Goal: Task Accomplishment & Management: Manage account settings

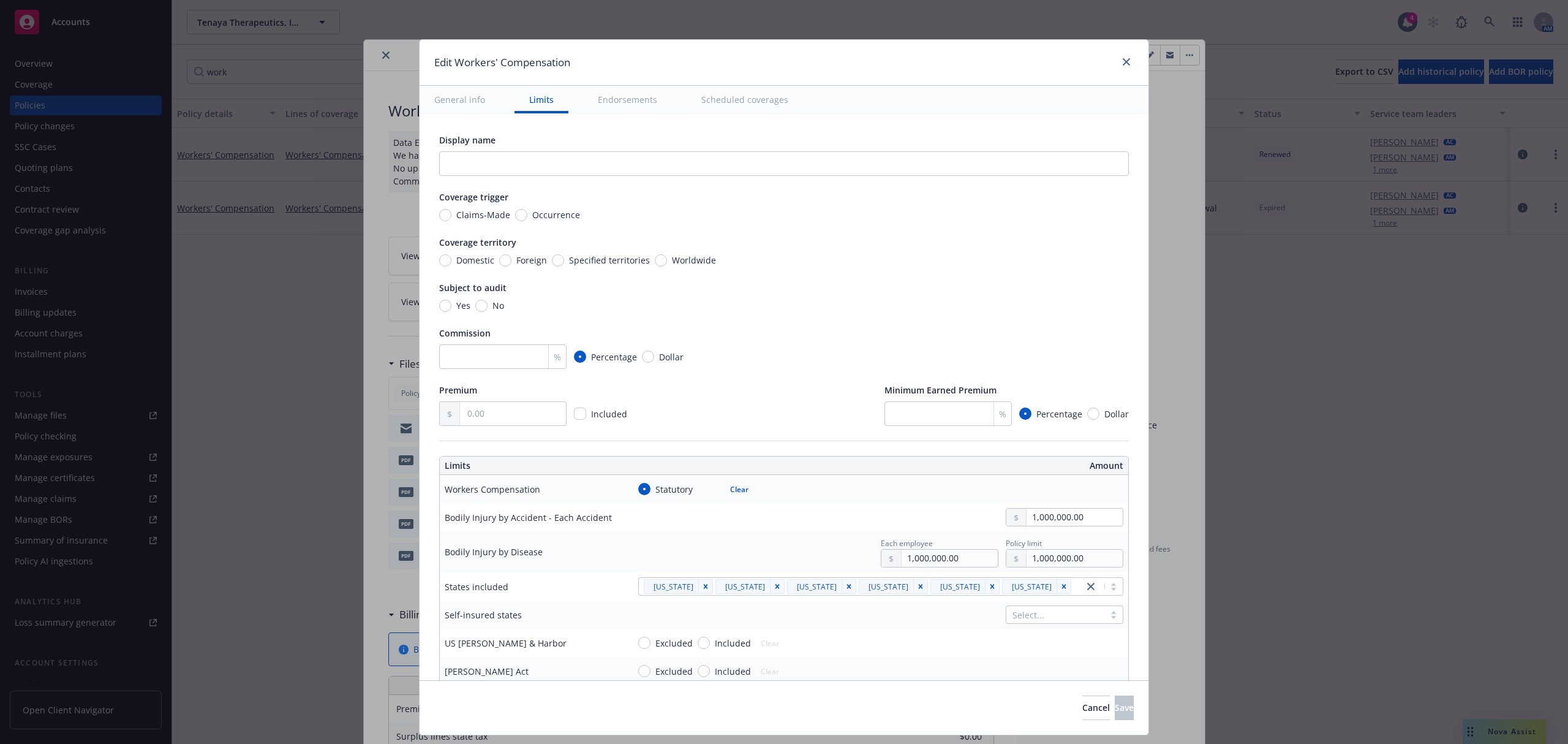
scroll to position [327, 0]
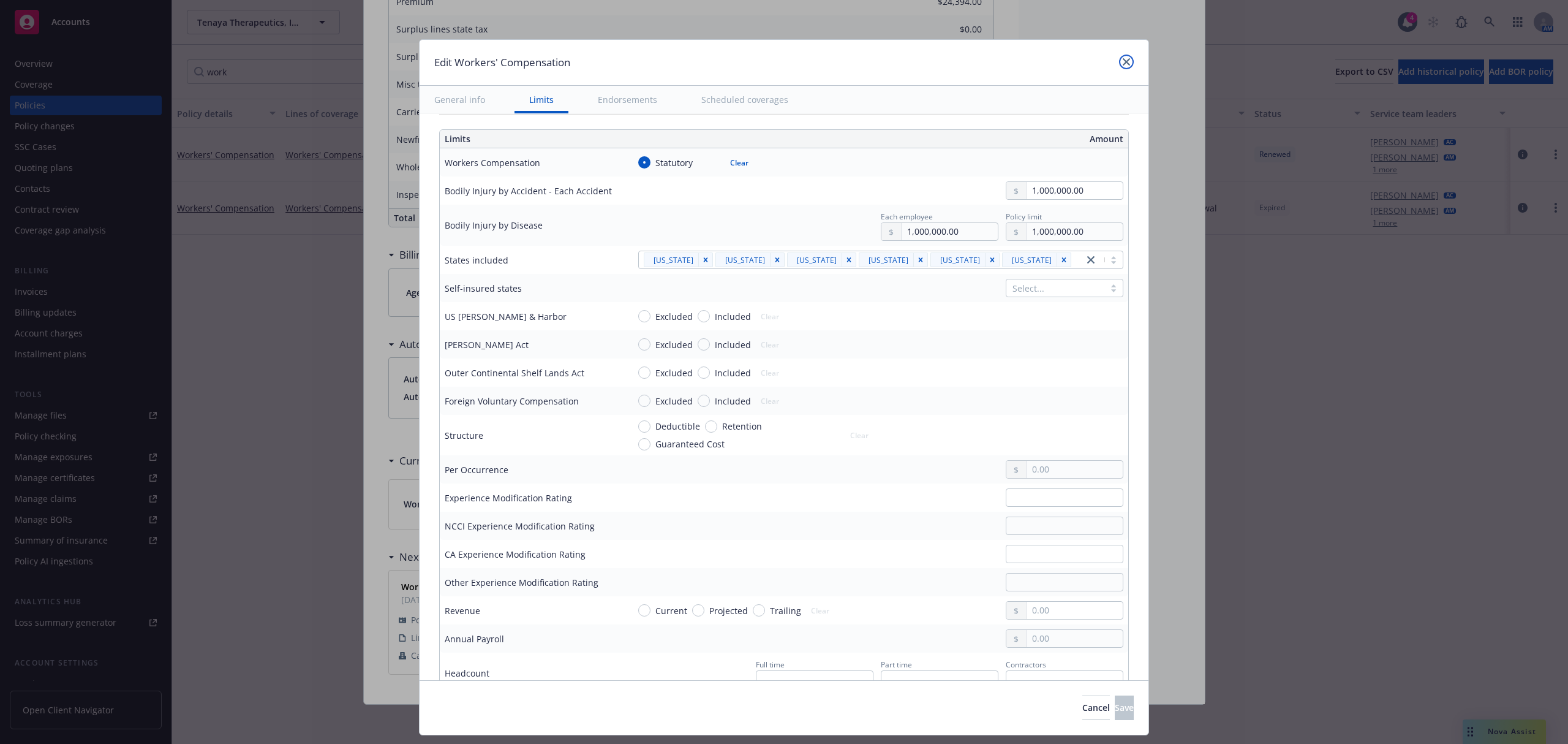
drag, startPoint x: 1103, startPoint y: 64, endPoint x: 1092, endPoint y: 64, distance: 11.0
click at [1119, 64] on link "close" at bounding box center [1126, 62] width 15 height 15
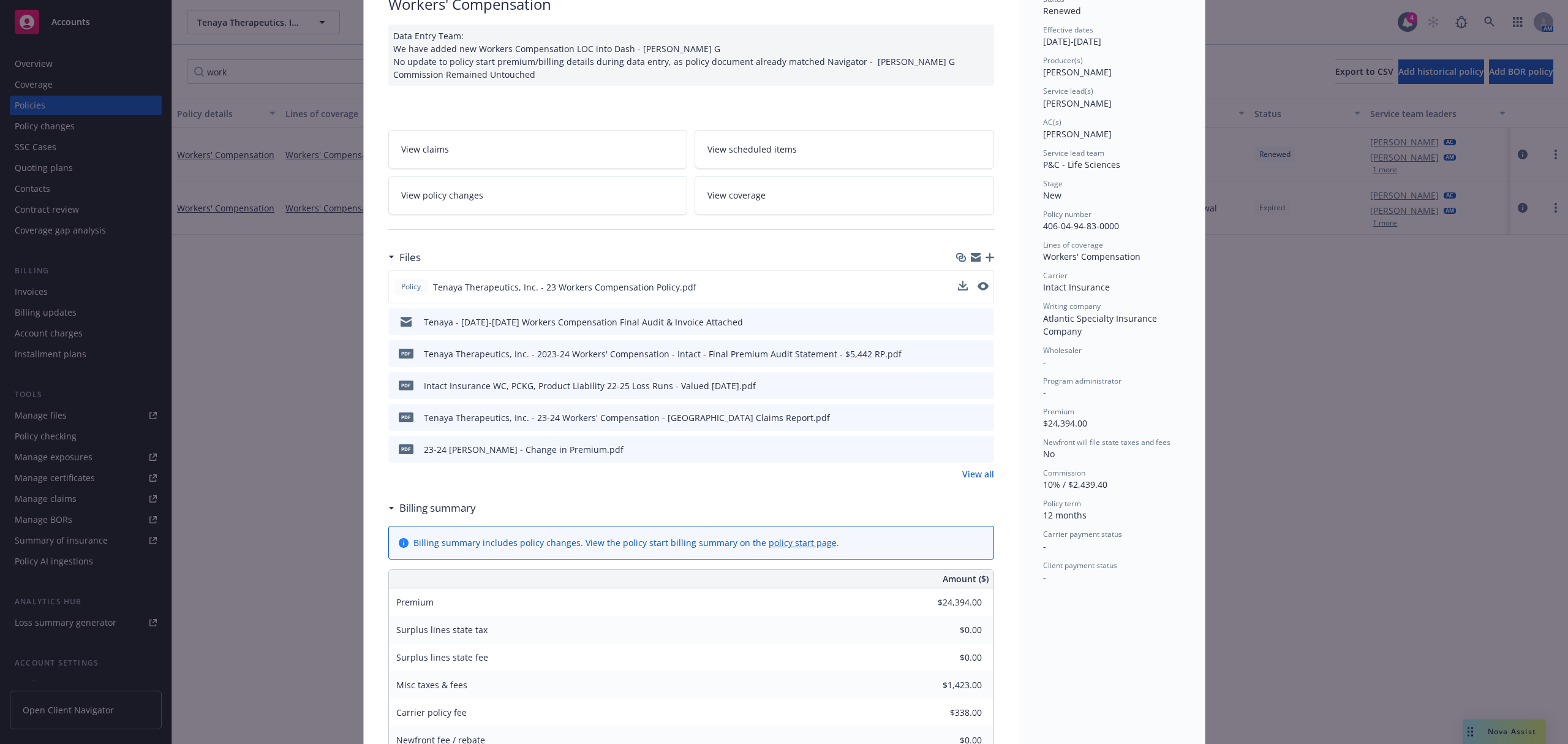
scroll to position [0, 0]
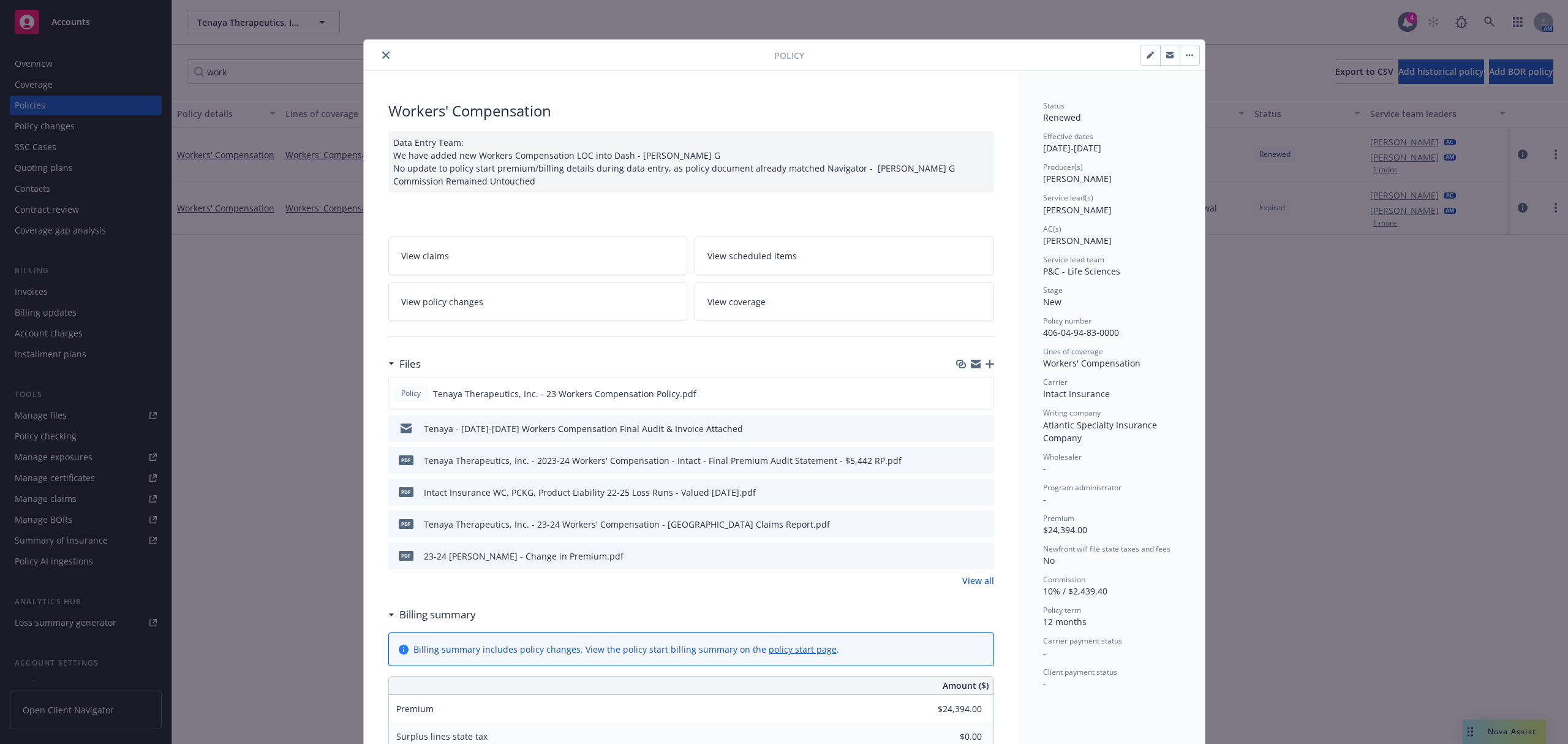
drag, startPoint x: 381, startPoint y: 55, endPoint x: 381, endPoint y: 63, distance: 8.0
click at [382, 55] on icon "close" at bounding box center [385, 55] width 7 height 7
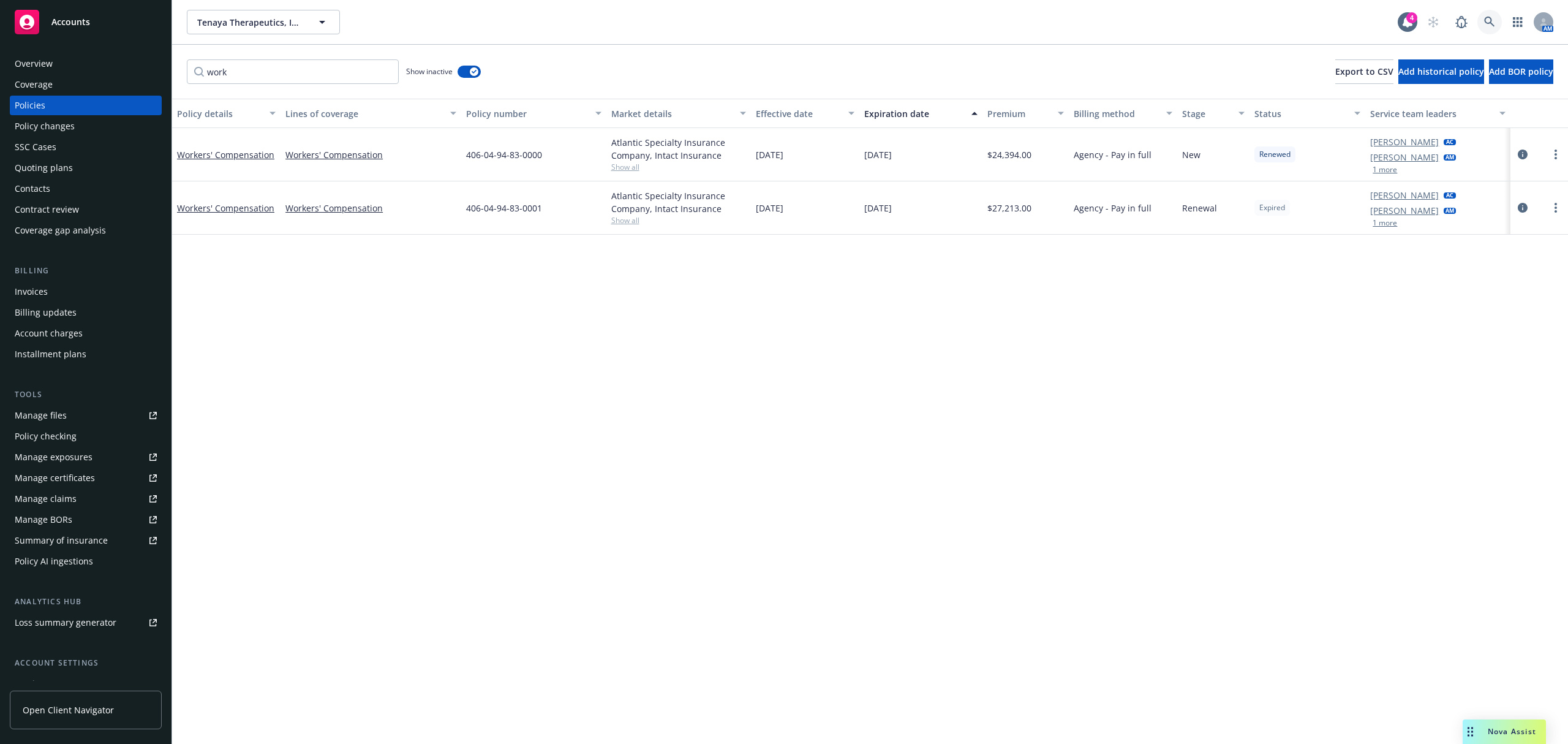
click at [1487, 20] on icon at bounding box center [1489, 22] width 11 height 11
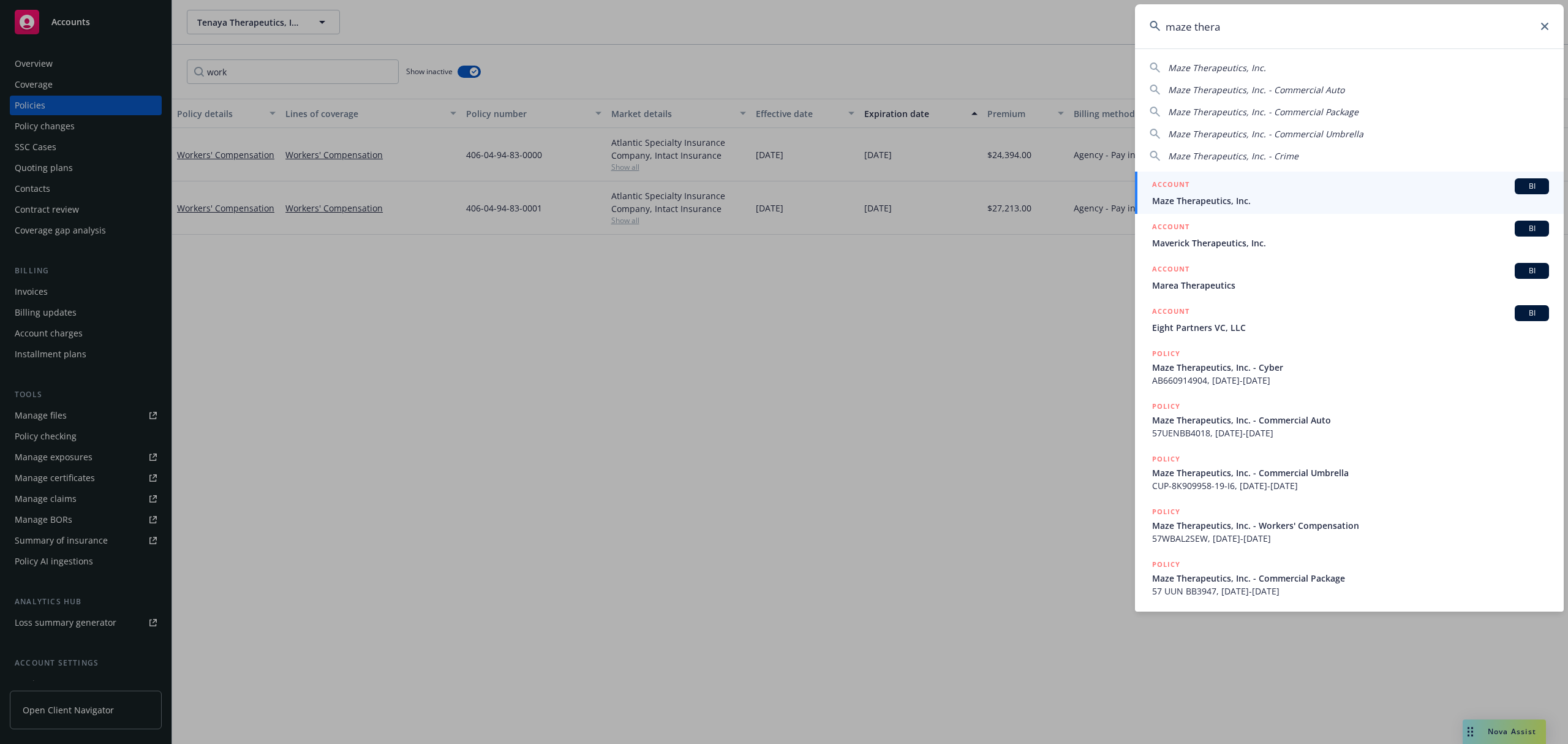
type input "maze thera"
click at [1341, 193] on div "ACCOUNT BI" at bounding box center [1350, 186] width 396 height 16
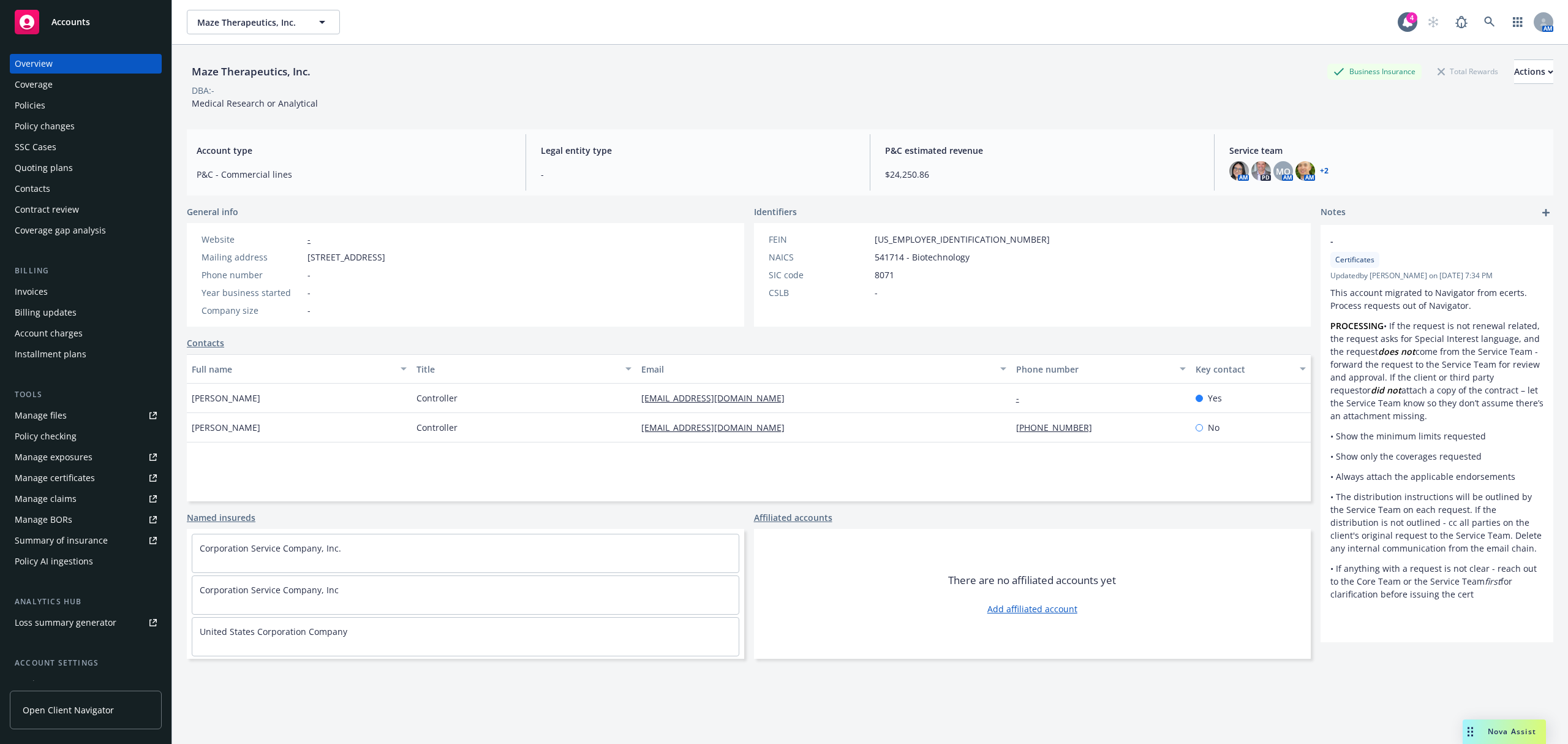
click at [64, 417] on div "Manage files" at bounding box center [41, 415] width 52 height 19
click at [1483, 23] on link at bounding box center [1489, 22] width 25 height 25
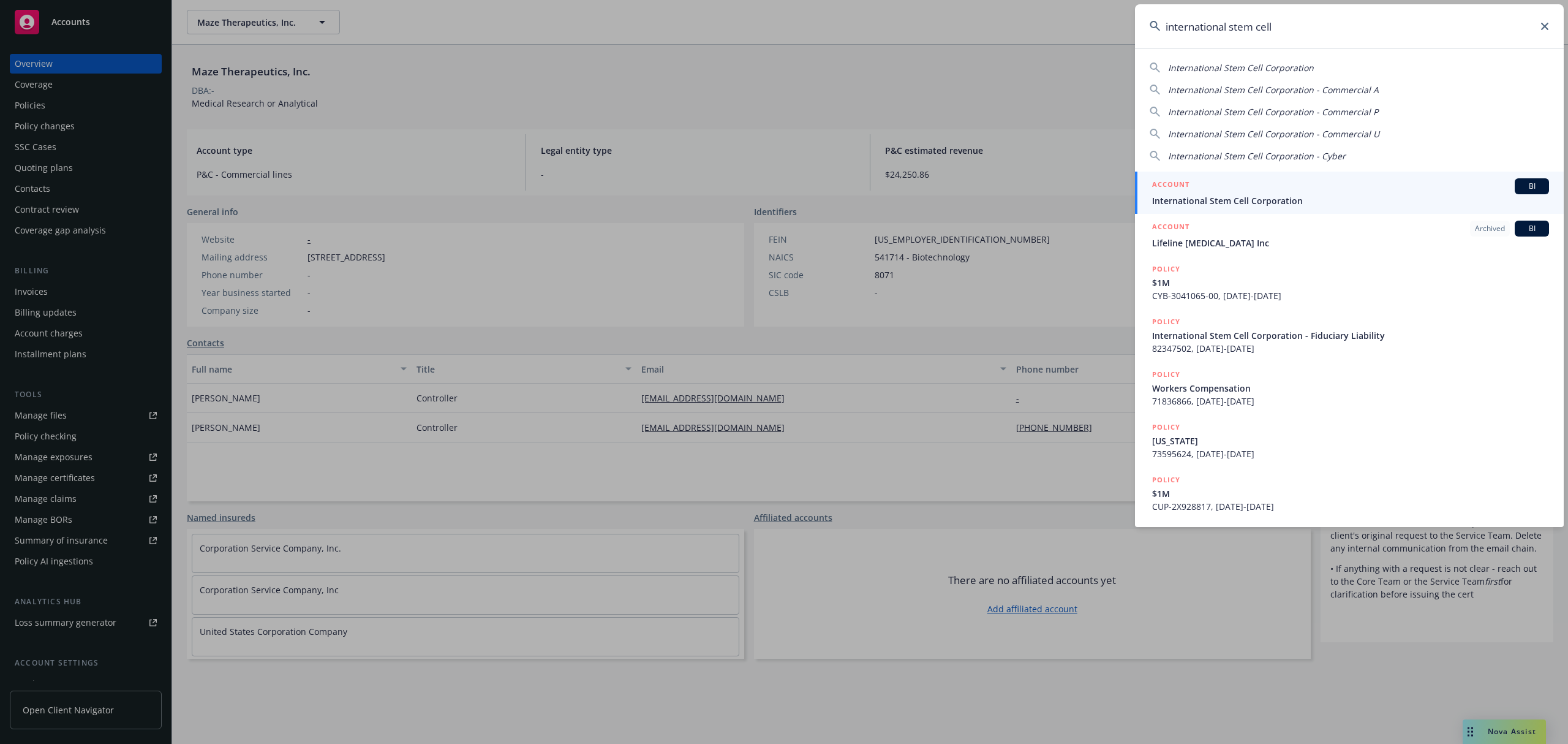
type input "international stem cell"
click at [1242, 187] on div "ACCOUNT BI" at bounding box center [1350, 186] width 396 height 16
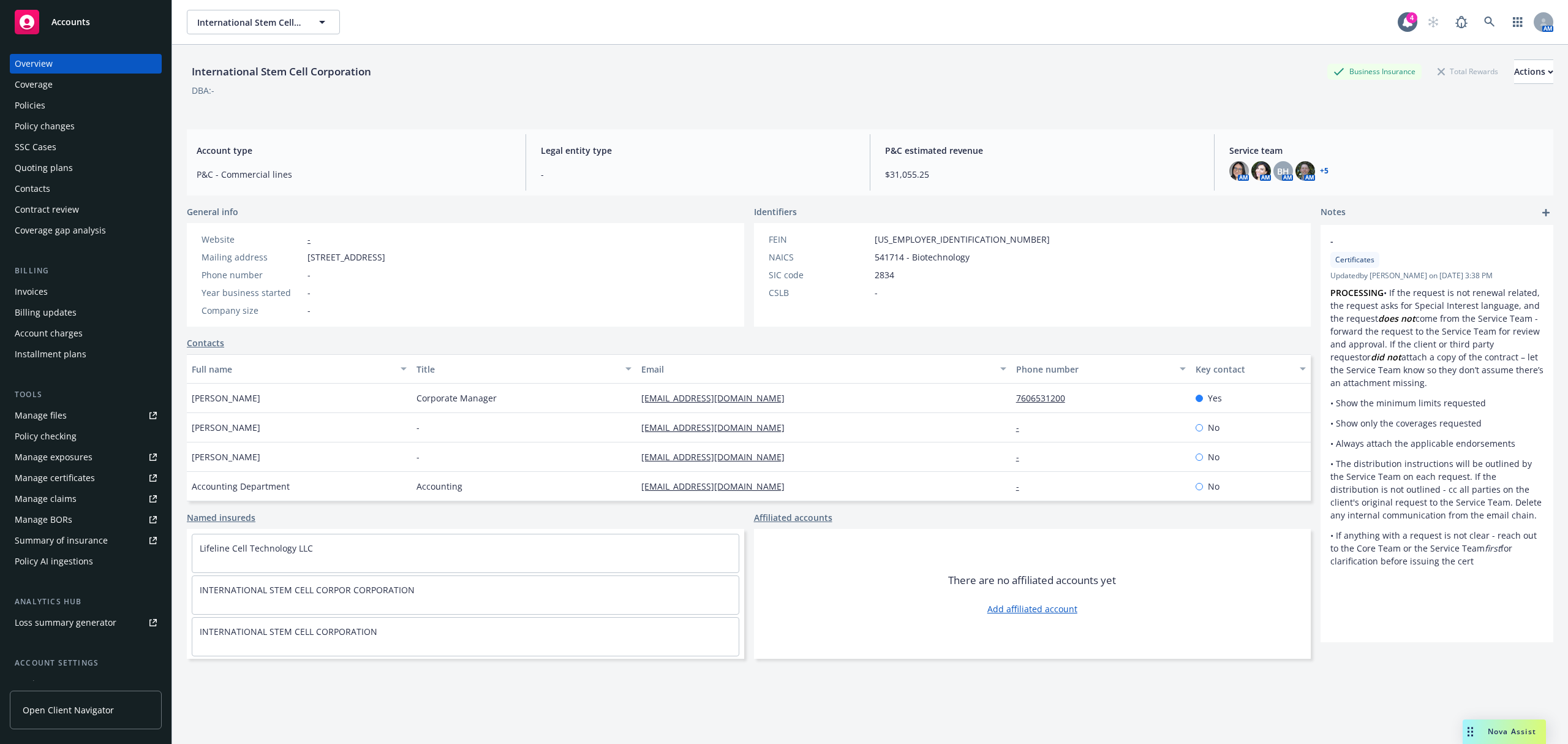
click at [66, 107] on div "Policies" at bounding box center [85, 105] width 142 height 19
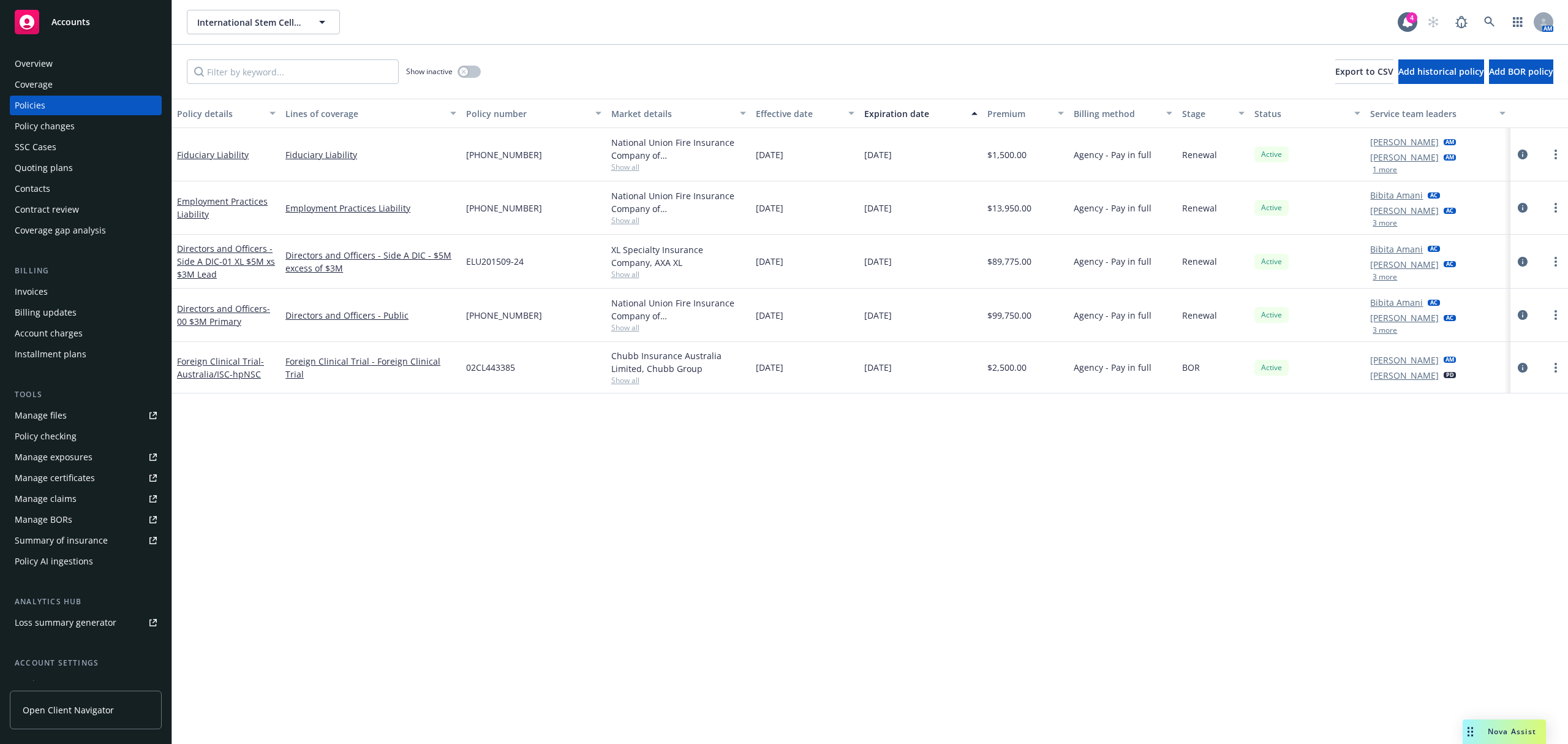
click at [49, 171] on div "Quoting plans" at bounding box center [43, 167] width 58 height 19
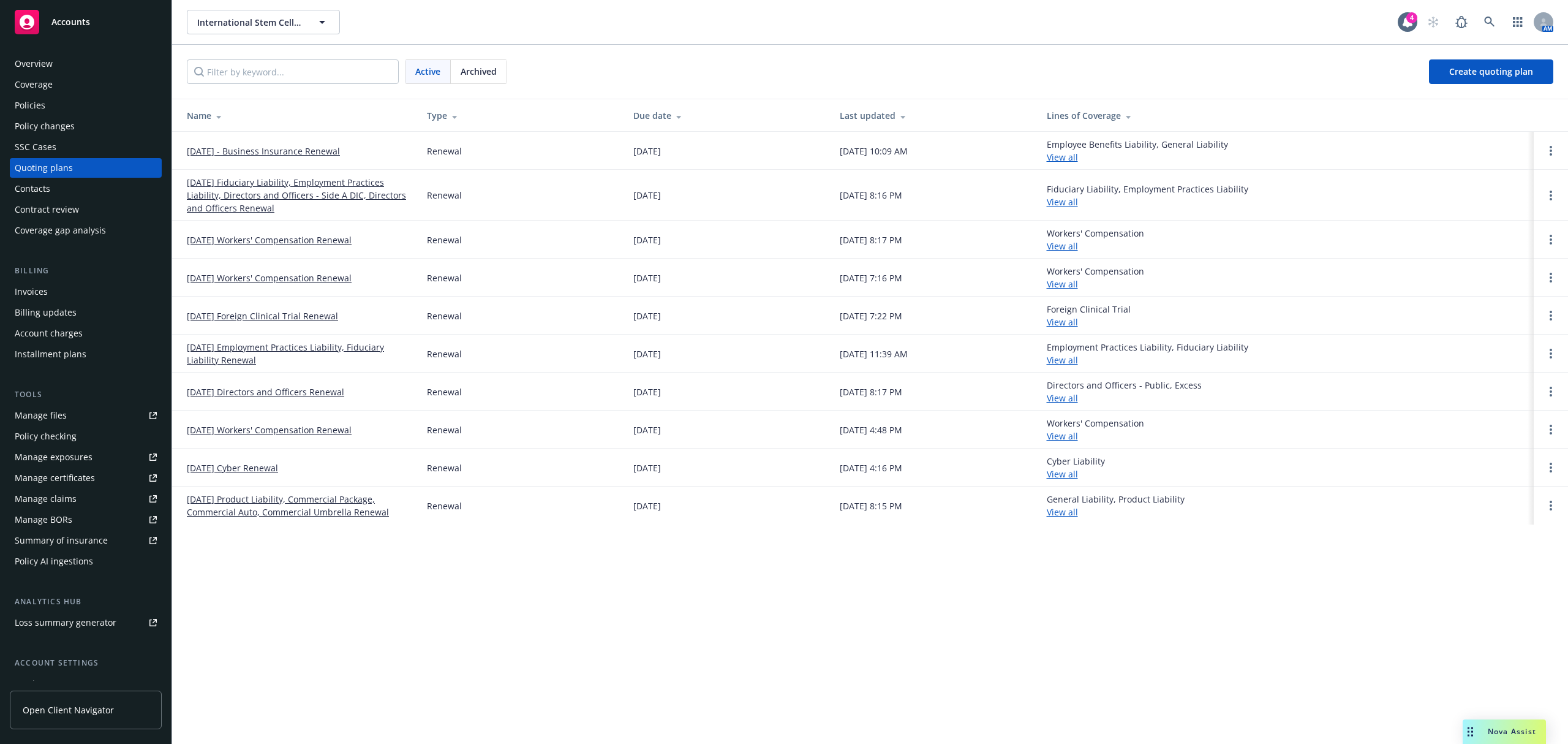
click at [221, 145] on link "October 12, 2025 - Business Insurance Renewal" at bounding box center [263, 151] width 153 height 13
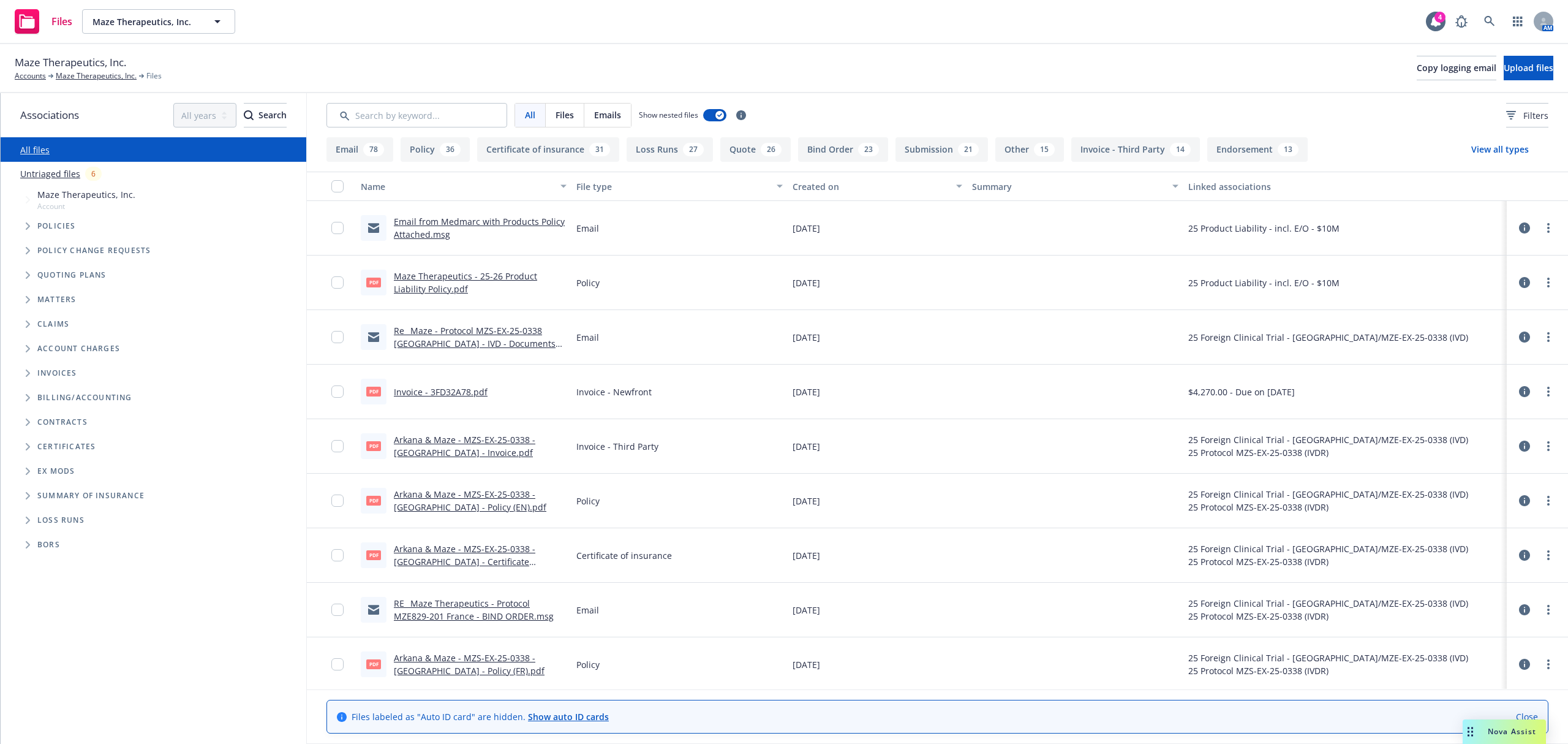
click at [29, 483] on div "Summary of insurance" at bounding box center [162, 495] width 289 height 25
click at [28, 490] on span "Folder Tree Example" at bounding box center [27, 495] width 19 height 19
click at [62, 518] on link "Create new year folder" at bounding box center [99, 517] width 94 height 13
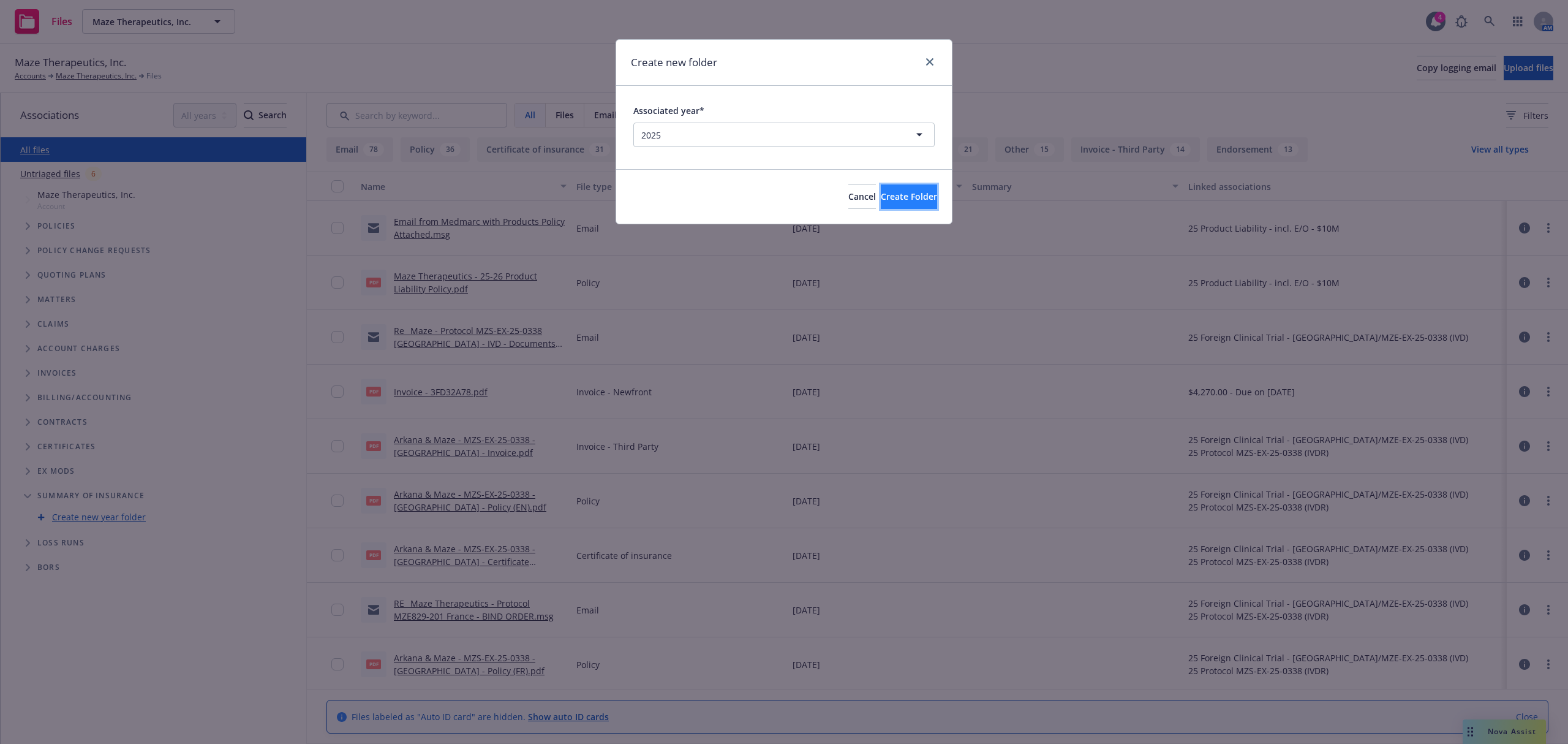
click at [893, 193] on span "Create Folder" at bounding box center [908, 196] width 57 height 11
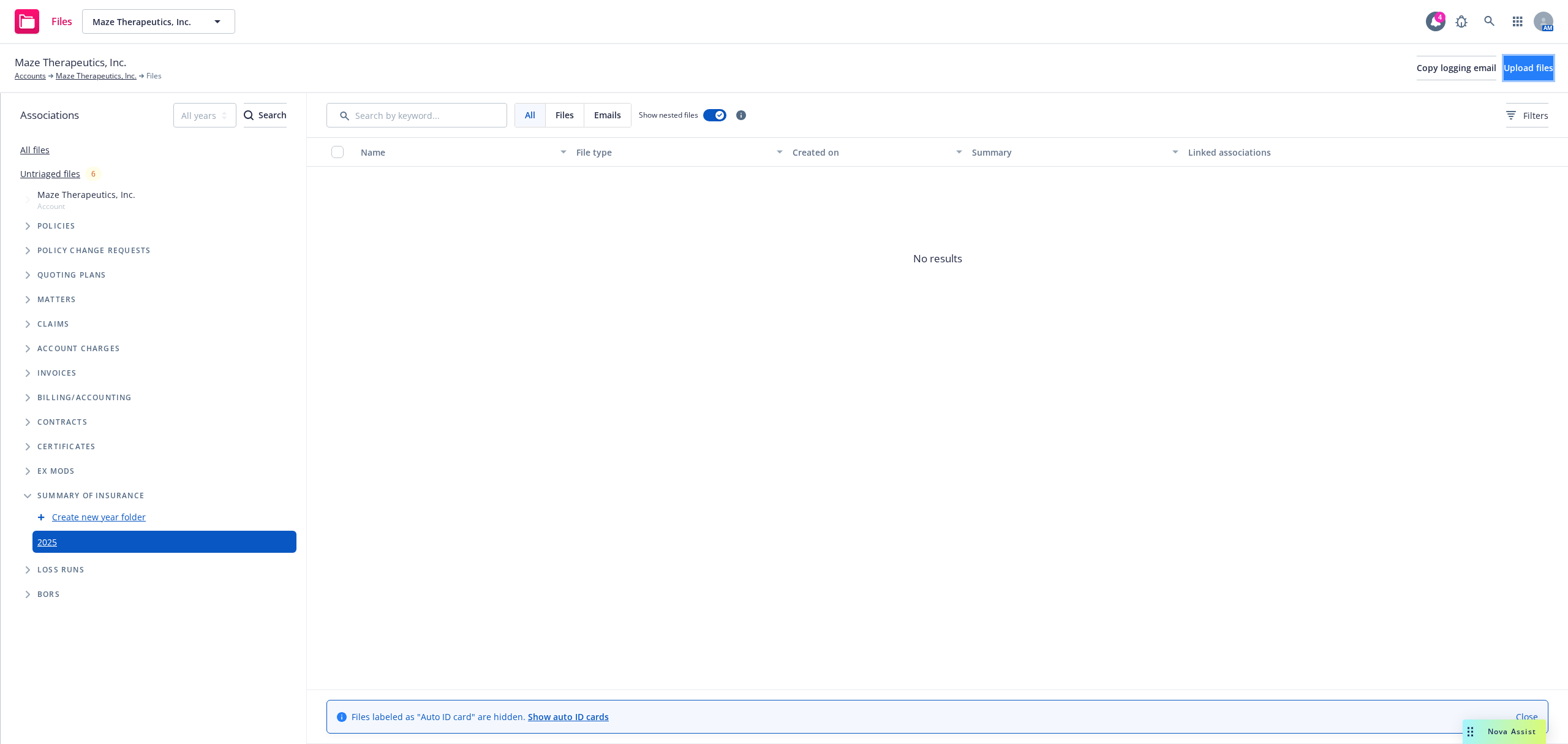
click at [1503, 60] on button "Upload files" at bounding box center [1528, 68] width 49 height 25
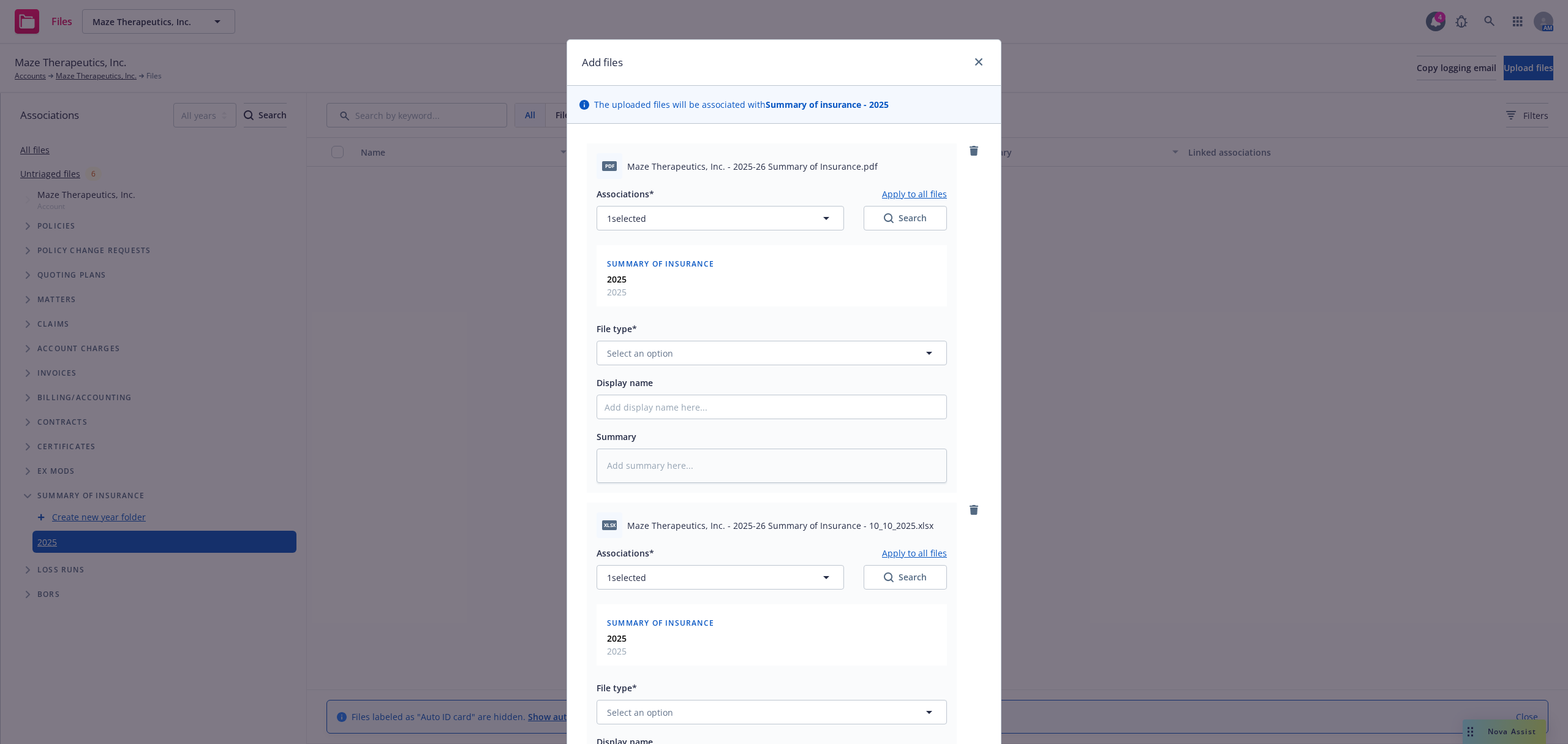
click at [753, 168] on span "Maze Therapeutics, Inc. - 2025-26 Summary of Insurance.pdf" at bounding box center [752, 166] width 251 height 13
copy span "Maze Therapeutics, Inc. - 2025-26 Summary of Insurance.pdf"
click at [637, 402] on input "Display name" at bounding box center [772, 407] width 349 height 23
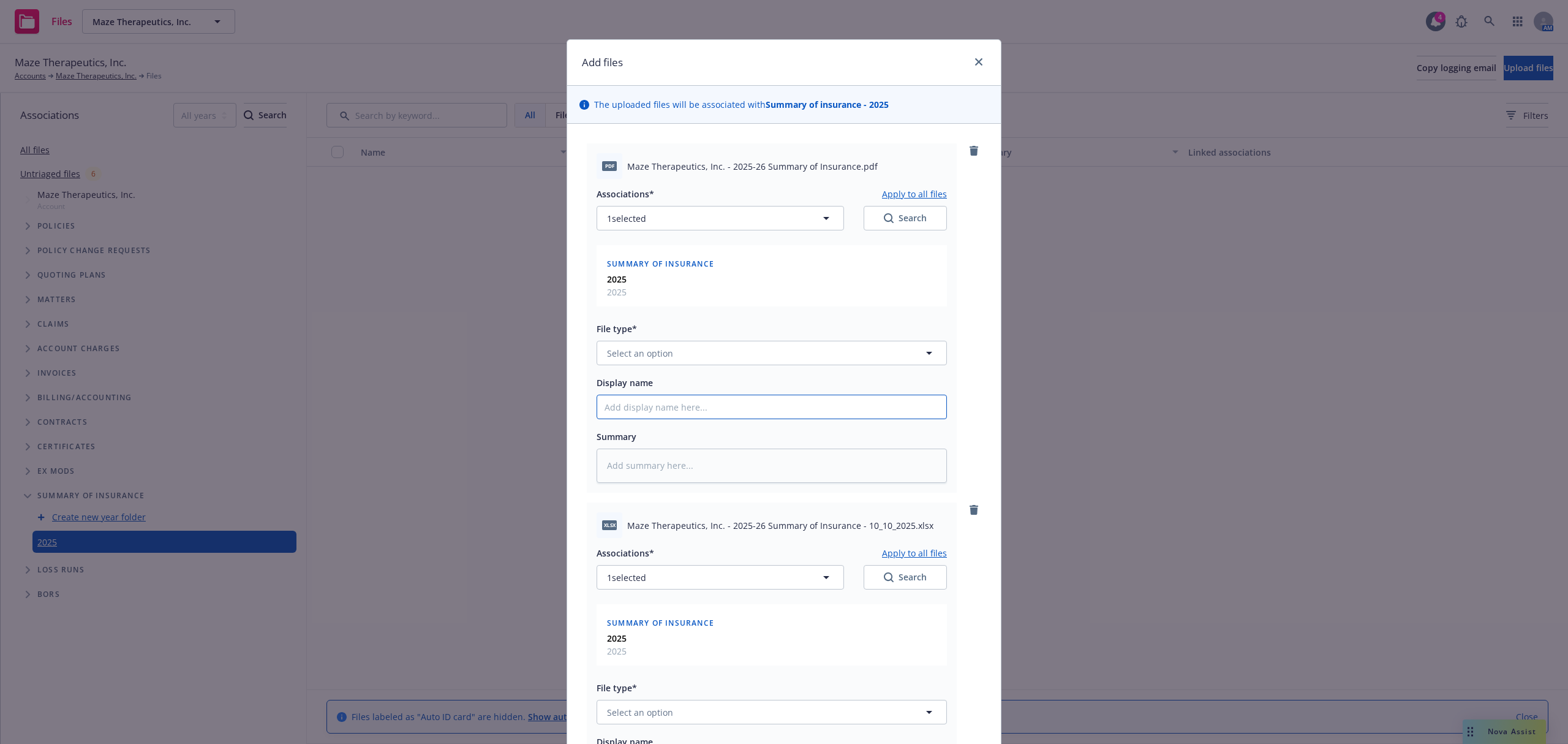
paste input "Maze Therapeutics, Inc. - 2025-26 Summary of Insurance.pdf"
type textarea "x"
type input "Maze Therapeutics, Inc. - 2025-26 Summary of Insurance.pdf"
type textarea "x"
type input "Maze Therapeutics, Inc. - 2025-26 Summary of Insurance.pdf="
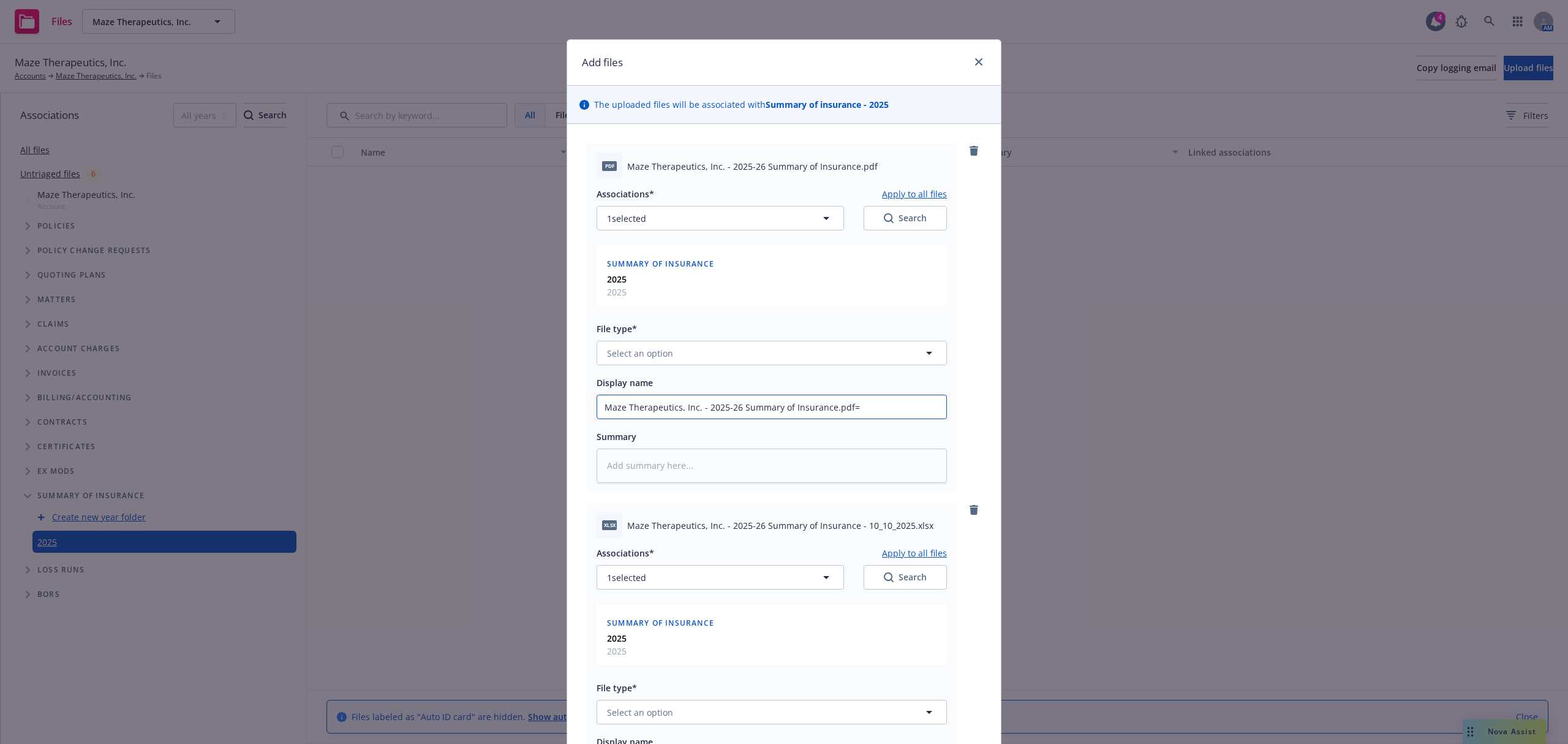
type textarea "x"
type input "Maze Therapeutics, Inc. - 2025-26 Summary of Insurance.pdf=="
type textarea "x"
type input "Maze Therapeutics, Inc. - 2025-26 Summary of Insurance.pdf==="
type textarea "x"
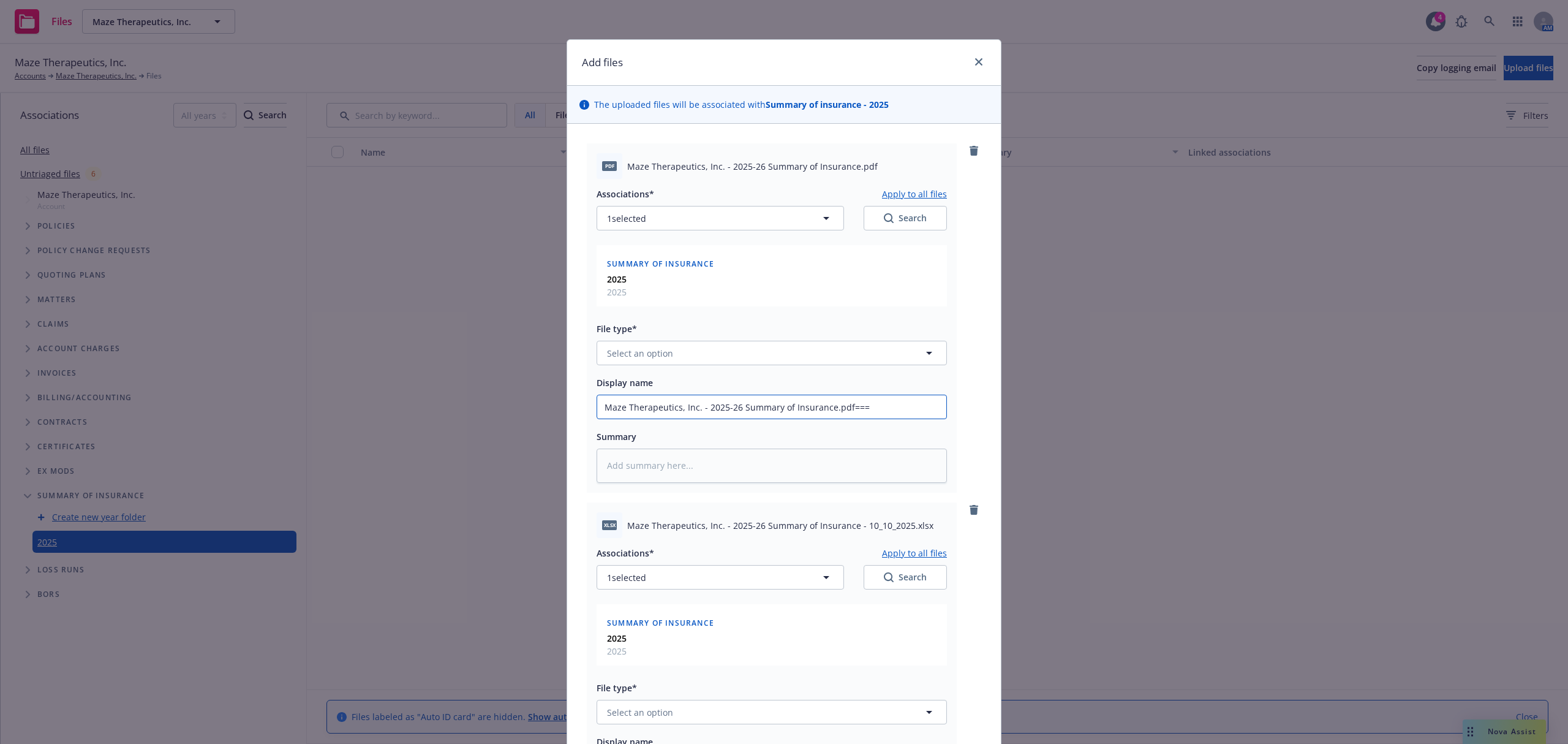
type input "Maze Therapeutics, Inc. - 2025-26 Summary of Insurance.pdf=="
type textarea "x"
type input "Maze Therapeutics, Inc. - 2025-26 Summary of Insurance.pdf="
type textarea "x"
type input "Maze Therapeutics, Inc. - 2025-26 Summary of Insurance.pdf"
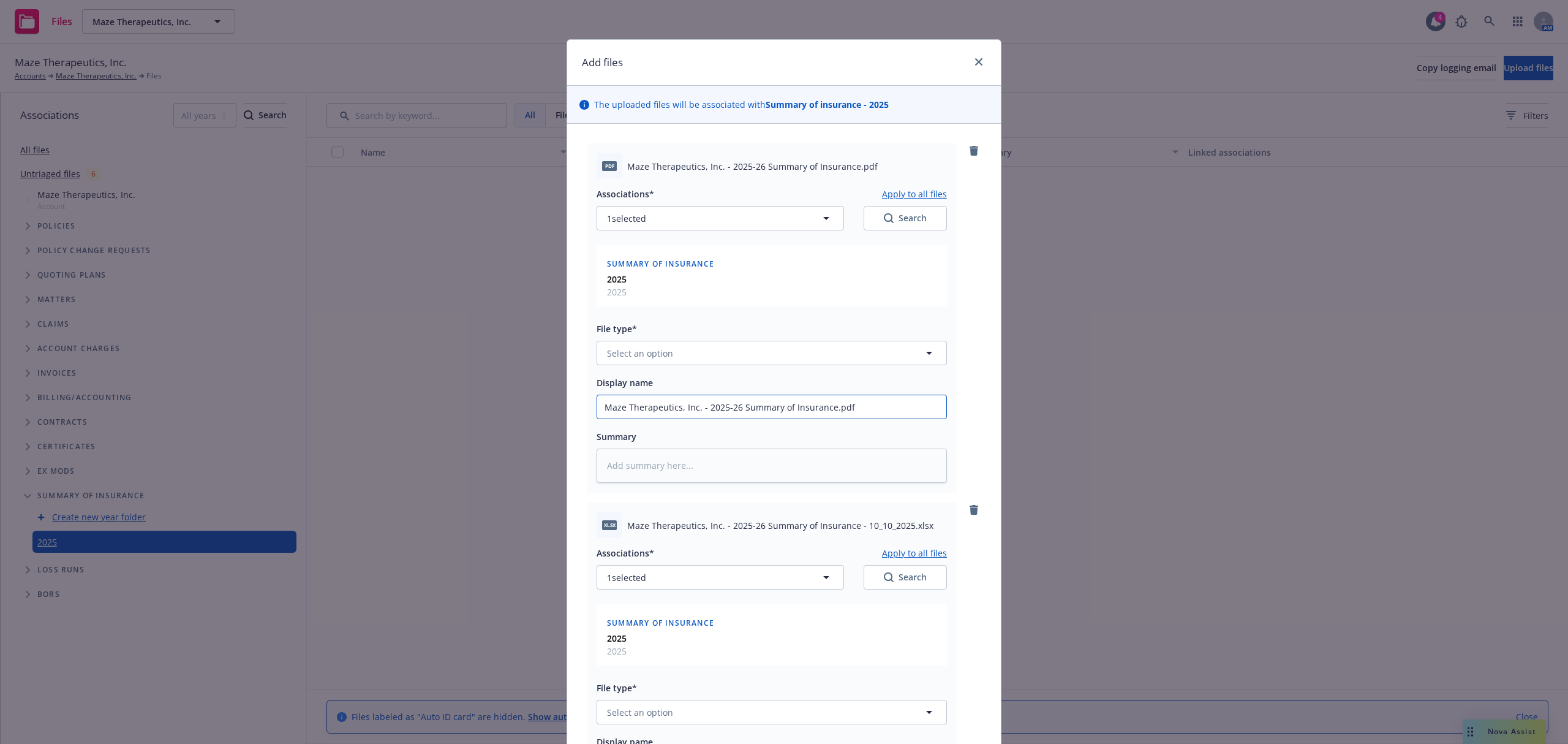
type textarea "x"
type input "Maze Therapeutics, Inc. - 2025-26 Summary of Insurance.pd"
type textarea "x"
type input "Maze Therapeutics, Inc. - 2025-26 Summary of Insurance.p"
type textarea "x"
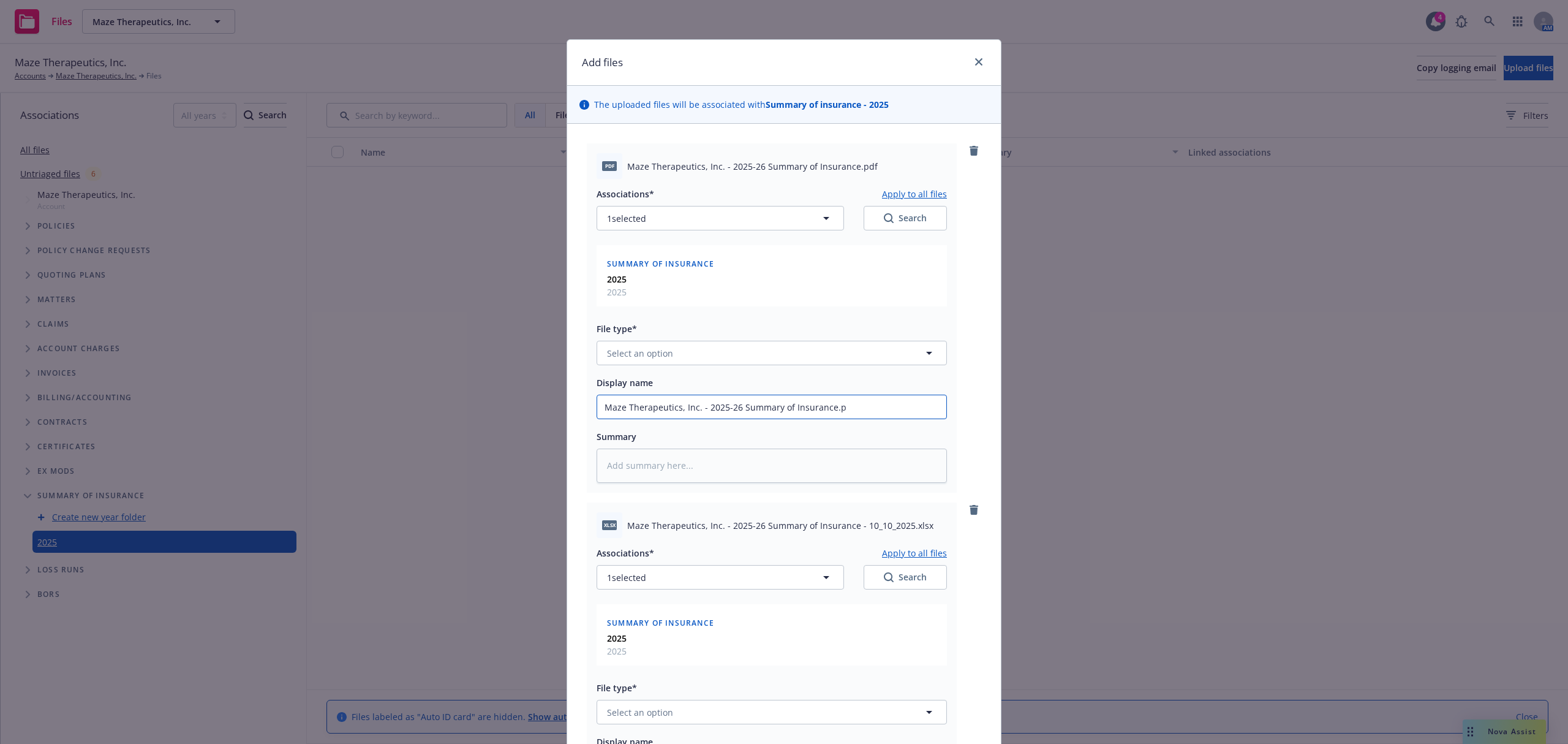
type input "Maze Therapeutics, Inc. - 2025-26 Summary of Insurance."
type textarea "x"
type input "Maze Therapeutics, Inc. - 2025-26 Summary of Insurance"
click at [660, 351] on span "Select an option" at bounding box center [640, 353] width 66 height 13
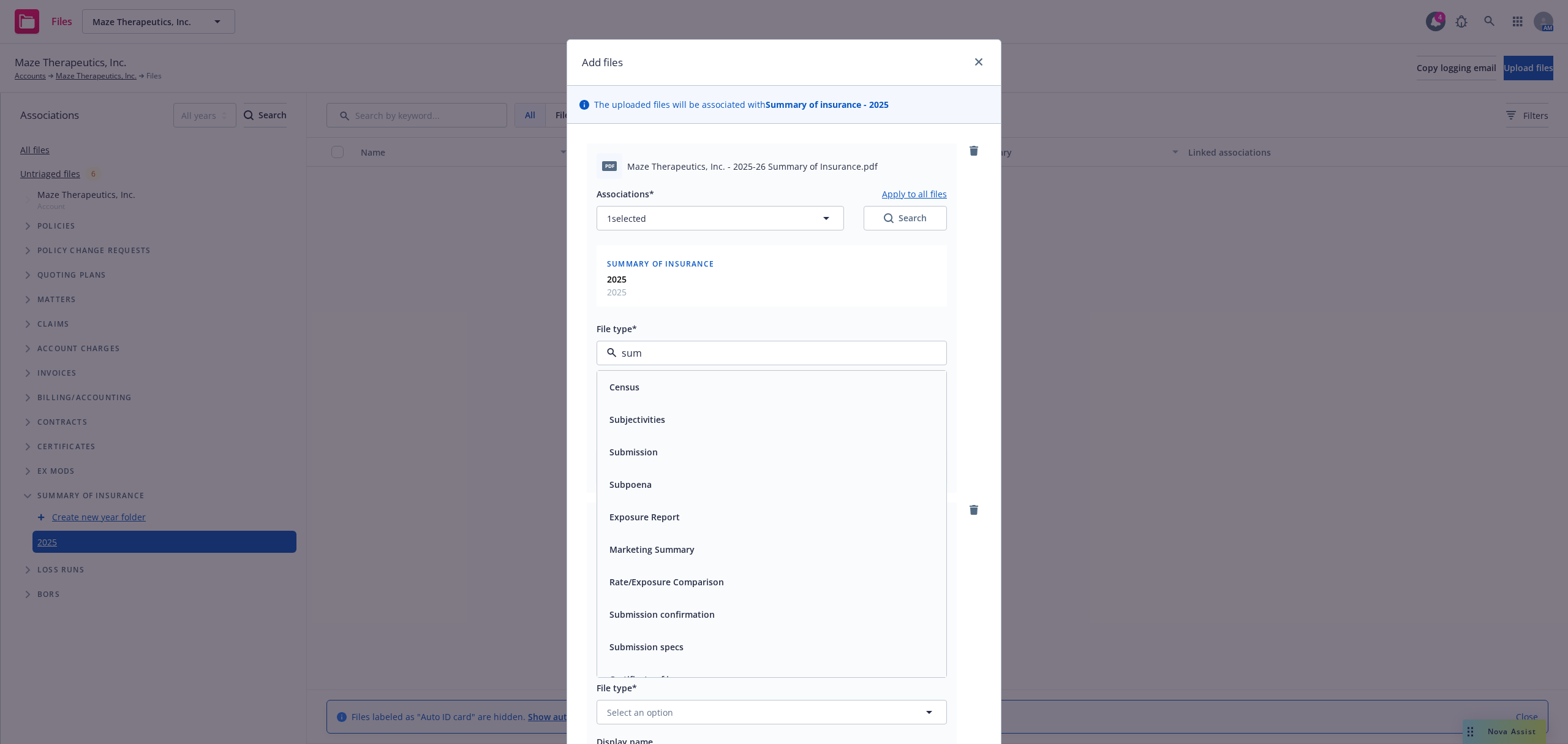
type input "summ"
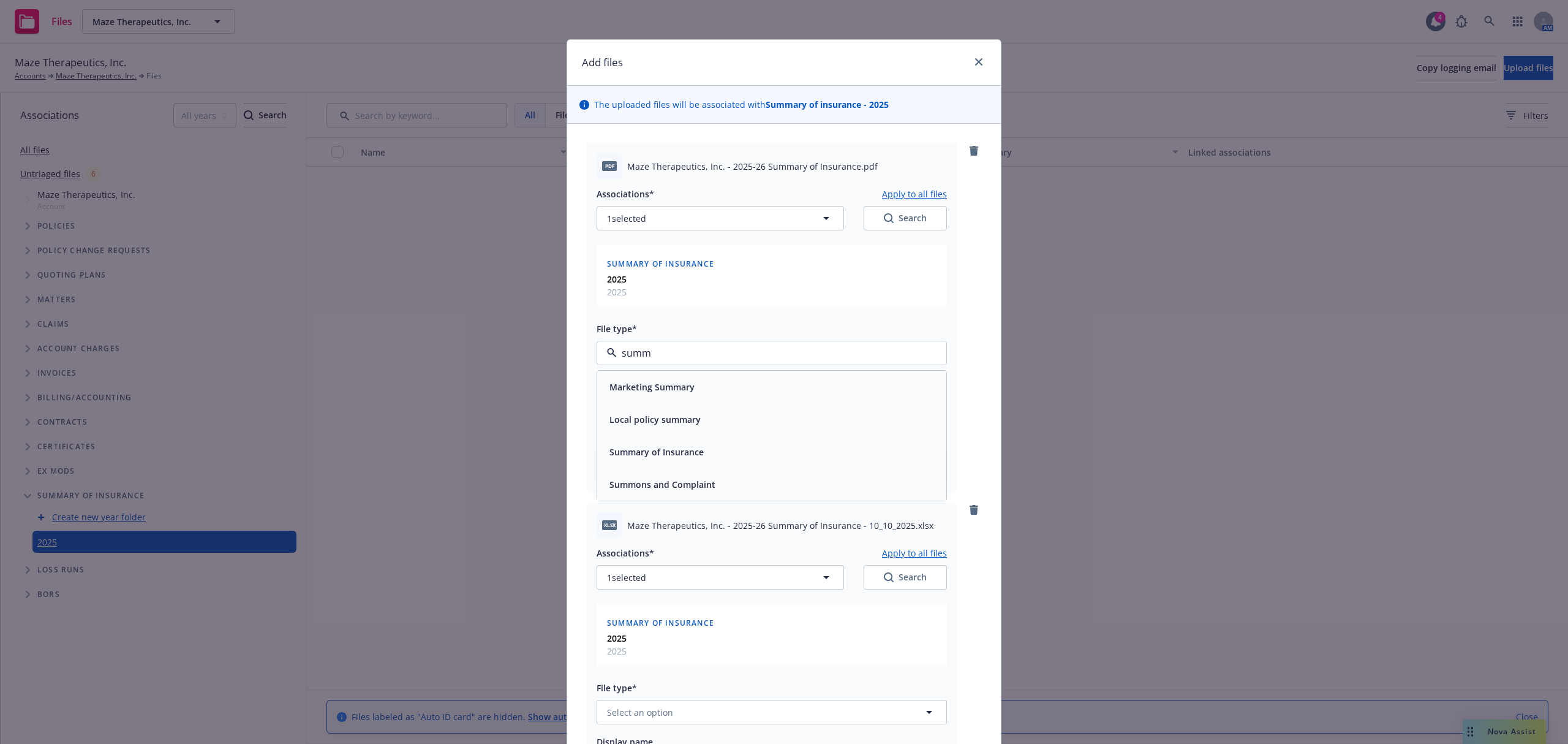
click at [686, 456] on span "Summary of Insurance" at bounding box center [656, 451] width 95 height 13
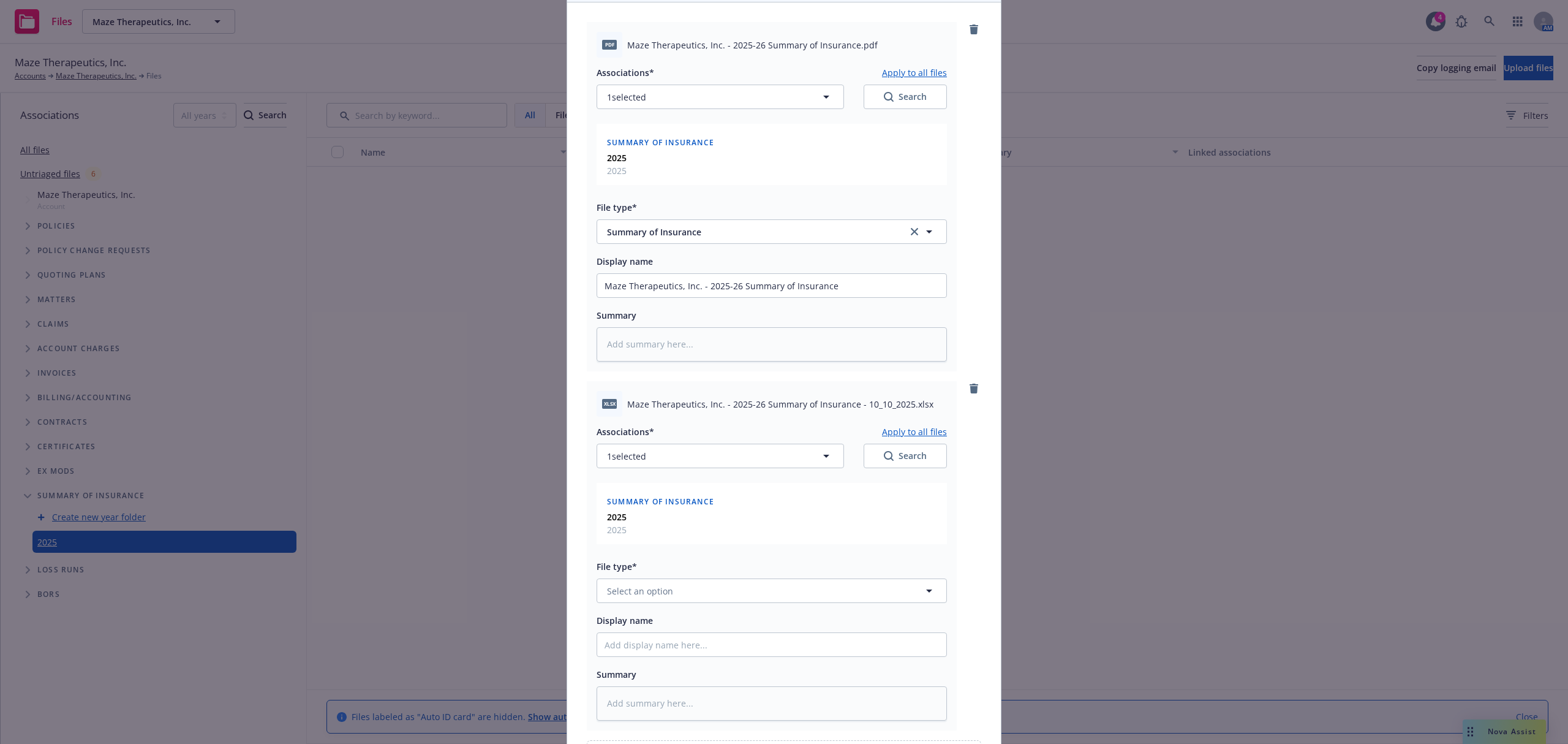
scroll to position [269, 0]
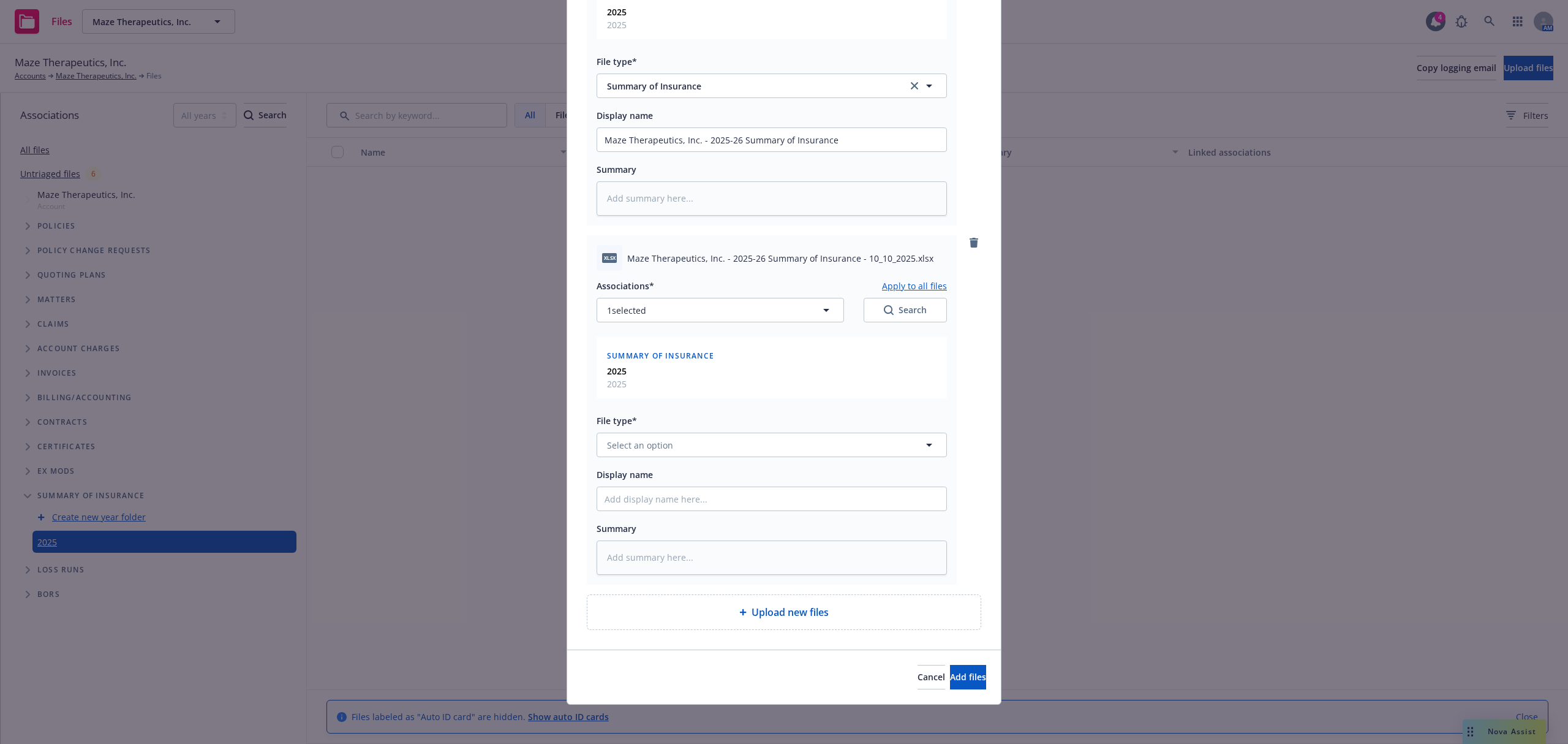
click at [701, 253] on span "Maze Therapeutics, Inc. - 2025-26 Summary of Insurance - 10_10_2025.xlsx" at bounding box center [780, 258] width 306 height 13
click at [702, 252] on span "Maze Therapeutics, Inc. - 2025-26 Summary of Insurance - 10_10_2025.xlsx" at bounding box center [780, 258] width 306 height 13
click at [790, 252] on span "Maze Therapeutics, Inc. - 2025-26 Summary of Insurance - 10_10_2025.xlsx" at bounding box center [780, 258] width 306 height 13
drag, startPoint x: 848, startPoint y: 257, endPoint x: 611, endPoint y: 257, distance: 237.0
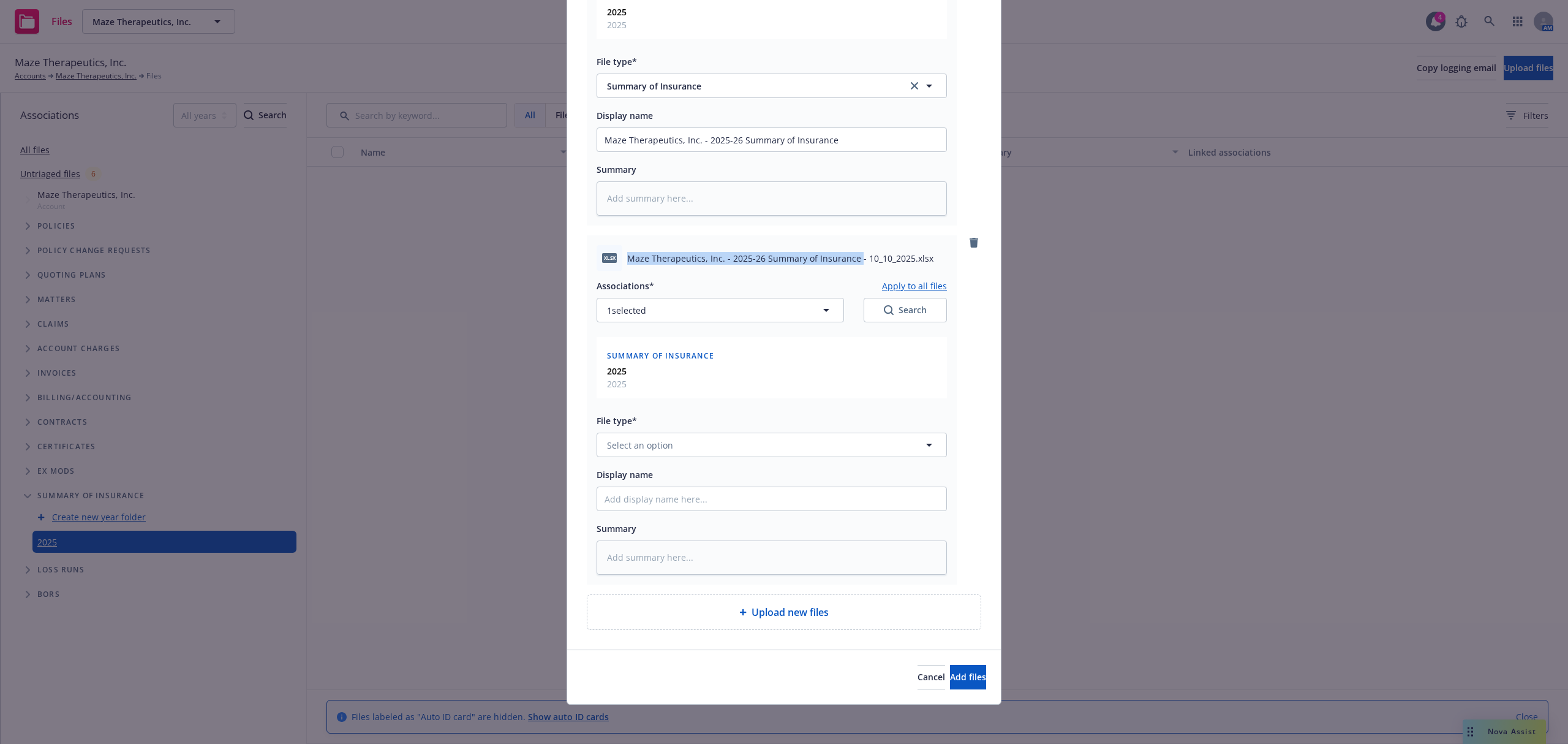
click at [611, 257] on div "xlsx Maze Therapeutics, Inc. - 2025-26 Summary of Insurance - 10_10_2025.xlsx" at bounding box center [772, 258] width 351 height 26
copy div "Maze Therapeutics, Inc. - 2025-26 Summary of Insurance"
click at [620, 505] on input "Display name" at bounding box center [772, 499] width 349 height 23
paste input "Maze Therapeutics, Inc. - 2025-26 Summary of Insurance"
type textarea "x"
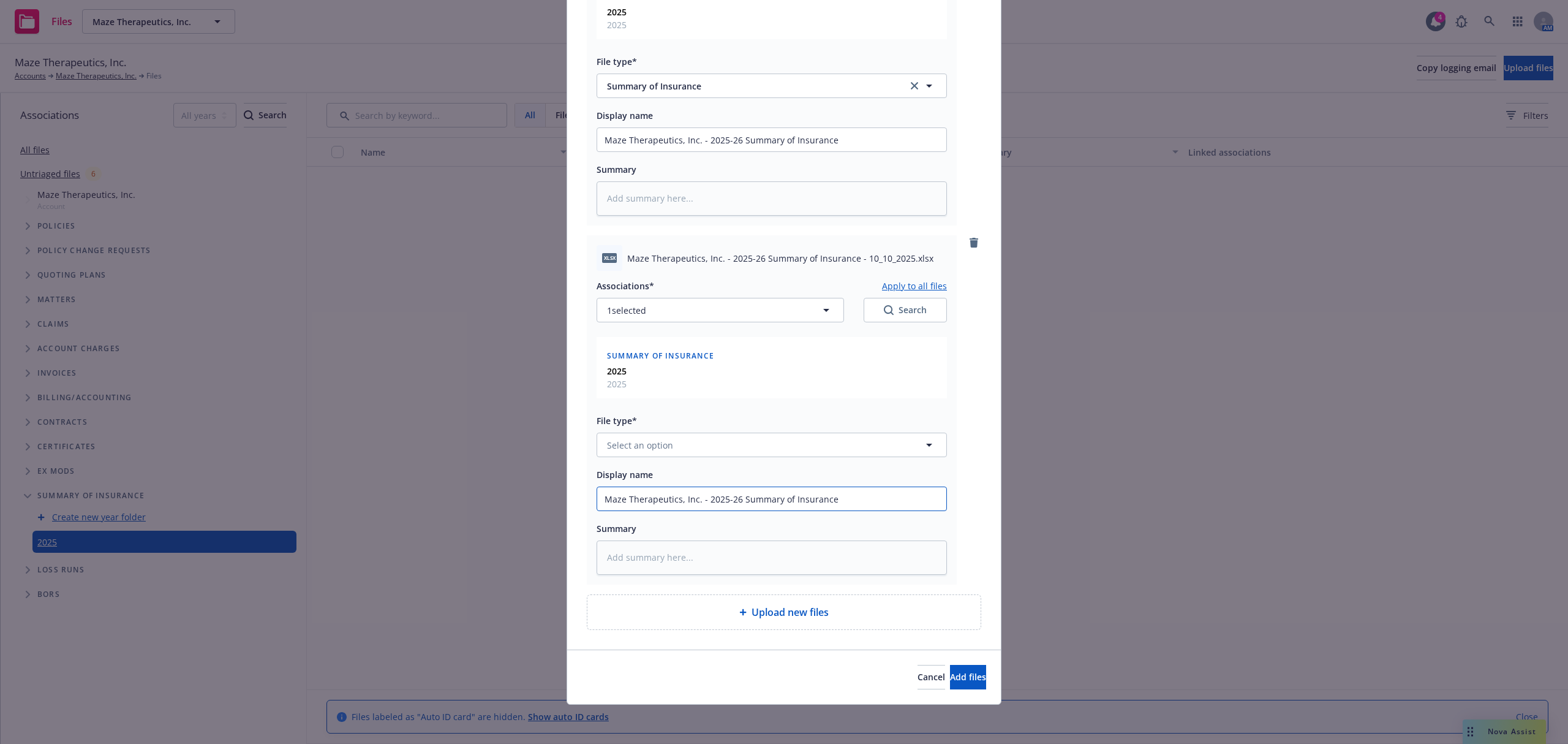
type input "Maze Therapeutics, Inc. - 2025-26 Summary of Insurance"
click at [645, 444] on span "Select an option" at bounding box center [640, 445] width 66 height 13
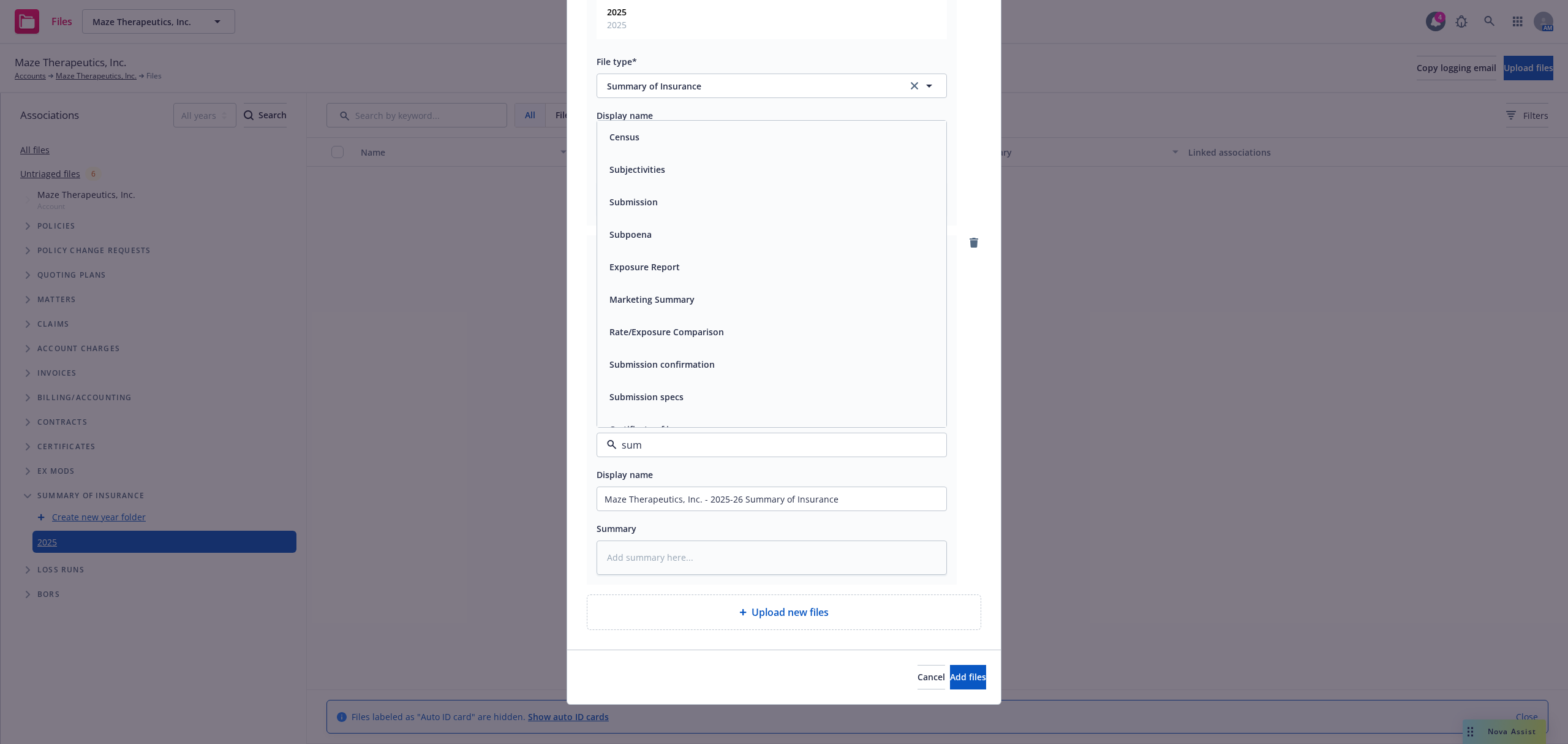
type input "summ"
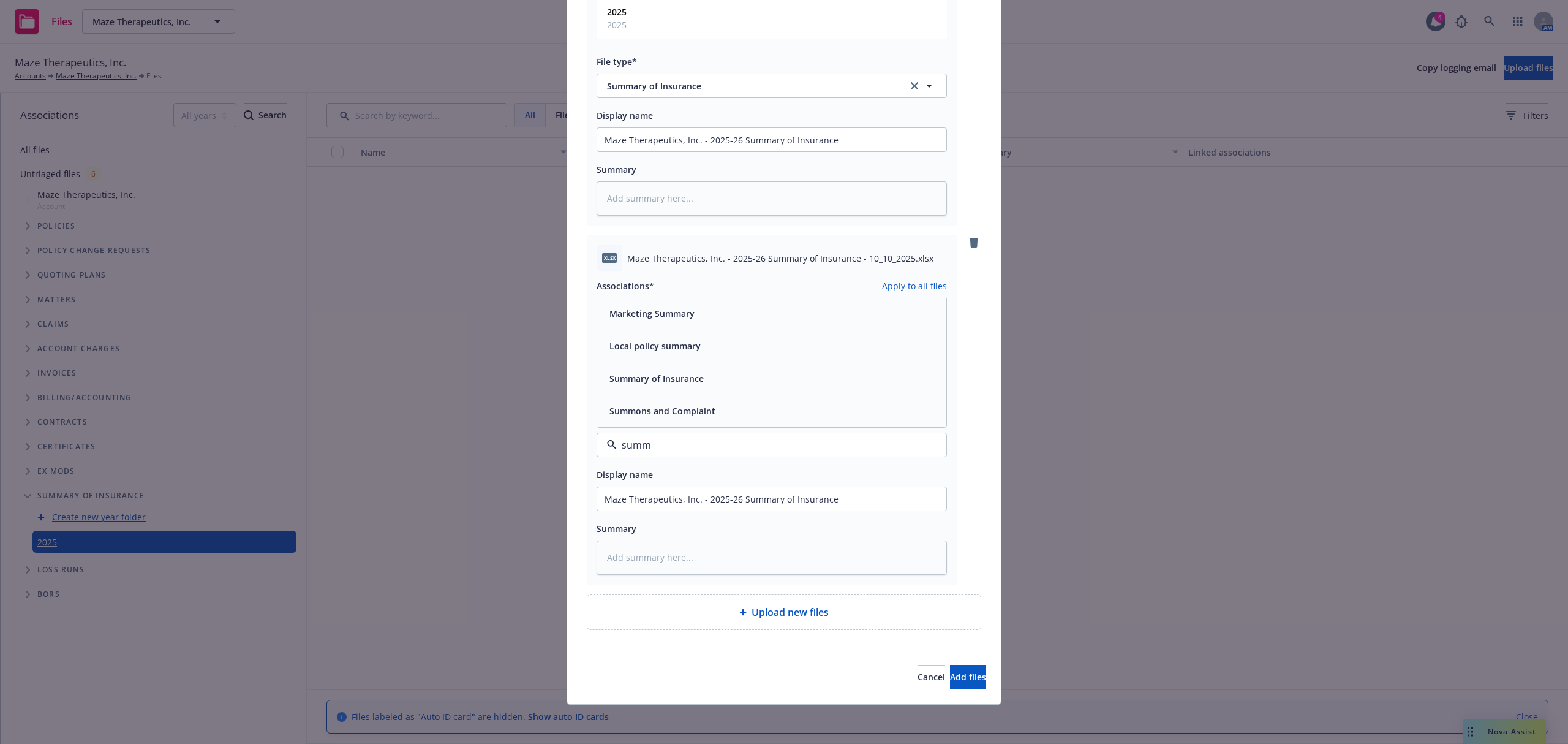
click at [706, 370] on div "Summary of Insurance" at bounding box center [772, 378] width 335 height 18
click at [950, 677] on span "Add files" at bounding box center [968, 676] width 36 height 11
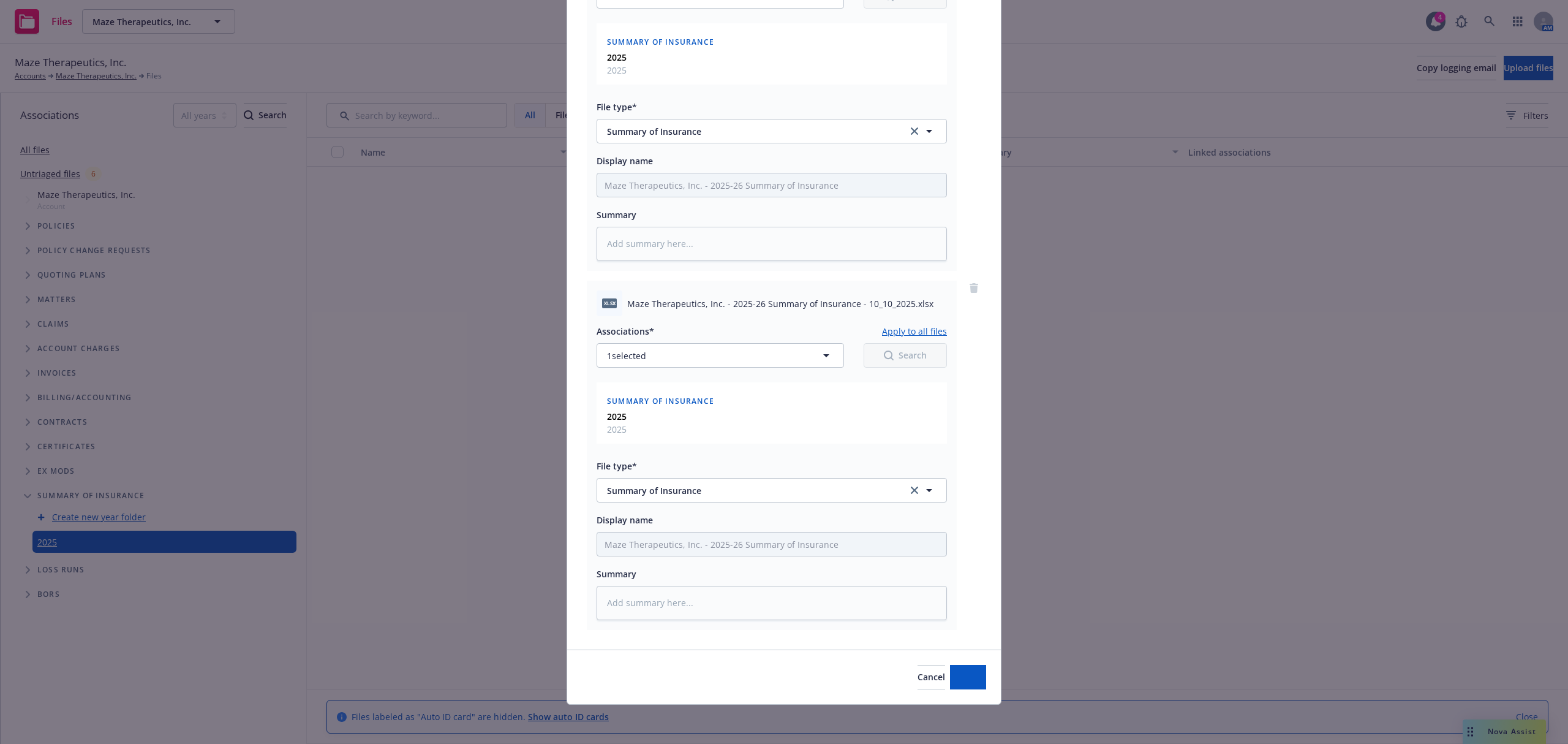
scroll to position [223, 0]
type textarea "x"
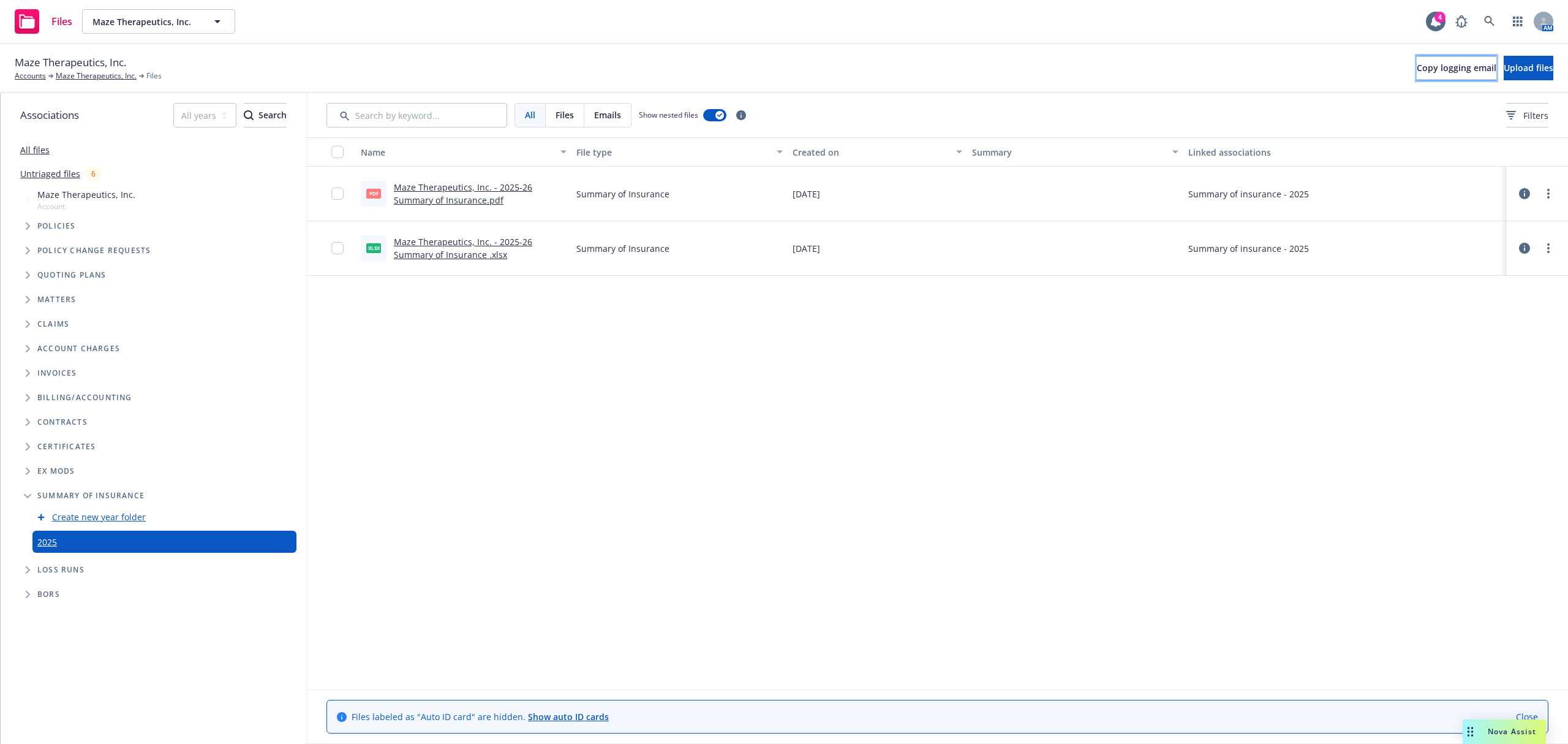
click at [1431, 66] on span "Copy logging email" at bounding box center [1456, 67] width 79 height 11
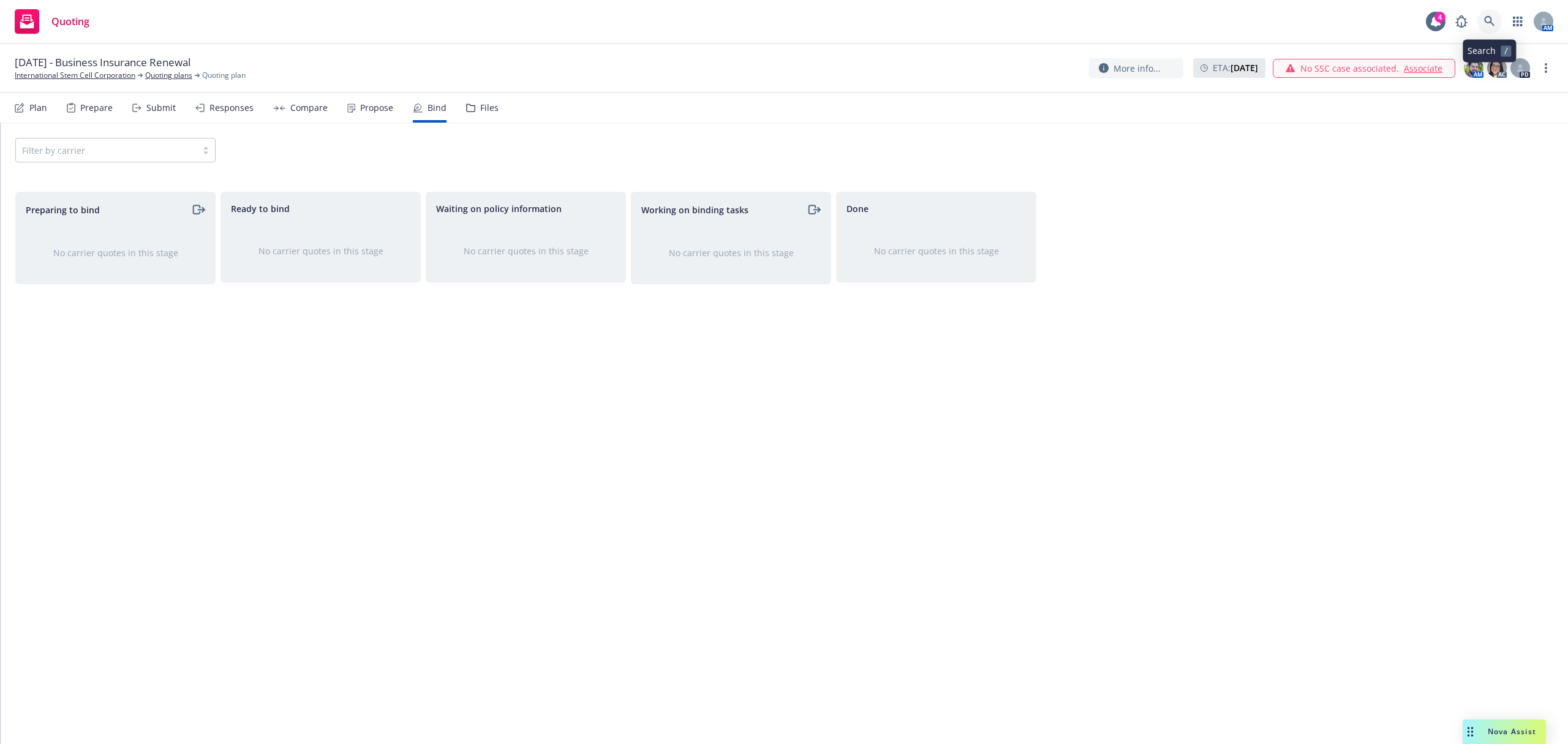
click at [1487, 16] on icon at bounding box center [1489, 21] width 11 height 11
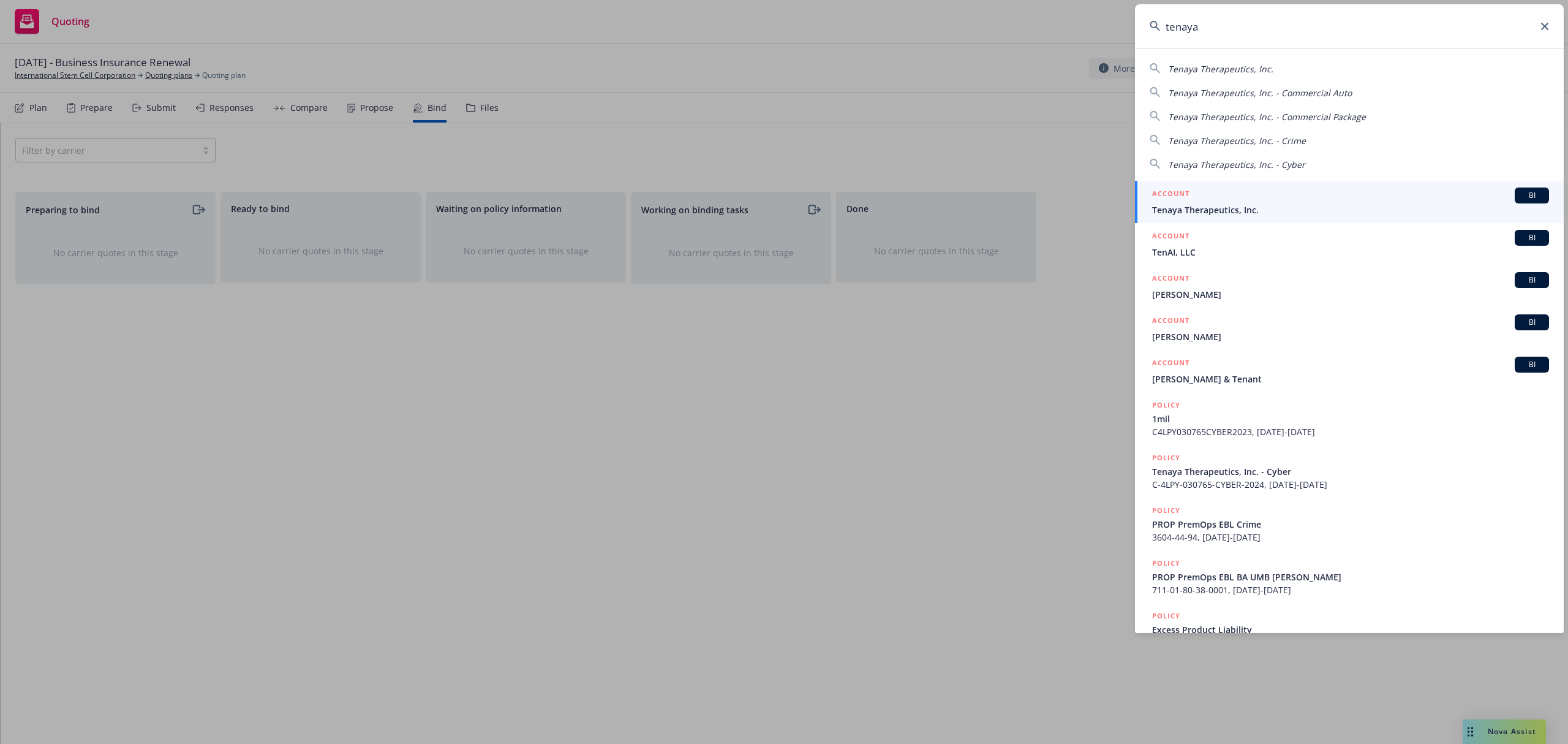
type input "tenaya"
click at [1203, 195] on div "ACCOUNT BI" at bounding box center [1350, 195] width 396 height 16
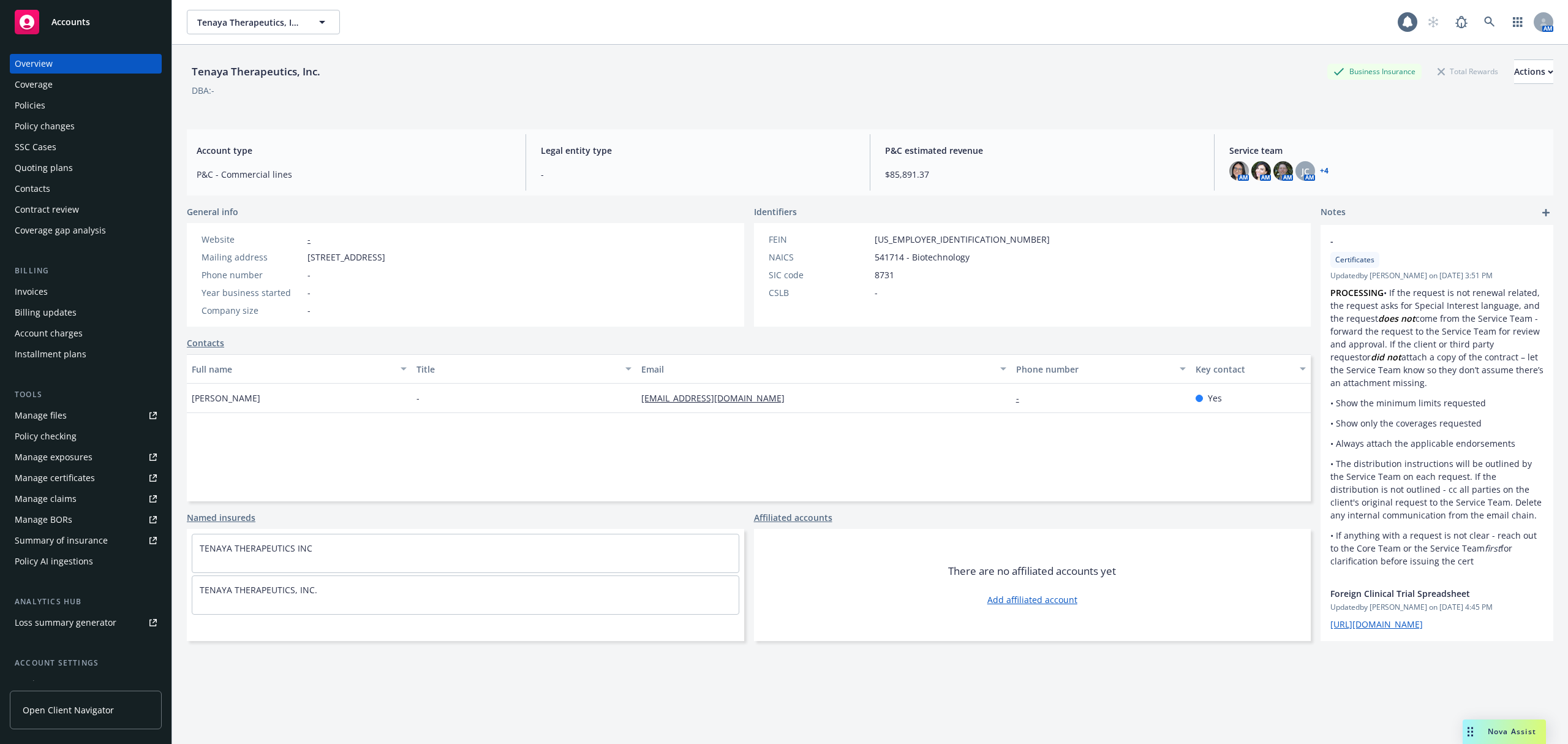
click at [67, 164] on div "Quoting plans" at bounding box center [43, 167] width 58 height 19
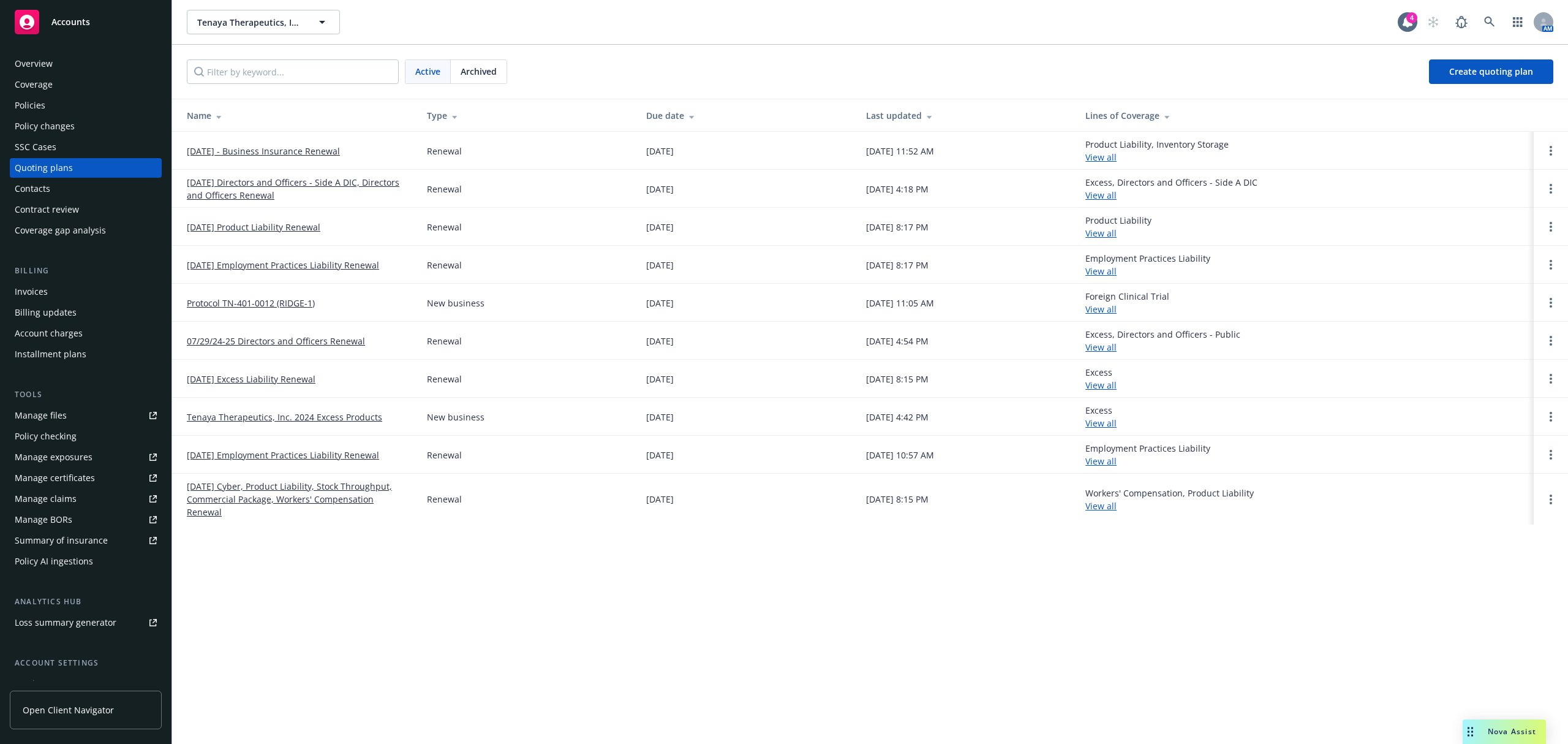
click at [329, 152] on link "[DATE] - Business Insurance Renewal" at bounding box center [263, 151] width 153 height 13
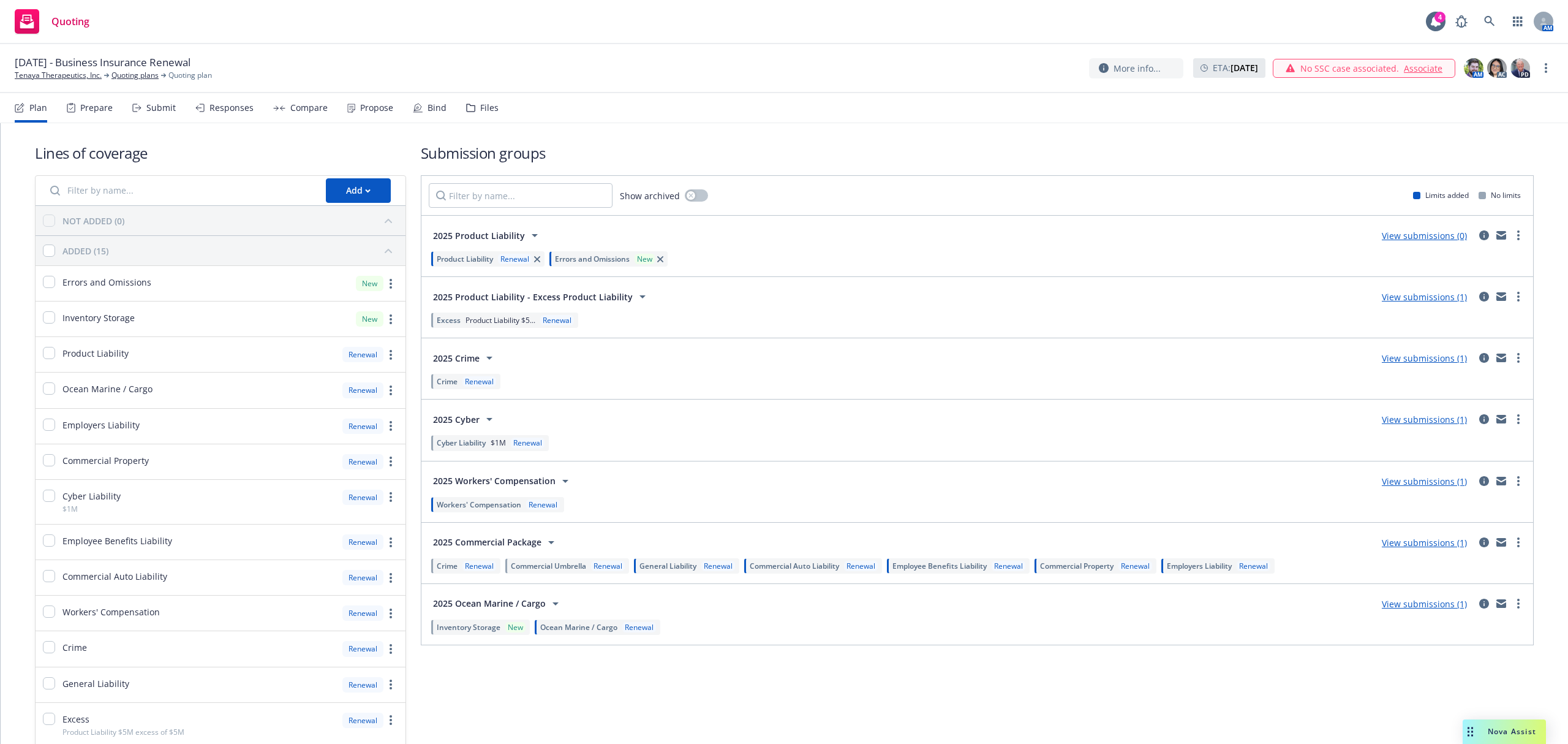
click at [427, 104] on div "Bind" at bounding box center [436, 107] width 19 height 10
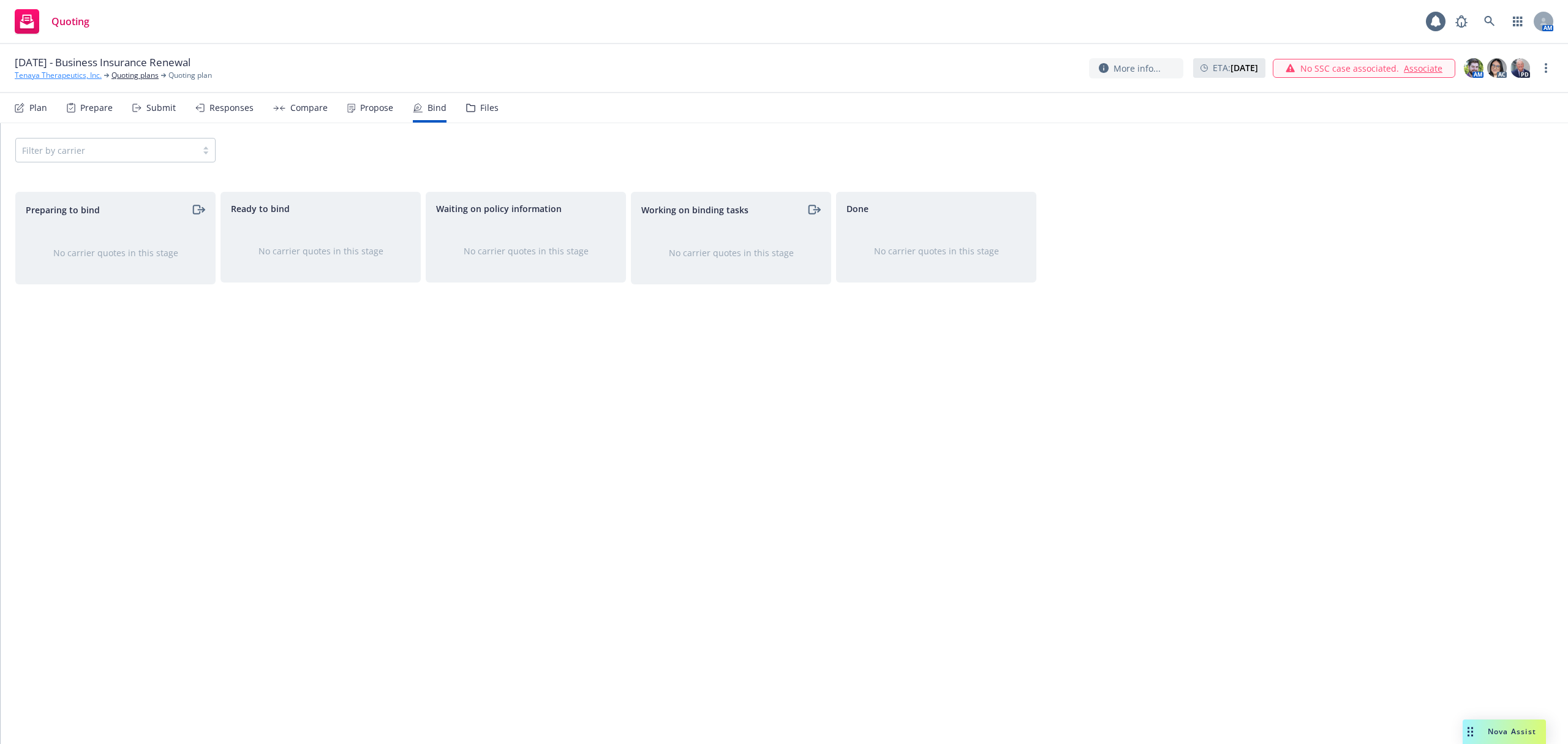
click at [74, 74] on link "Tenaya Therapeutics, Inc." at bounding box center [58, 75] width 87 height 11
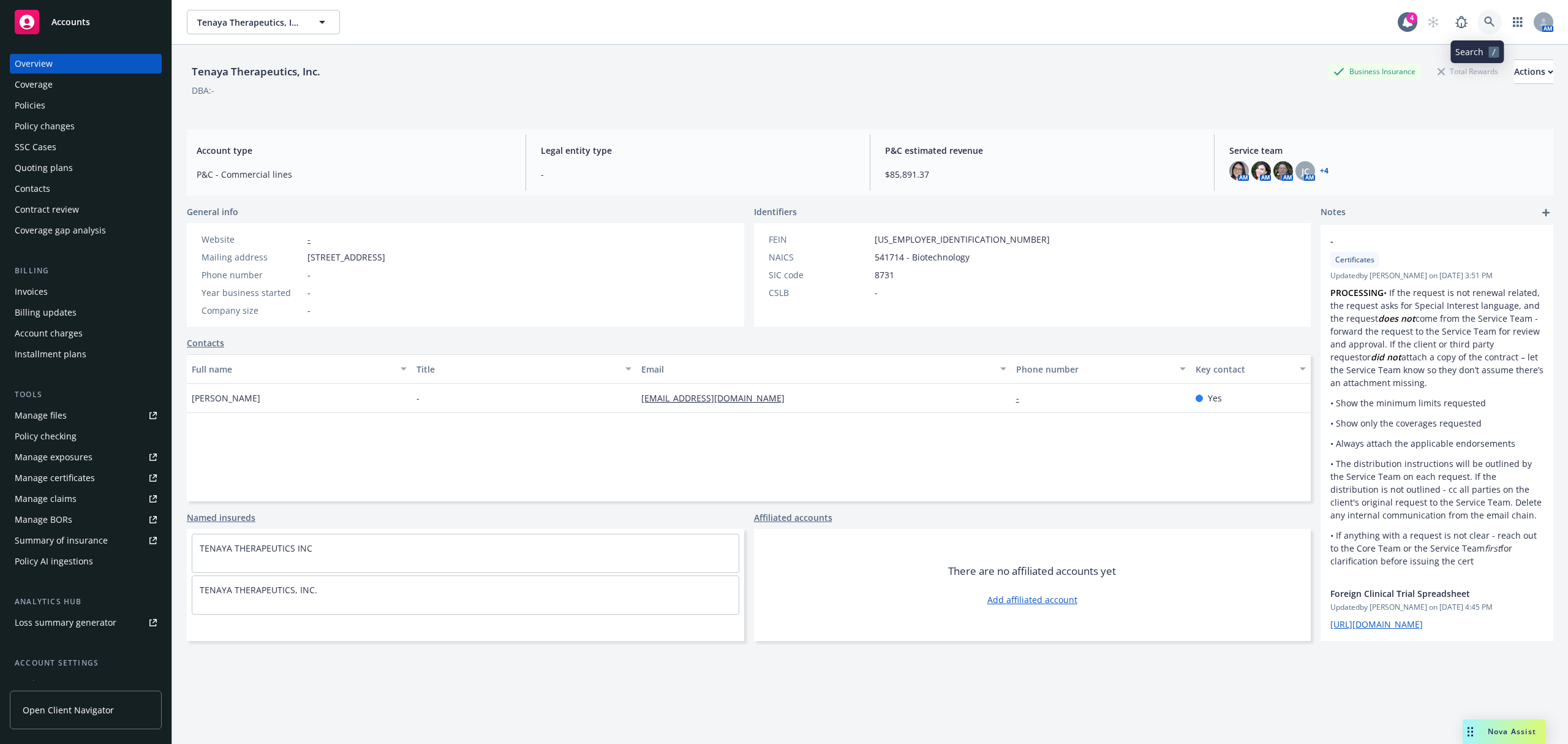
click at [1477, 29] on link at bounding box center [1489, 22] width 25 height 25
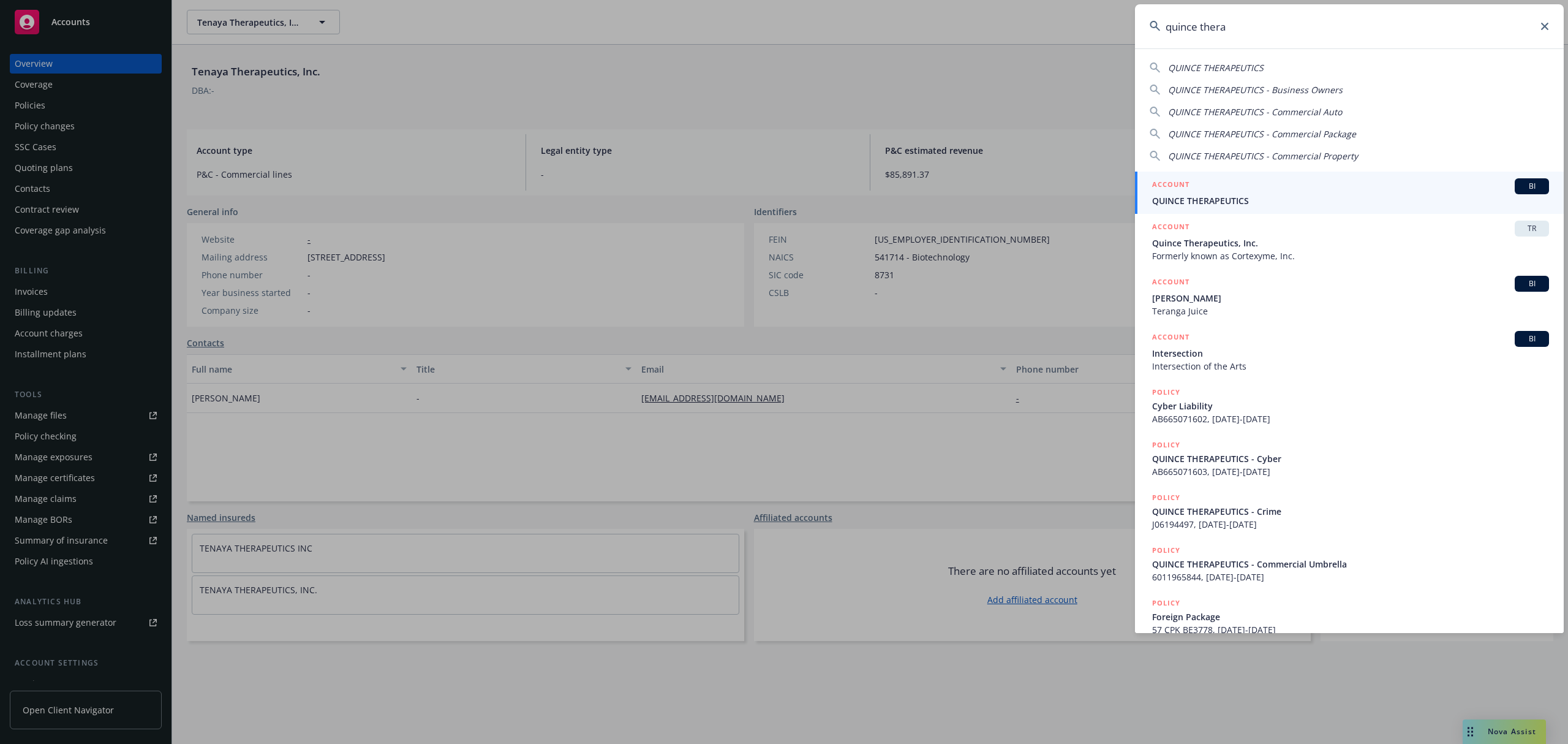
type input "quince thera"
click at [1257, 182] on div "ACCOUNT BI" at bounding box center [1350, 186] width 396 height 16
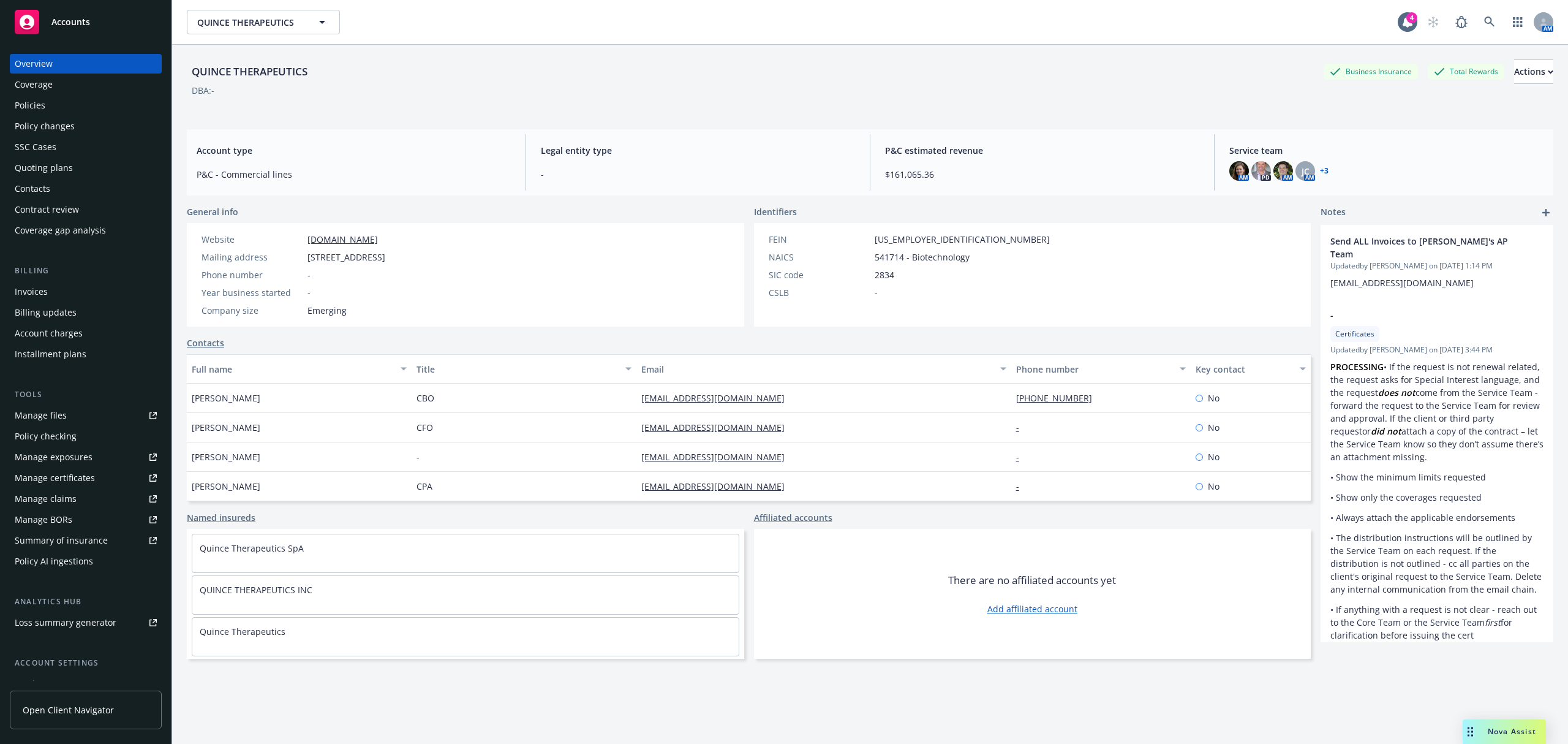
scroll to position [45, 0]
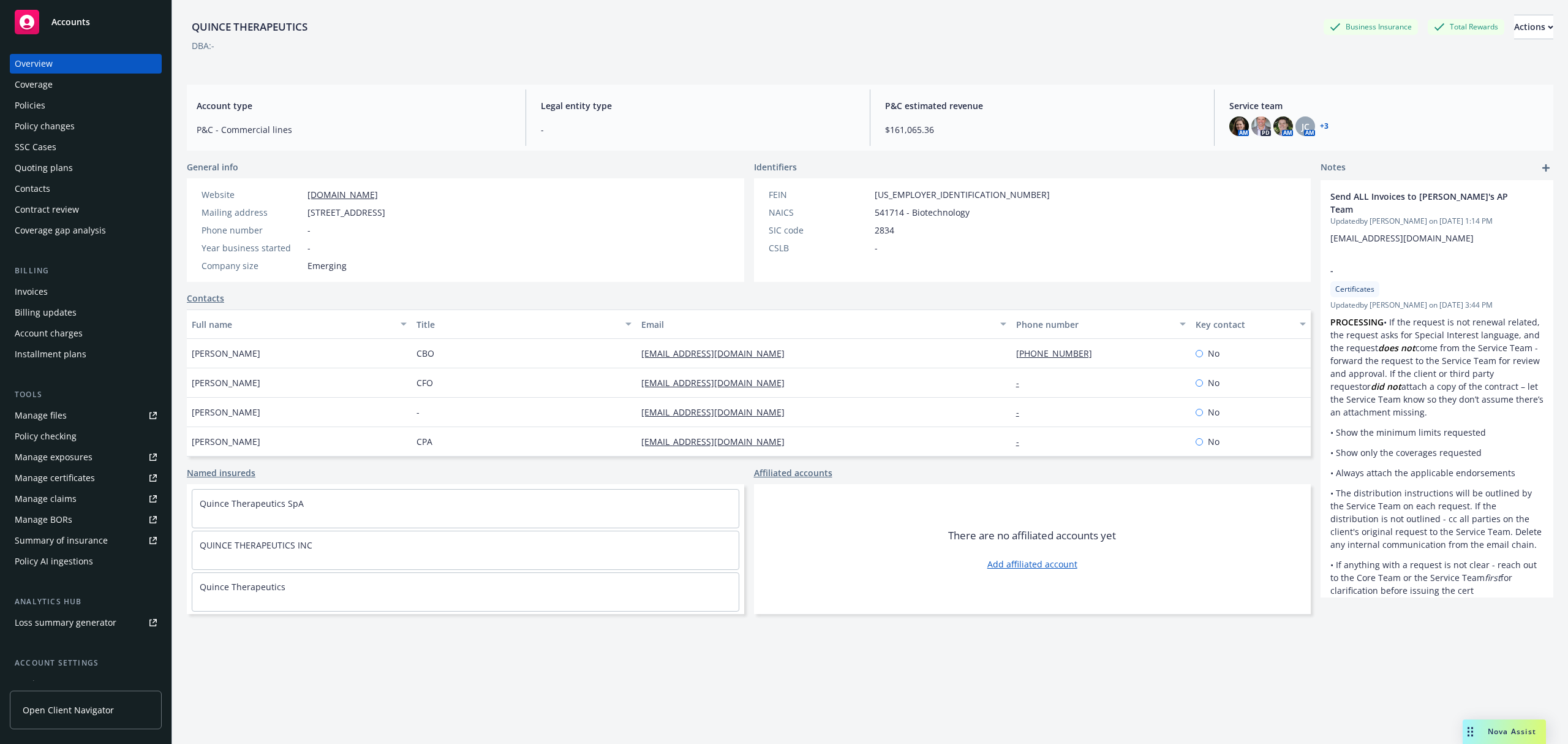
click at [25, 103] on div "Policies" at bounding box center [30, 105] width 31 height 19
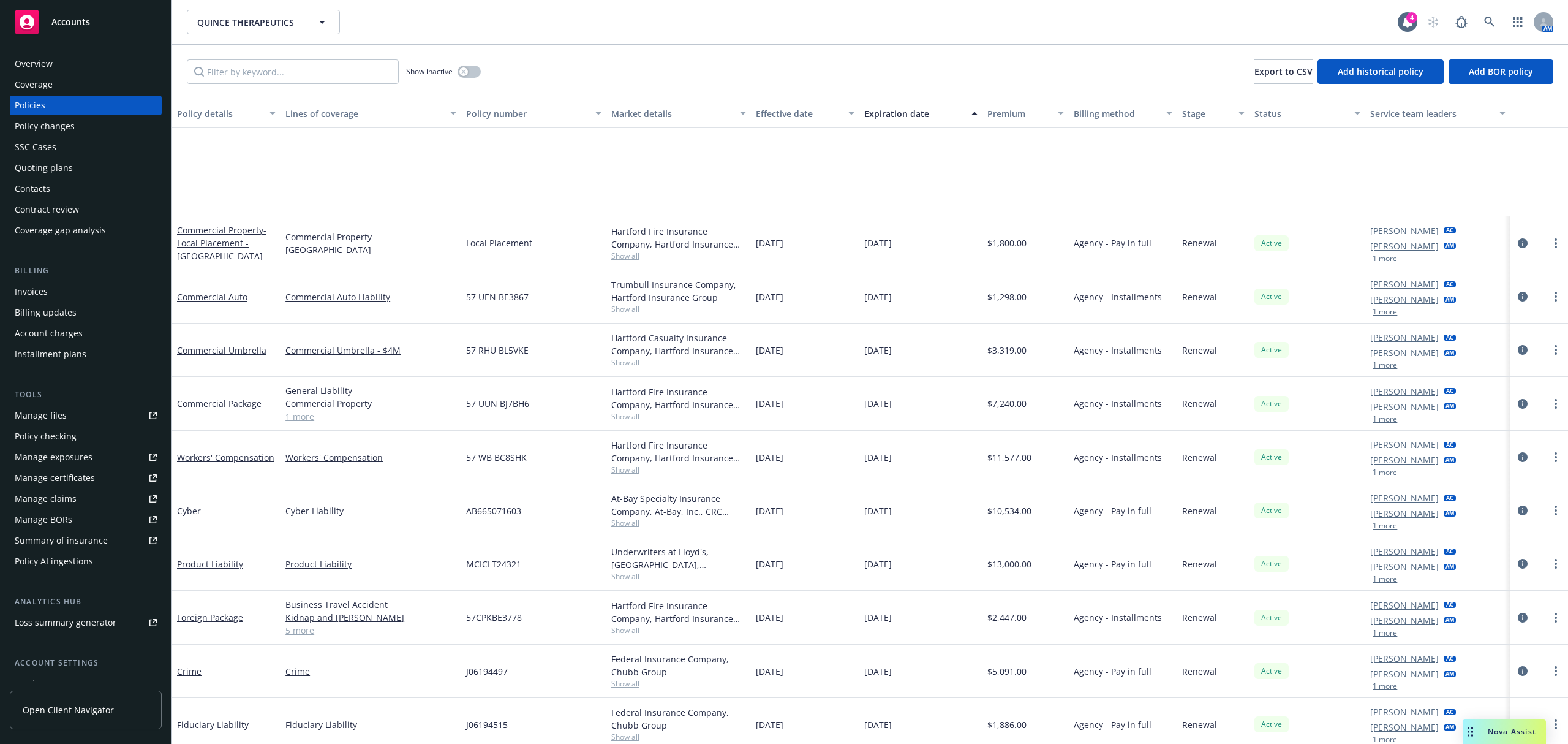
scroll to position [549, 0]
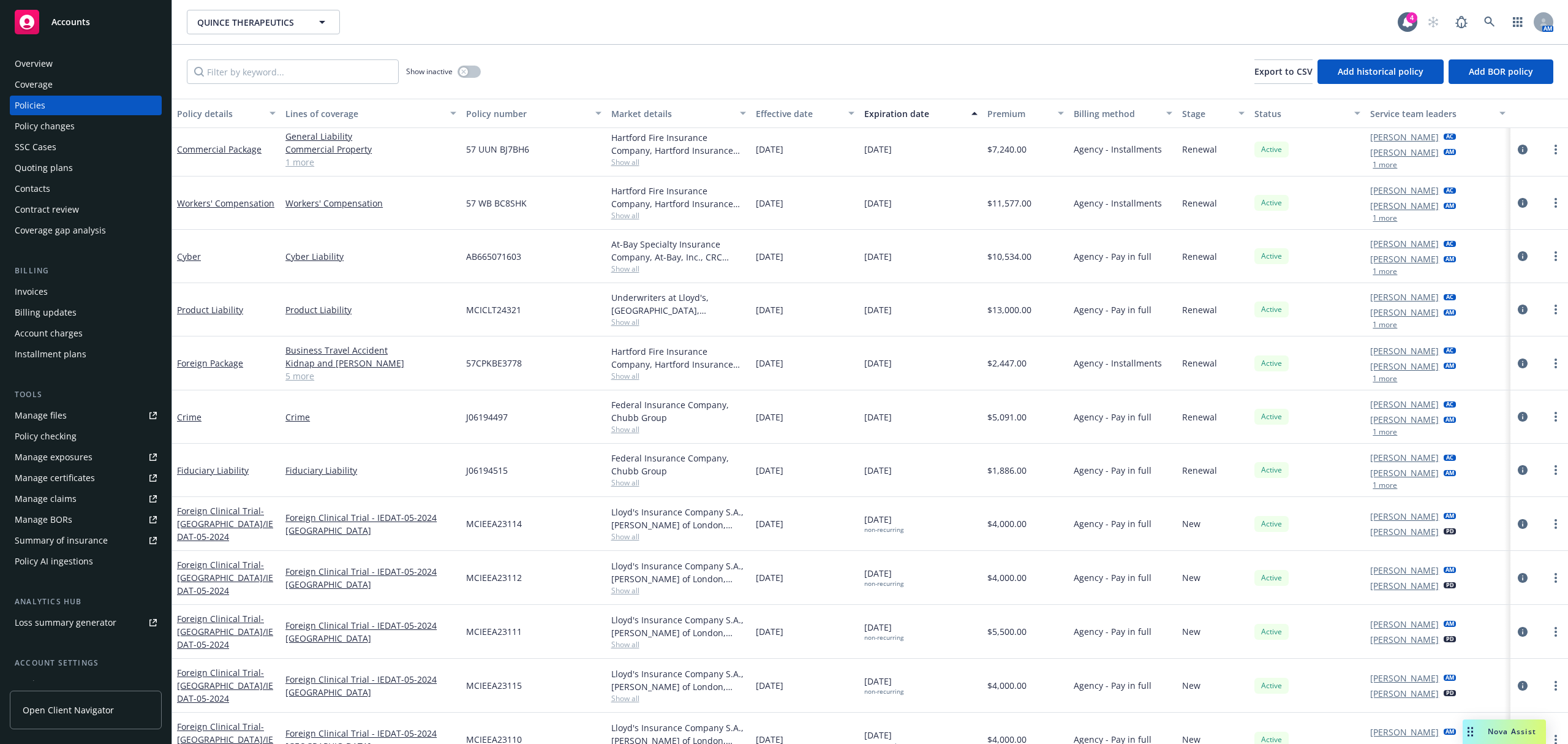
click at [83, 173] on div "Quoting plans" at bounding box center [85, 167] width 142 height 19
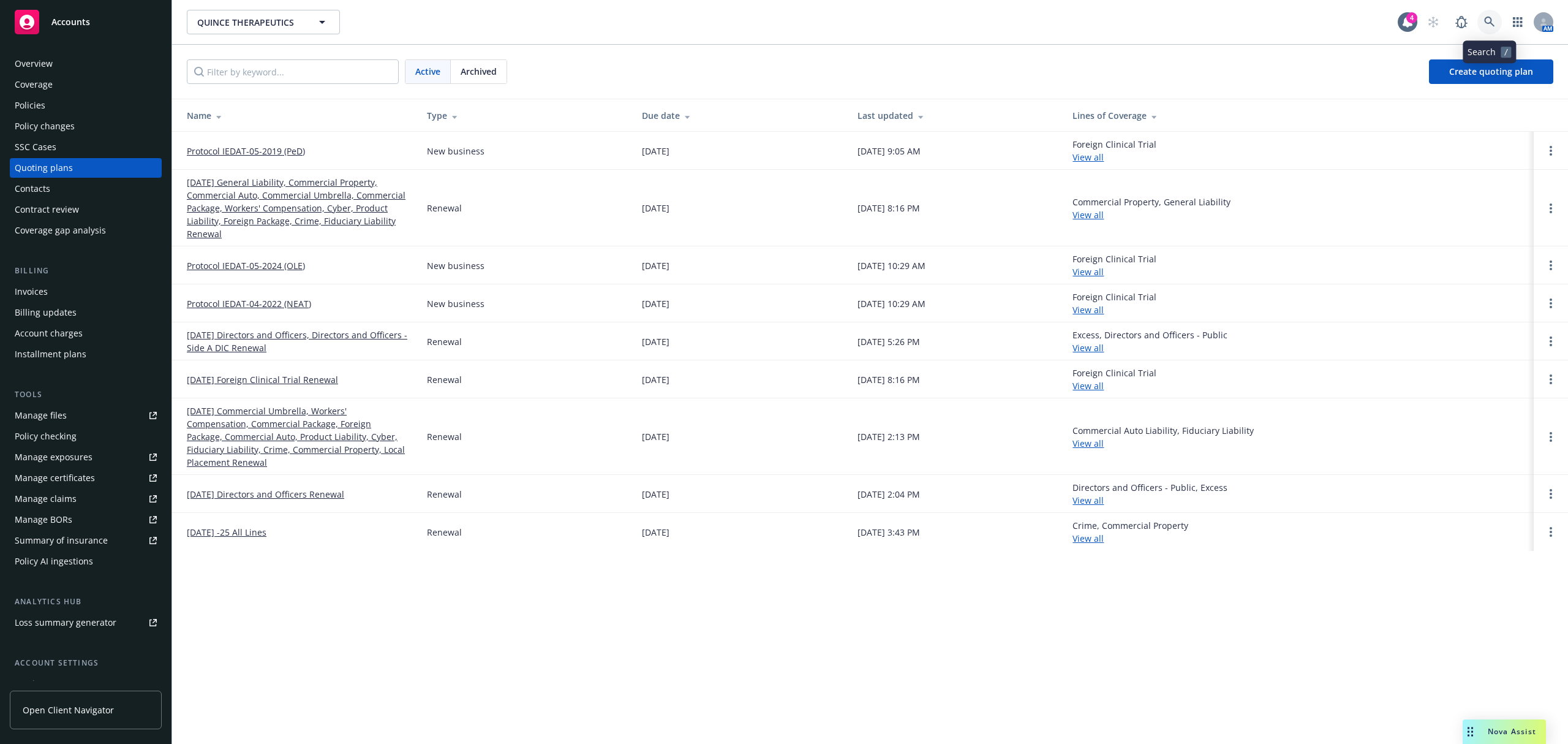
click at [1485, 19] on icon at bounding box center [1489, 22] width 11 height 11
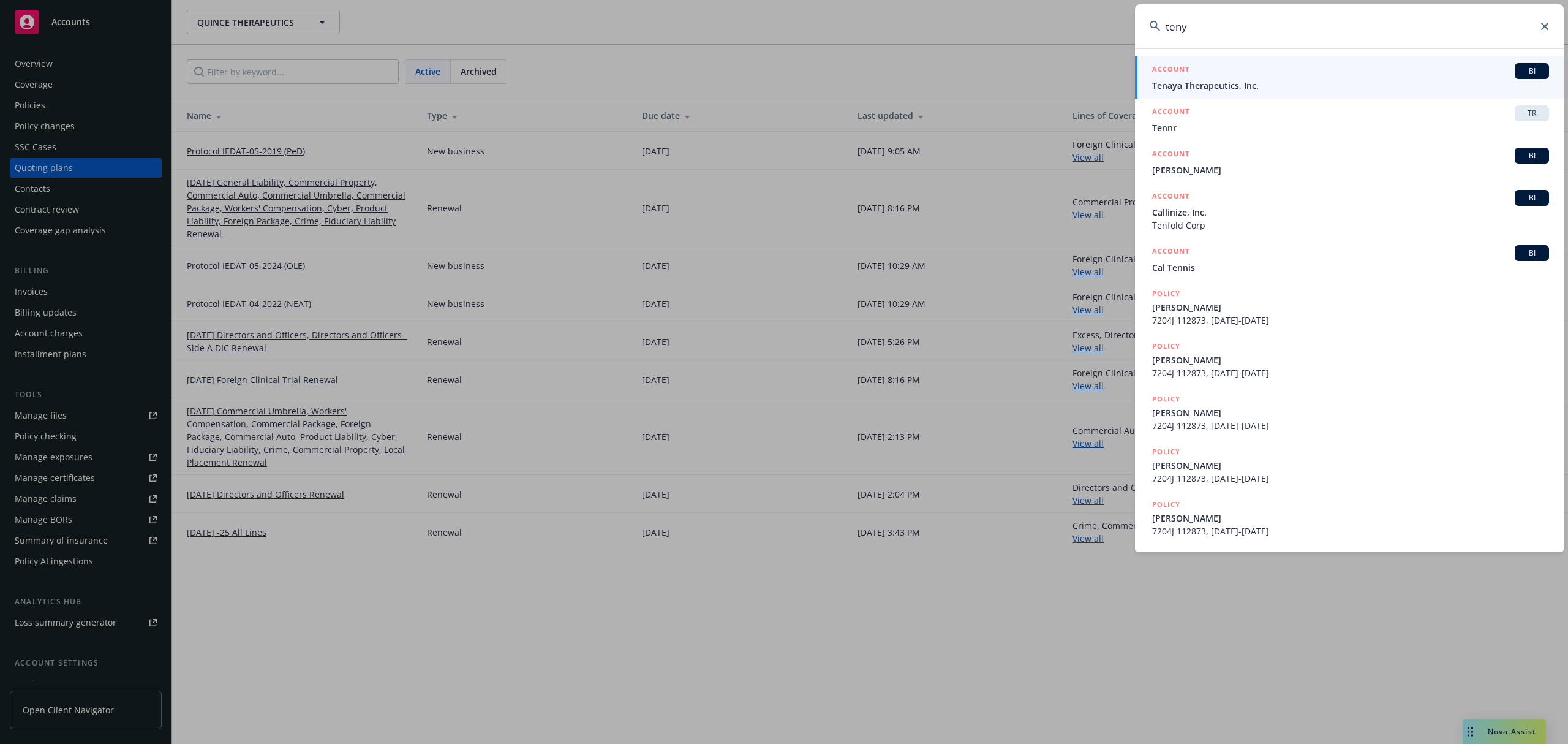
type input "teny"
click at [1304, 91] on span "Tenaya Therapeutics, Inc." at bounding box center [1350, 85] width 396 height 13
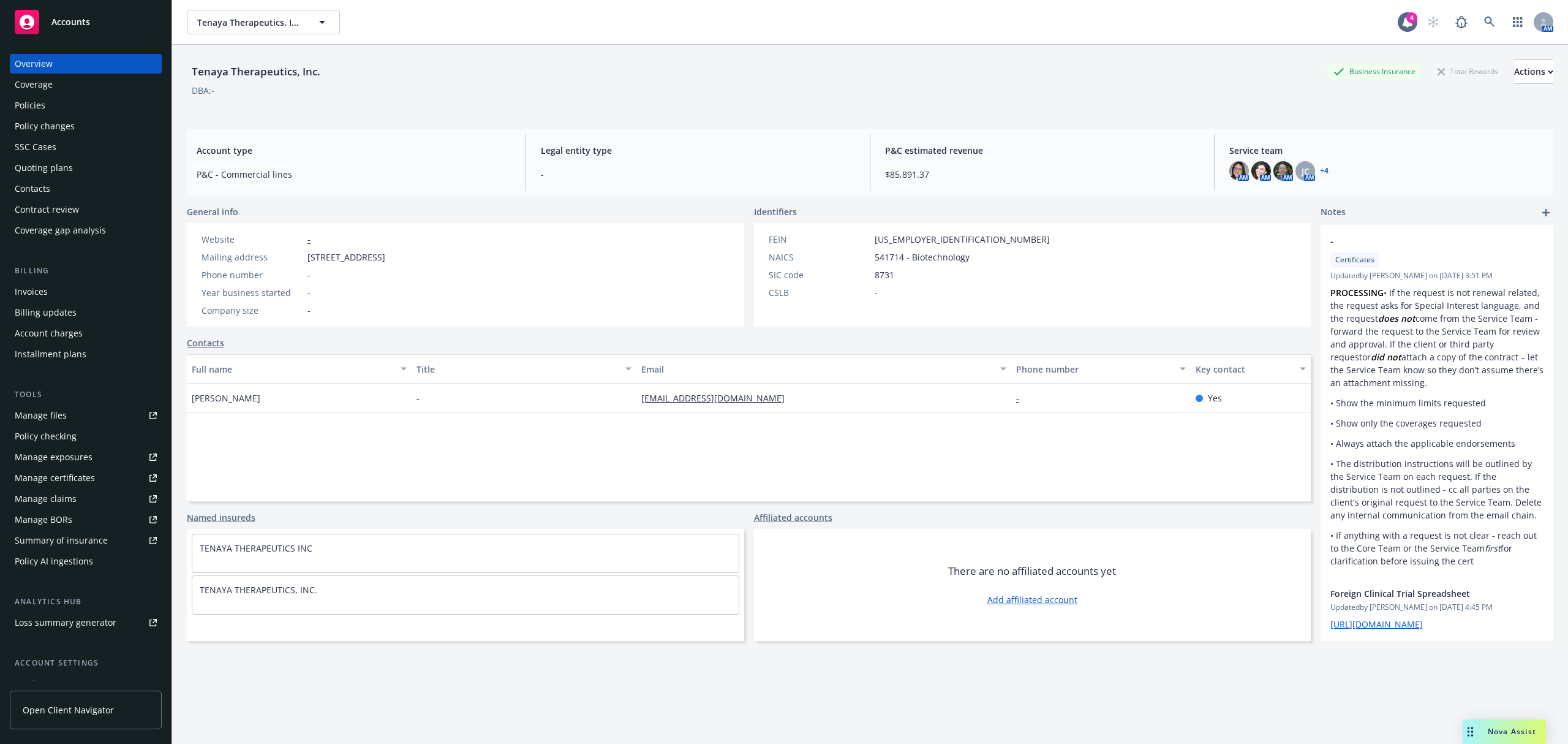
click at [49, 169] on div "Quoting plans" at bounding box center [43, 167] width 58 height 19
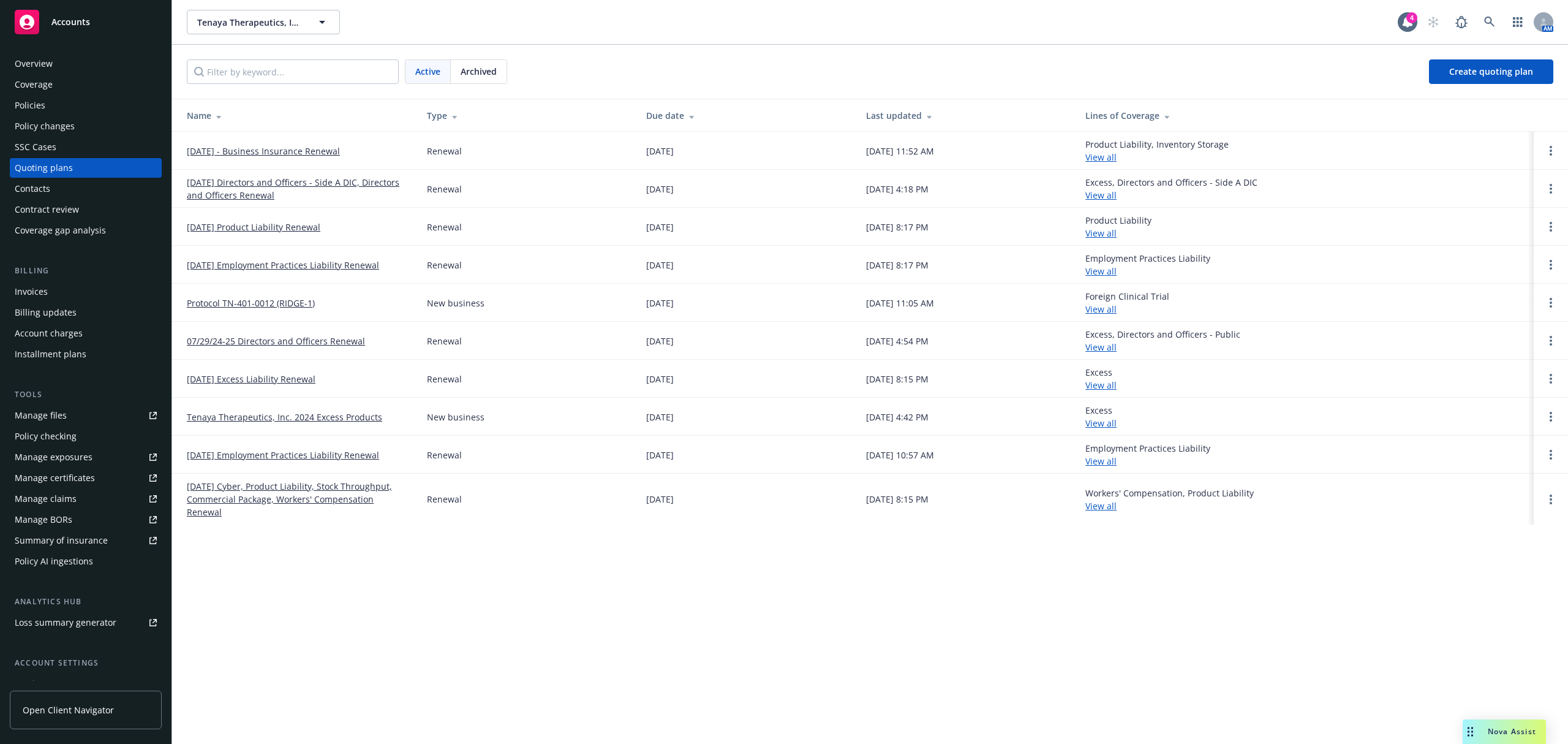
drag, startPoint x: 382, startPoint y: 159, endPoint x: 184, endPoint y: 151, distance: 198.2
click at [184, 151] on td "[DATE] - Business Insurance Renewal" at bounding box center [295, 151] width 245 height 38
copy link "[DATE] - Business Insurance Renewal"
click at [1495, 26] on link at bounding box center [1489, 22] width 25 height 25
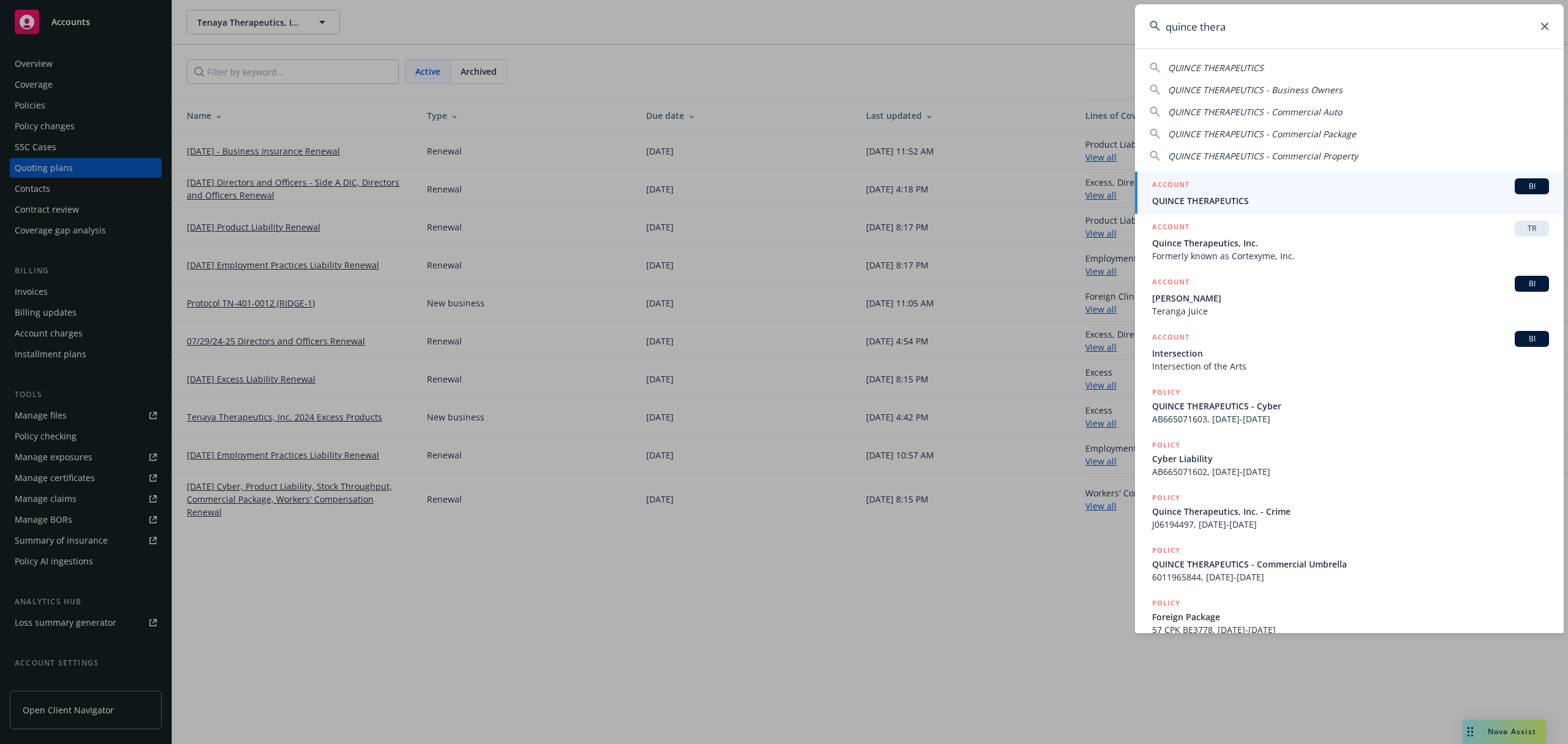
type input "quince thera"
click at [1245, 196] on span "QUINCE THERAPEUTICS" at bounding box center [1350, 200] width 396 height 13
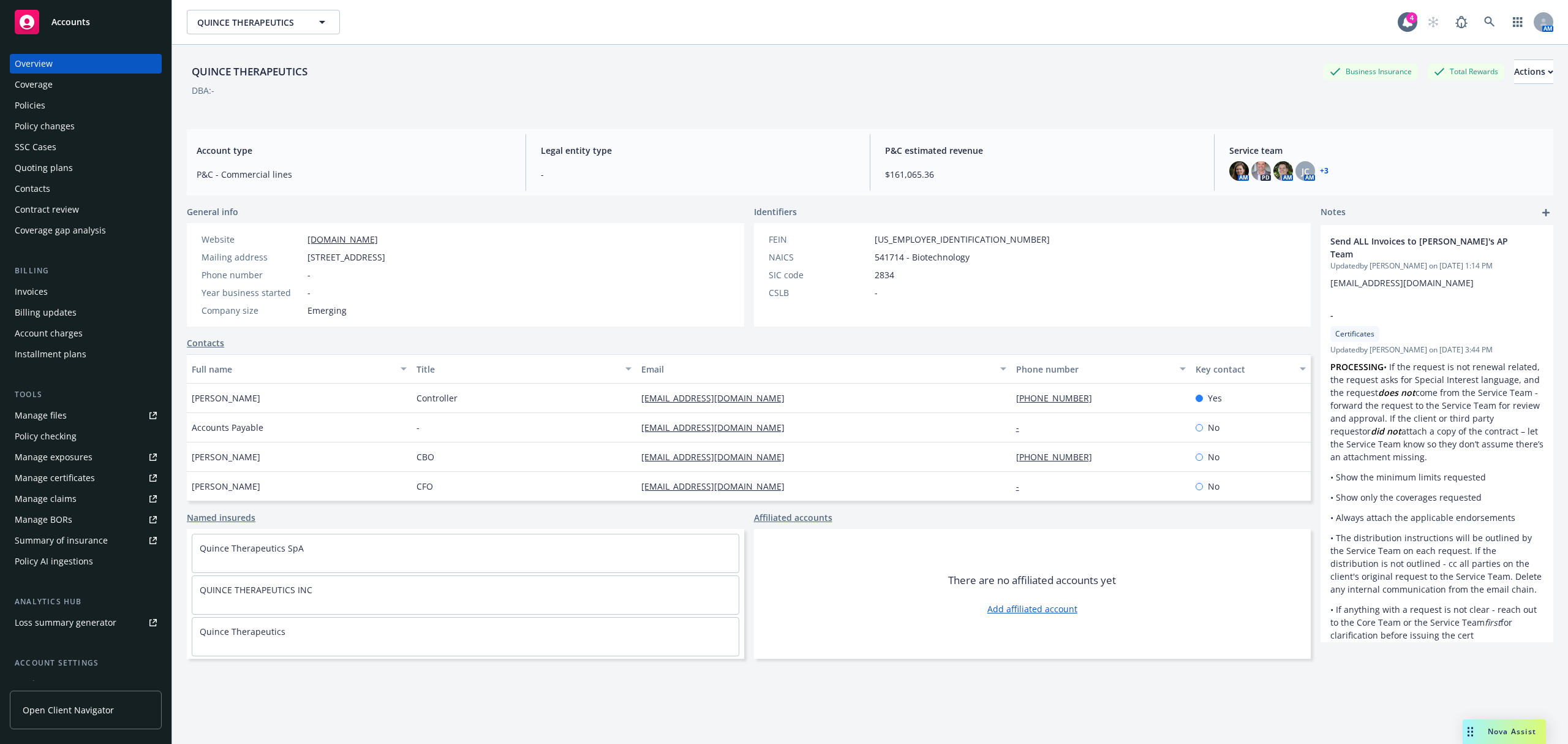
click at [31, 168] on div "Quoting plans" at bounding box center [43, 167] width 58 height 19
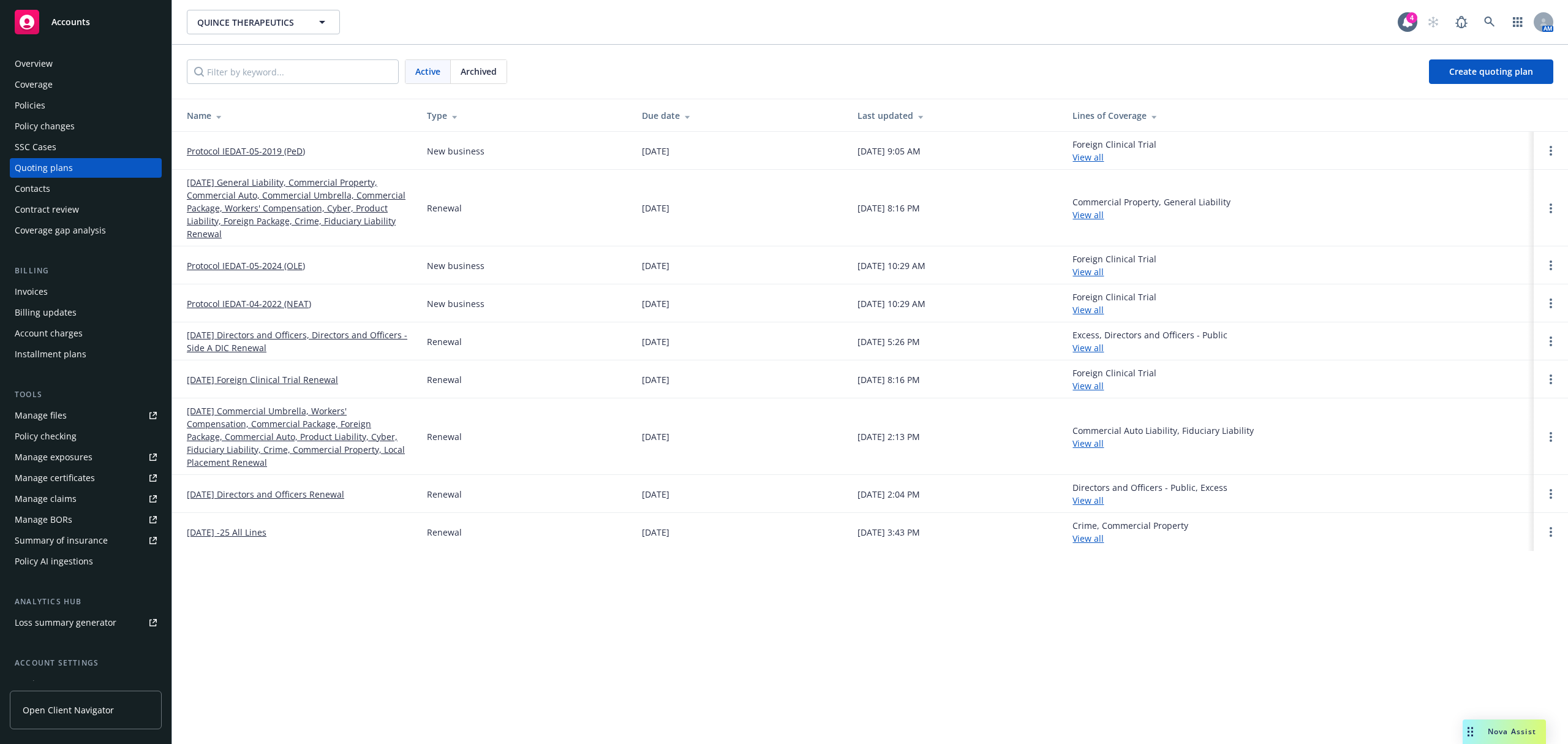
click at [269, 209] on link "02/23/26 General Liability, Commercial Property, Commercial Auto, Commercial Um…" at bounding box center [297, 208] width 221 height 64
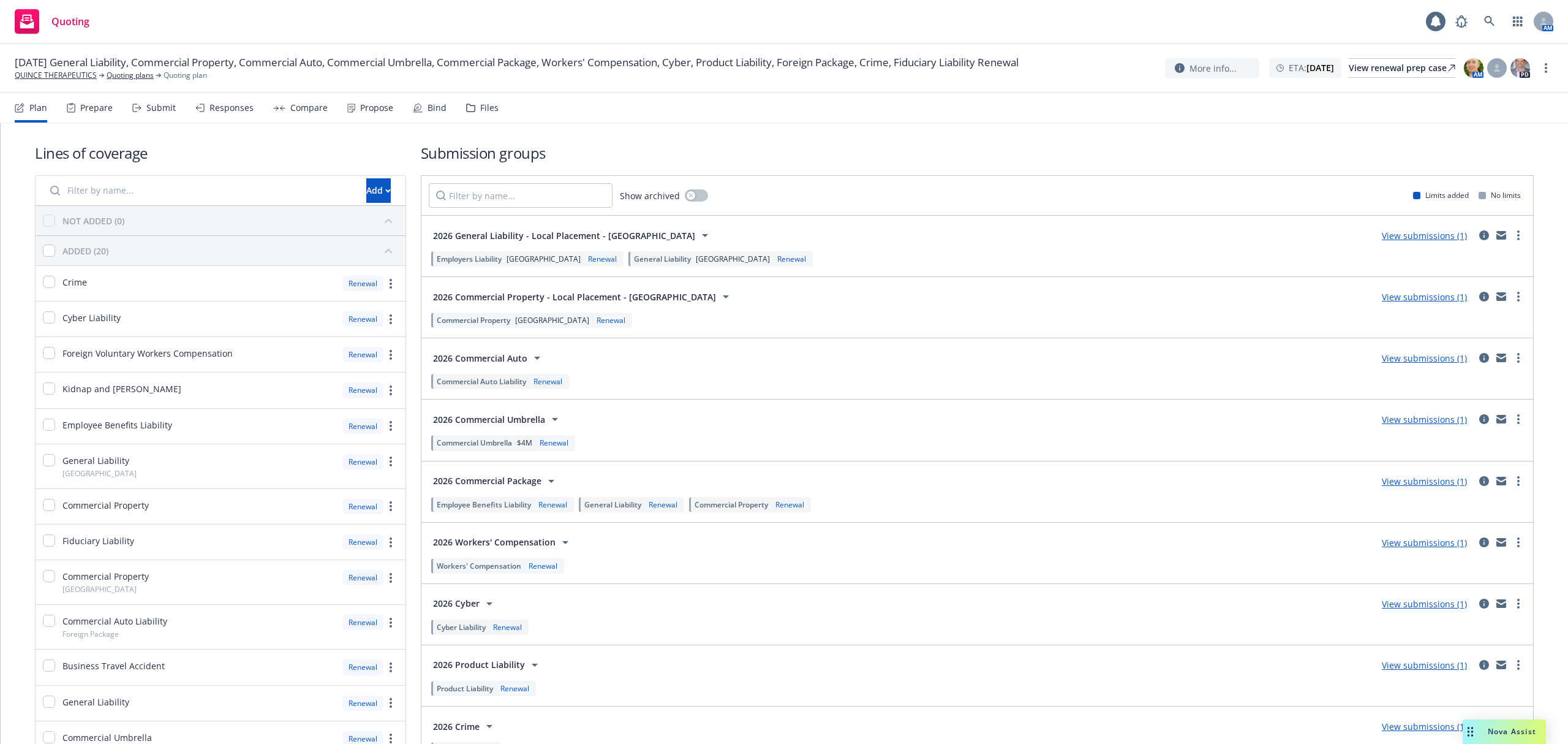
click at [628, 61] on span "[DATE] General Liability, Commercial Property, Commercial Auto, Commercial Umbr…" at bounding box center [516, 63] width 1004 height 15
click at [684, 62] on span "[DATE] General Liability, Commercial Property, Commercial Auto, Commercial Umbr…" at bounding box center [516, 63] width 1004 height 15
click at [1552, 65] on link "more" at bounding box center [1545, 68] width 15 height 15
click at [1497, 116] on link "Rename quoting plan" at bounding box center [1484, 118] width 137 height 25
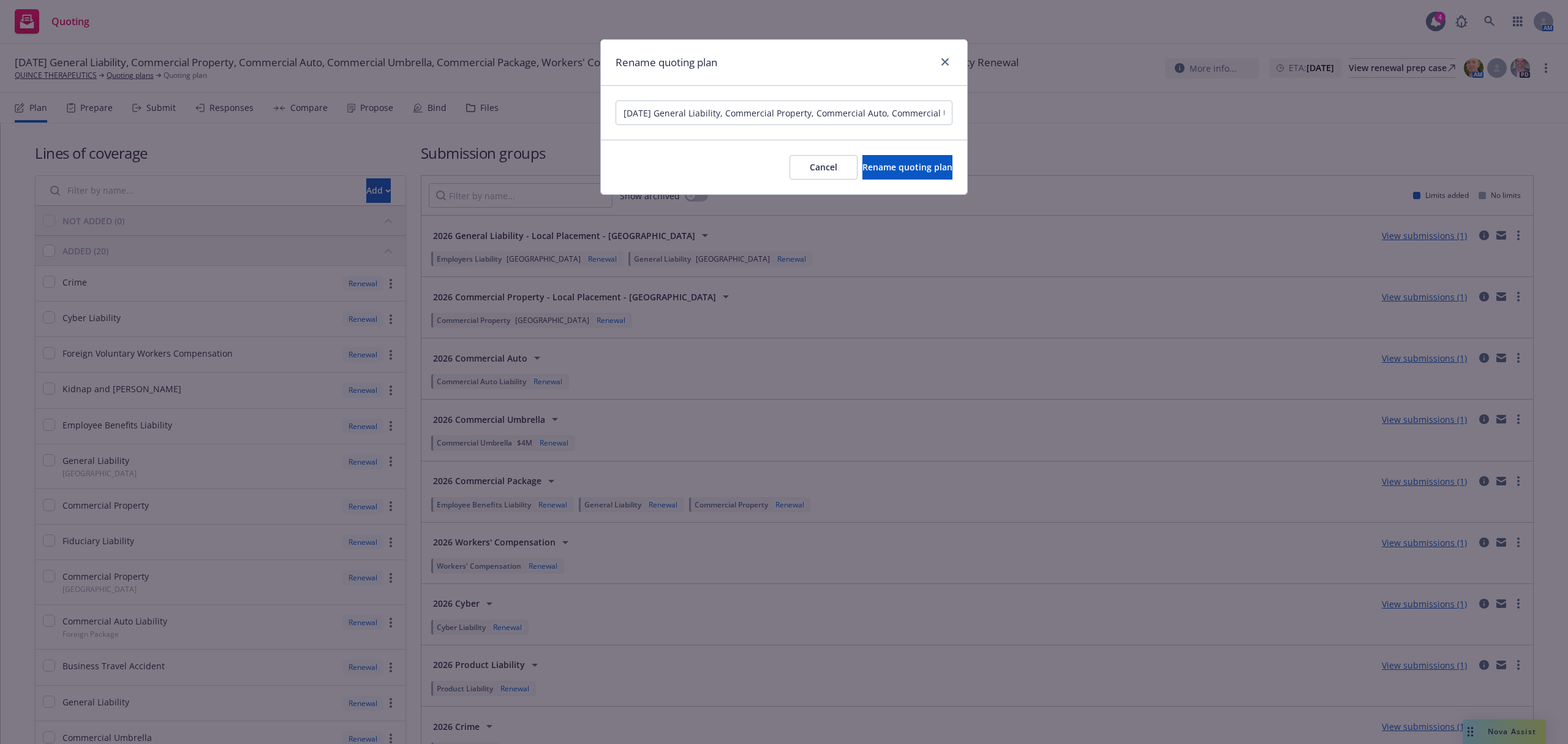
scroll to position [0, 527]
click at [764, 118] on input "02/23/26 General Liability, Commercial Property, Commercial Auto, Commercial Um…" at bounding box center [784, 113] width 337 height 25
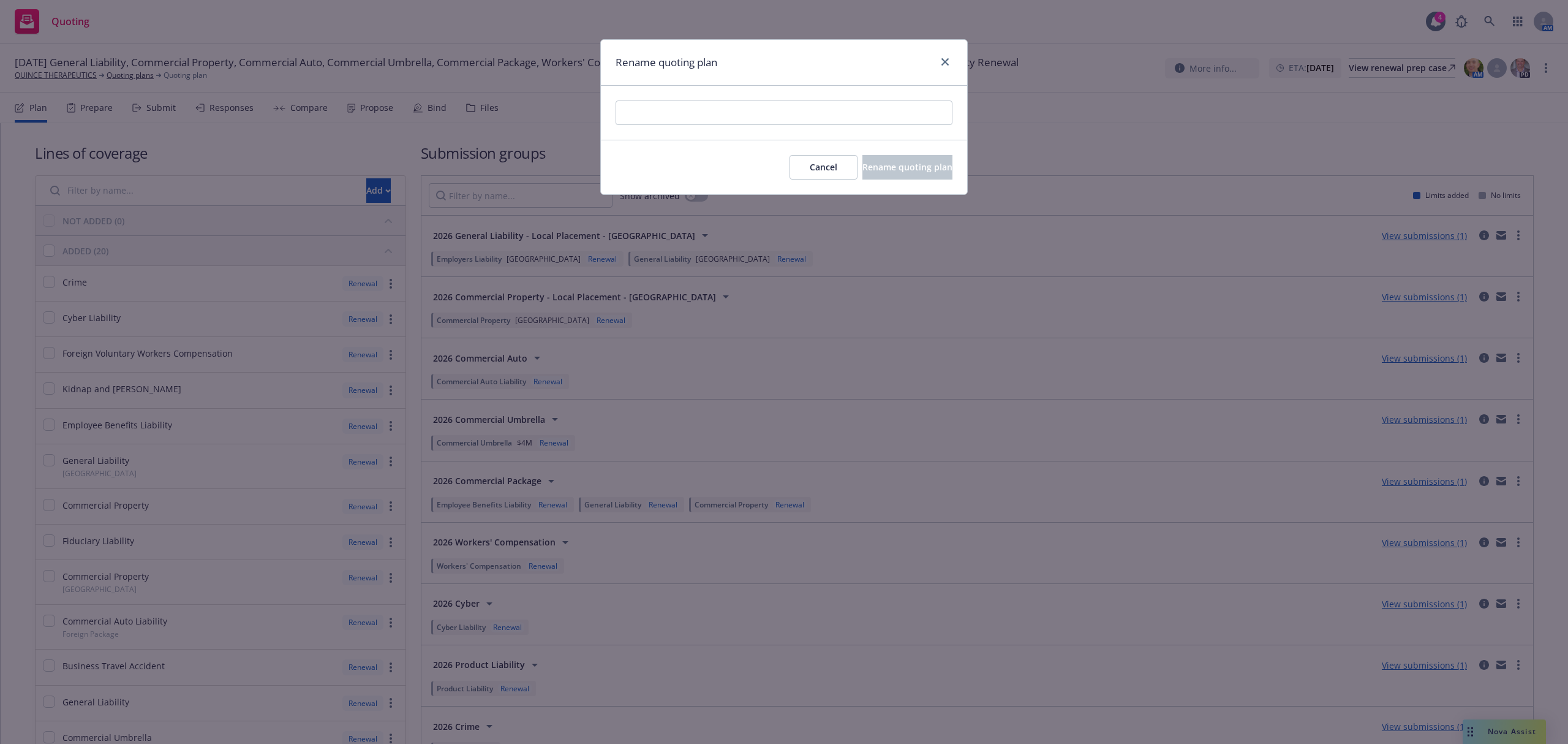
scroll to position [0, 0]
click at [639, 113] on input "[DATE] - Business Insurance Renewal" at bounding box center [784, 113] width 337 height 25
type input "February 23, 2026 - Business Insurance Renewal"
click at [876, 162] on span "Rename quoting plan" at bounding box center [907, 167] width 90 height 11
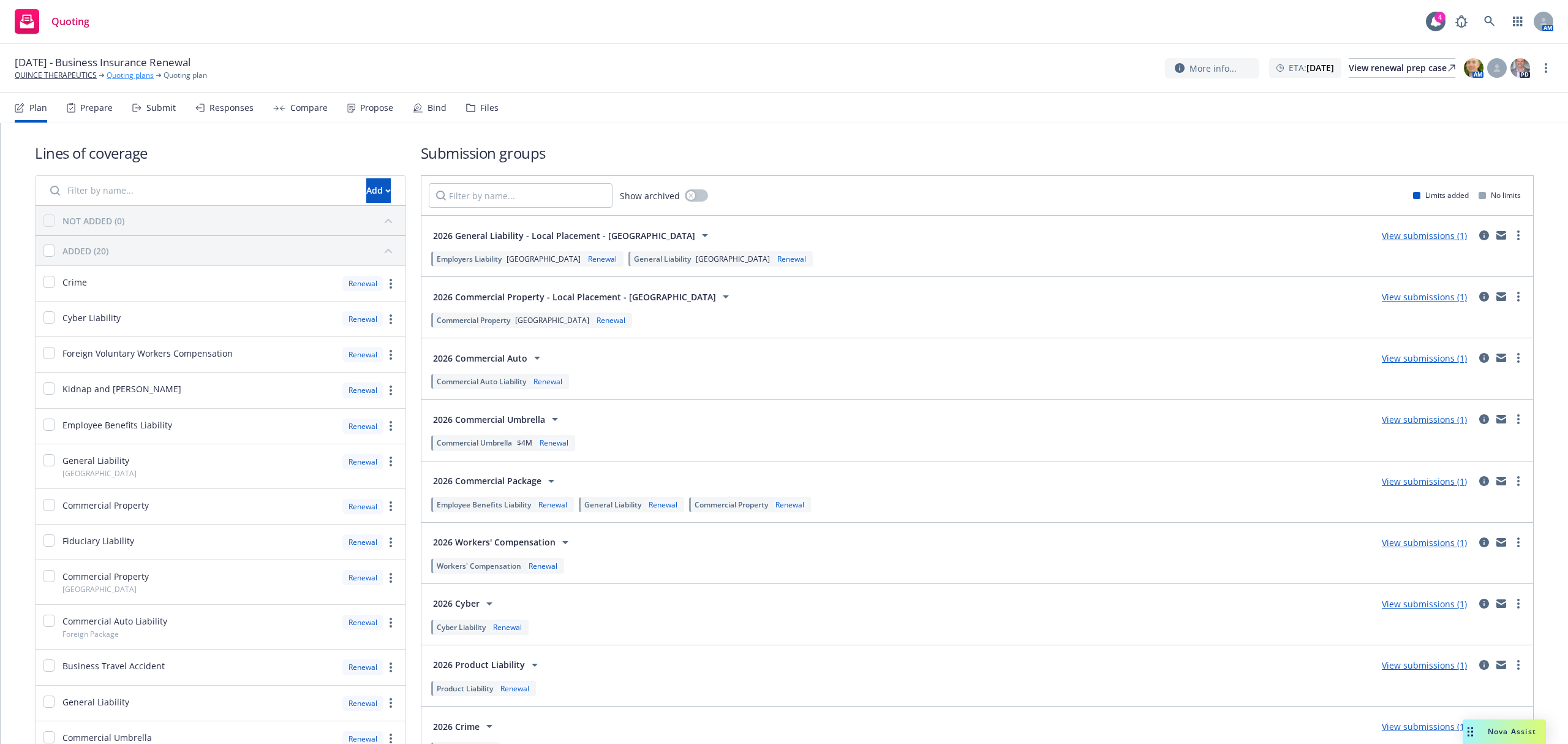
click at [131, 79] on link "Quoting plans" at bounding box center [130, 75] width 47 height 11
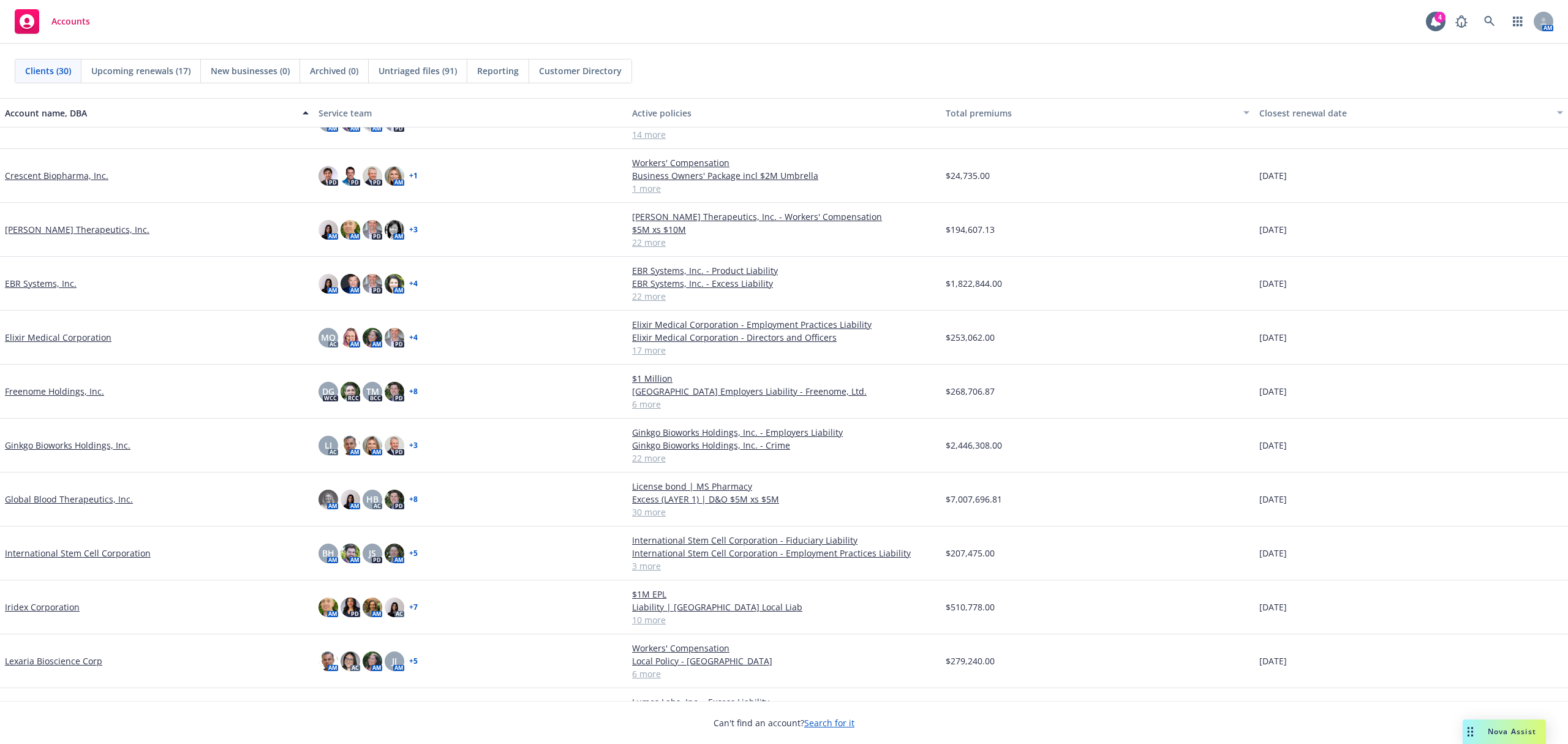
scroll to position [408, 0]
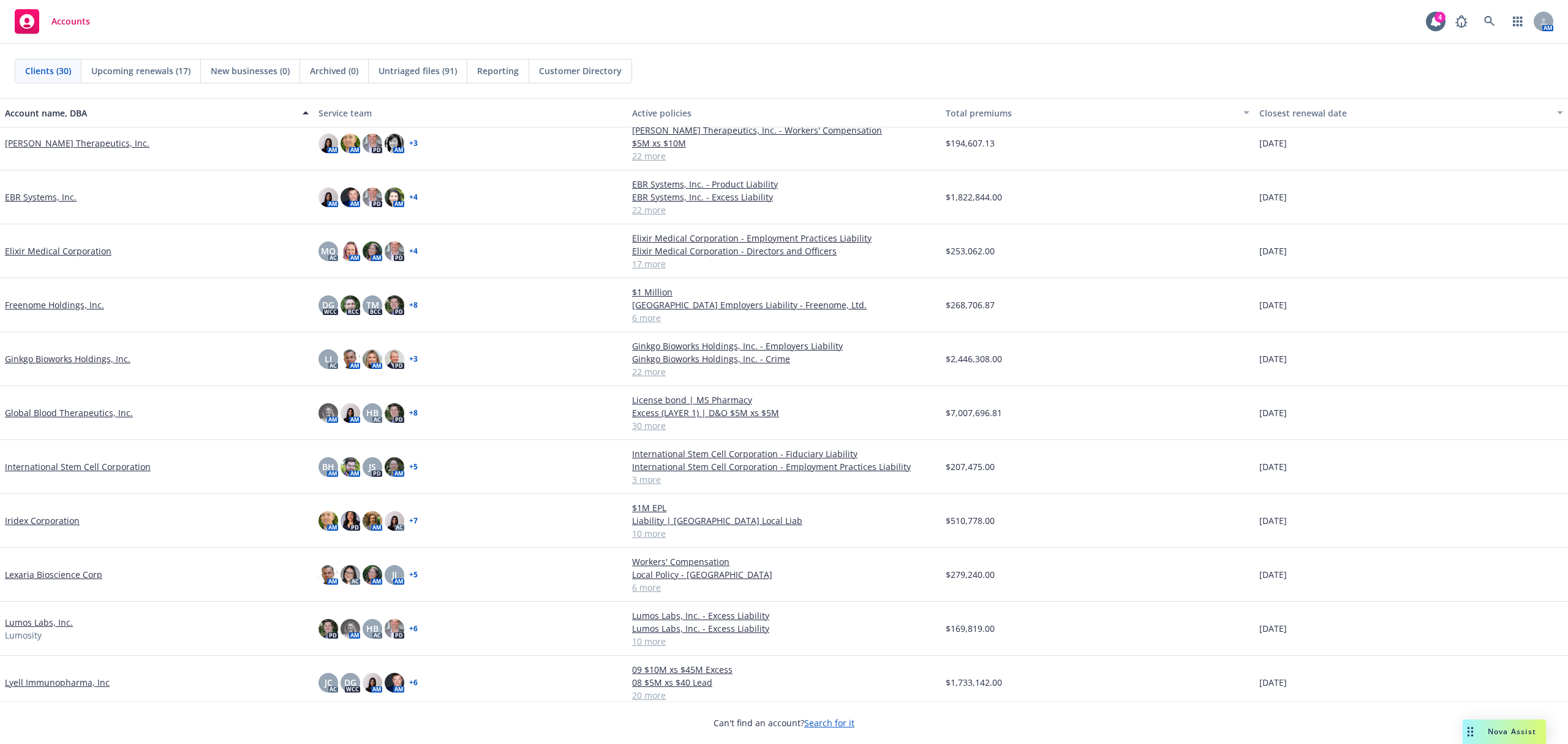
click at [47, 625] on link "Lumos Labs, Inc." at bounding box center [39, 622] width 68 height 13
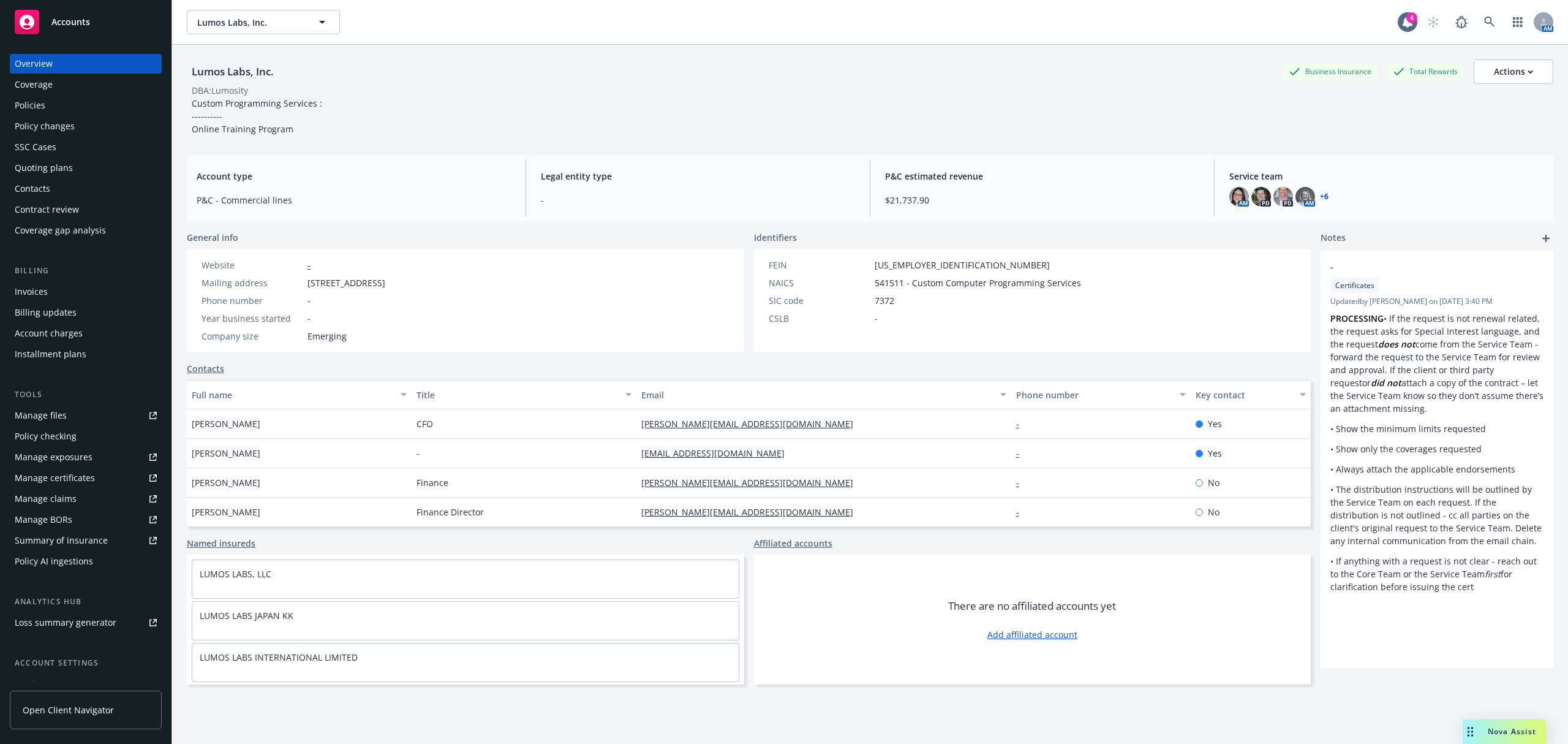
click at [72, 158] on div "Quoting plans" at bounding box center [85, 167] width 142 height 19
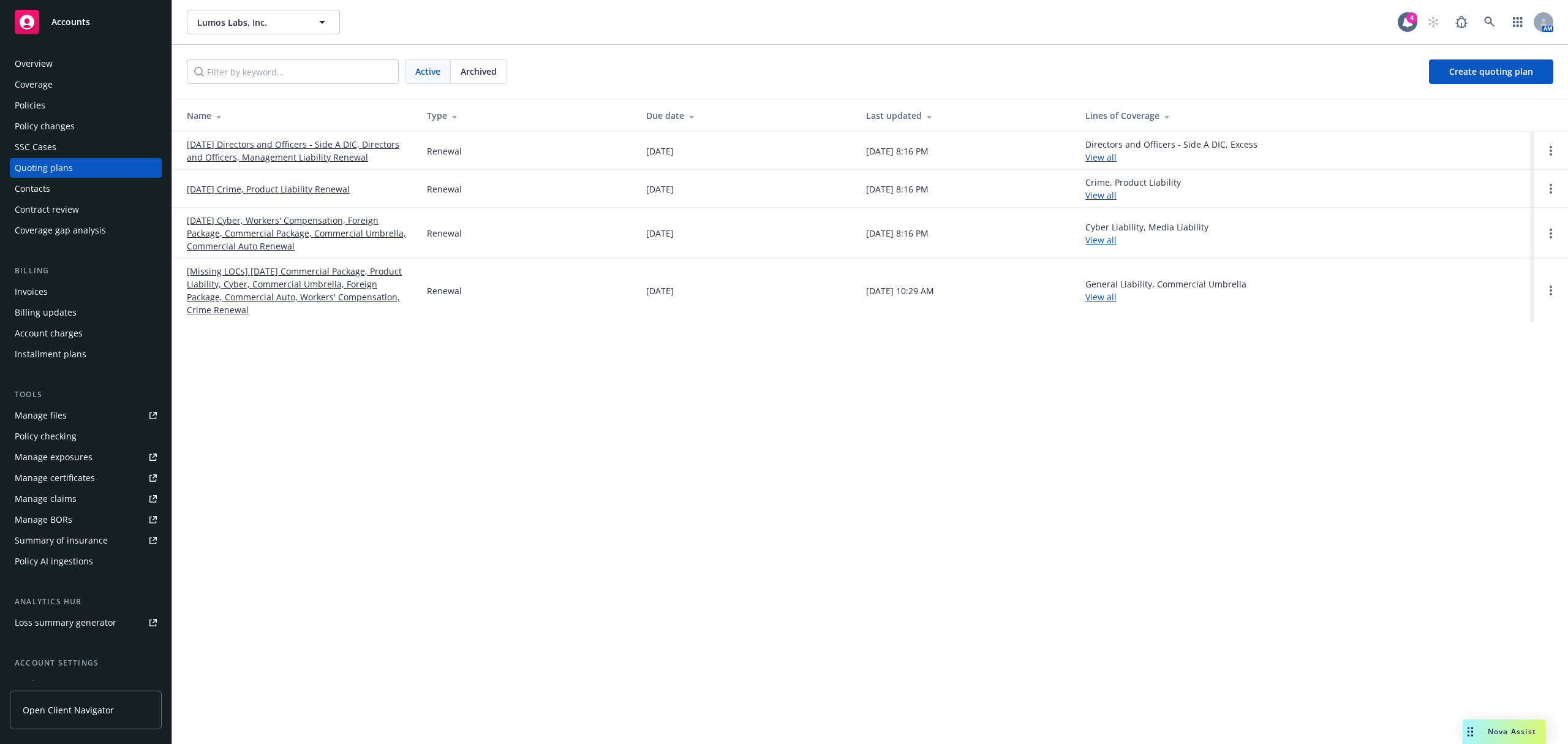
click at [301, 231] on link "11/15/25 Cyber, Workers' Compensation, Foreign Package, Commercial Package, Com…" at bounding box center [297, 233] width 221 height 39
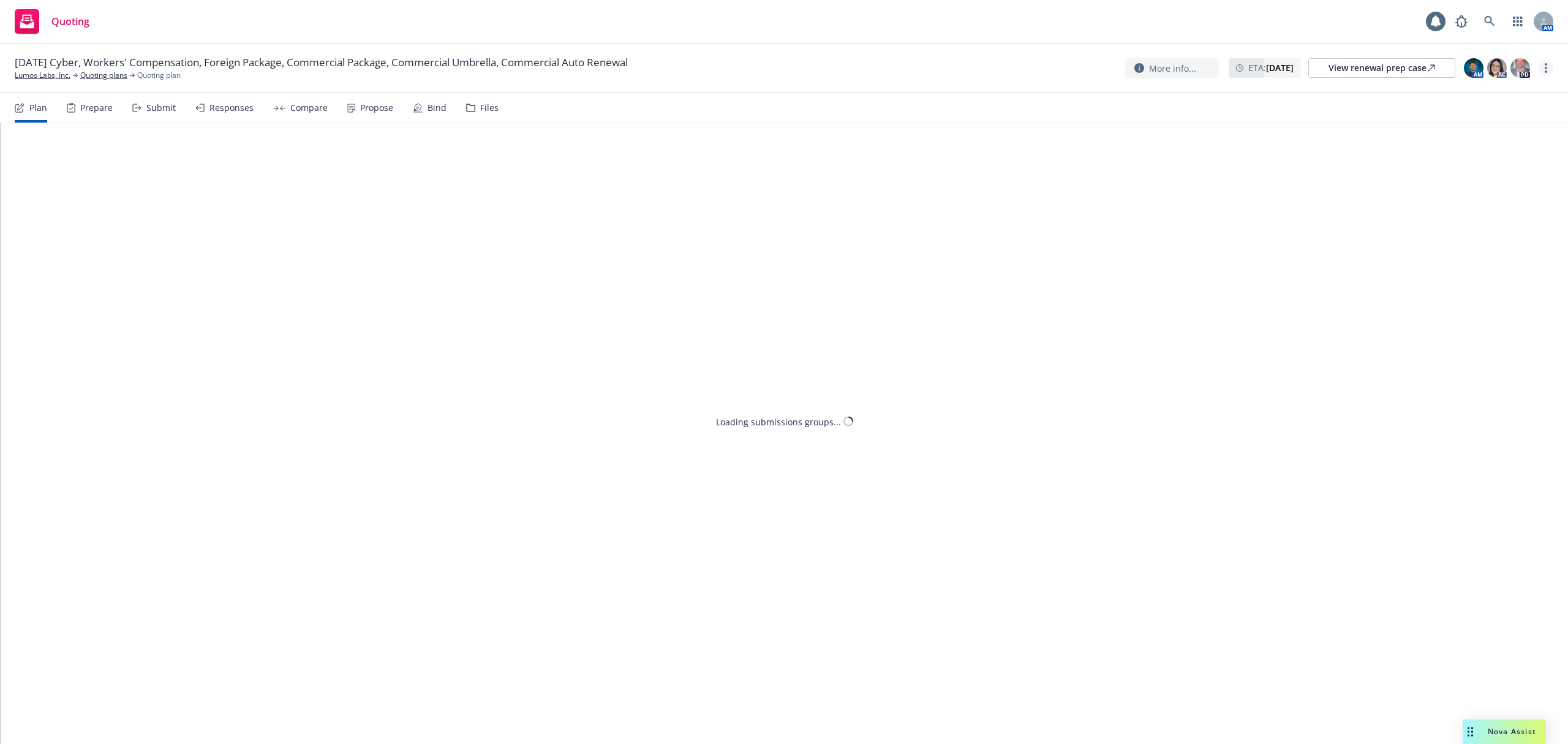
click at [1552, 70] on link "more" at bounding box center [1545, 68] width 15 height 15
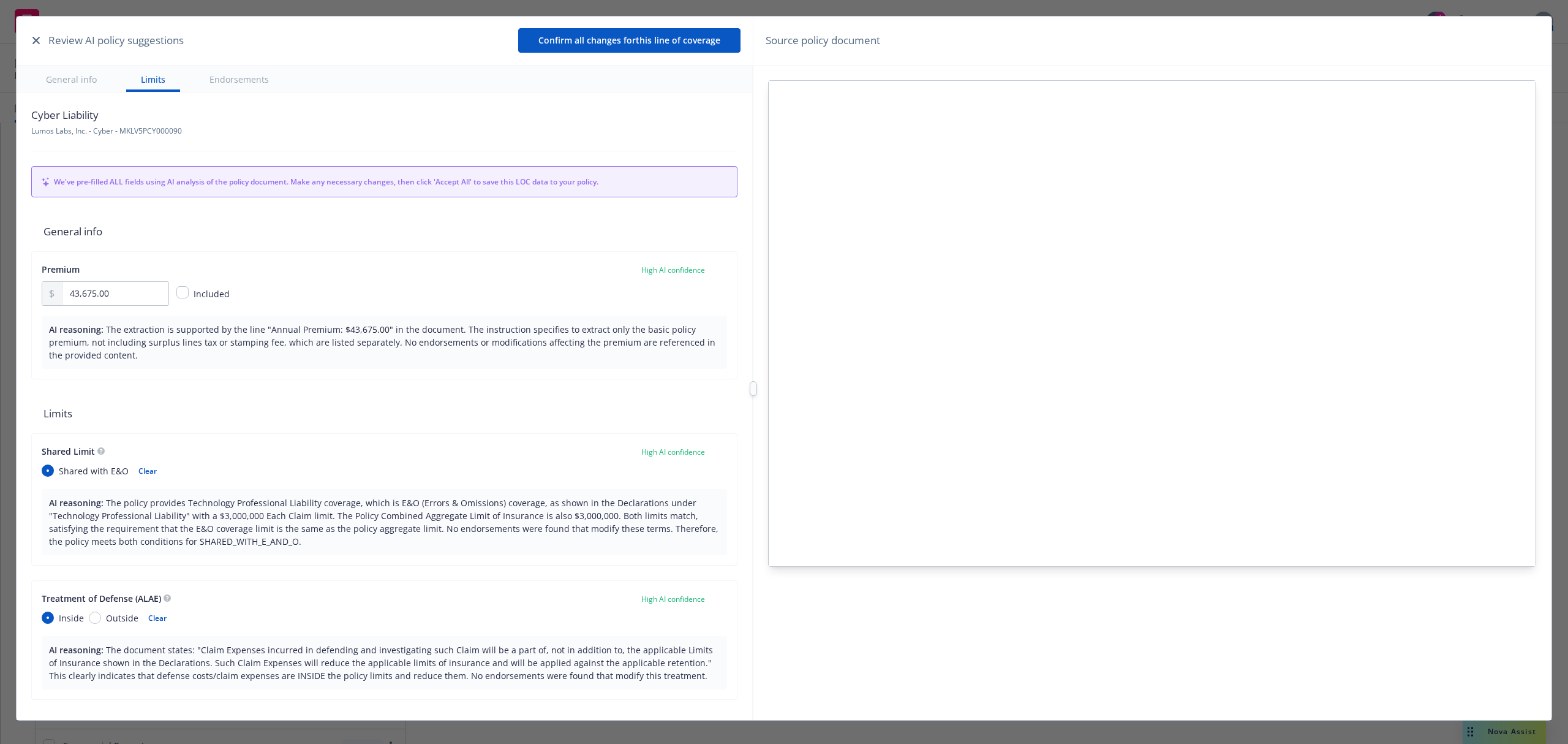
click at [545, 43] on button "Confirm all changes for this line of coverage" at bounding box center [629, 40] width 223 height 25
type textarea "x"
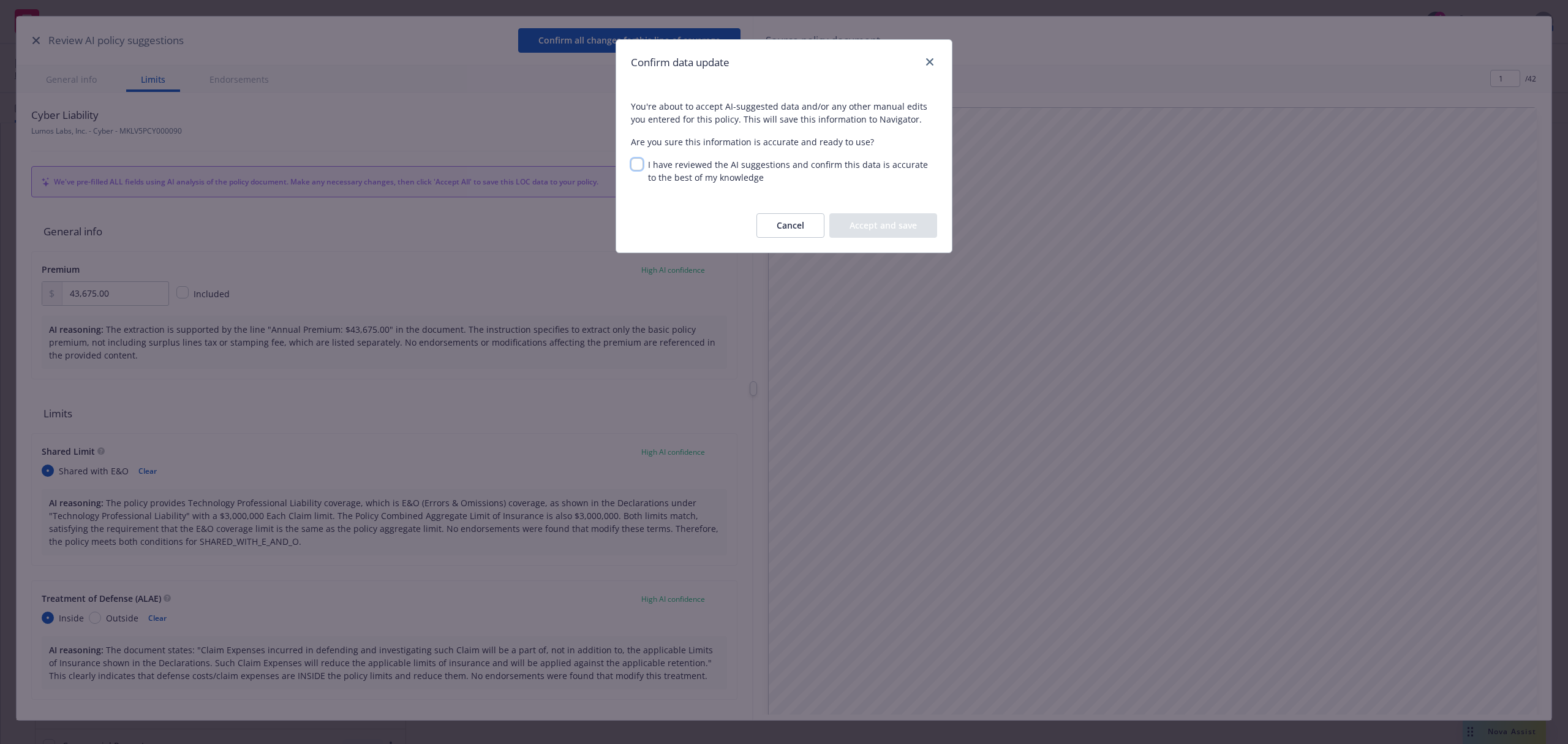
click at [634, 165] on input "I have reviewed the AI suggestions and confirm this data is accurate to the bes…" at bounding box center [637, 164] width 12 height 12
checkbox input "true"
click at [880, 231] on button "Accept and save" at bounding box center [883, 225] width 108 height 25
type textarea "x"
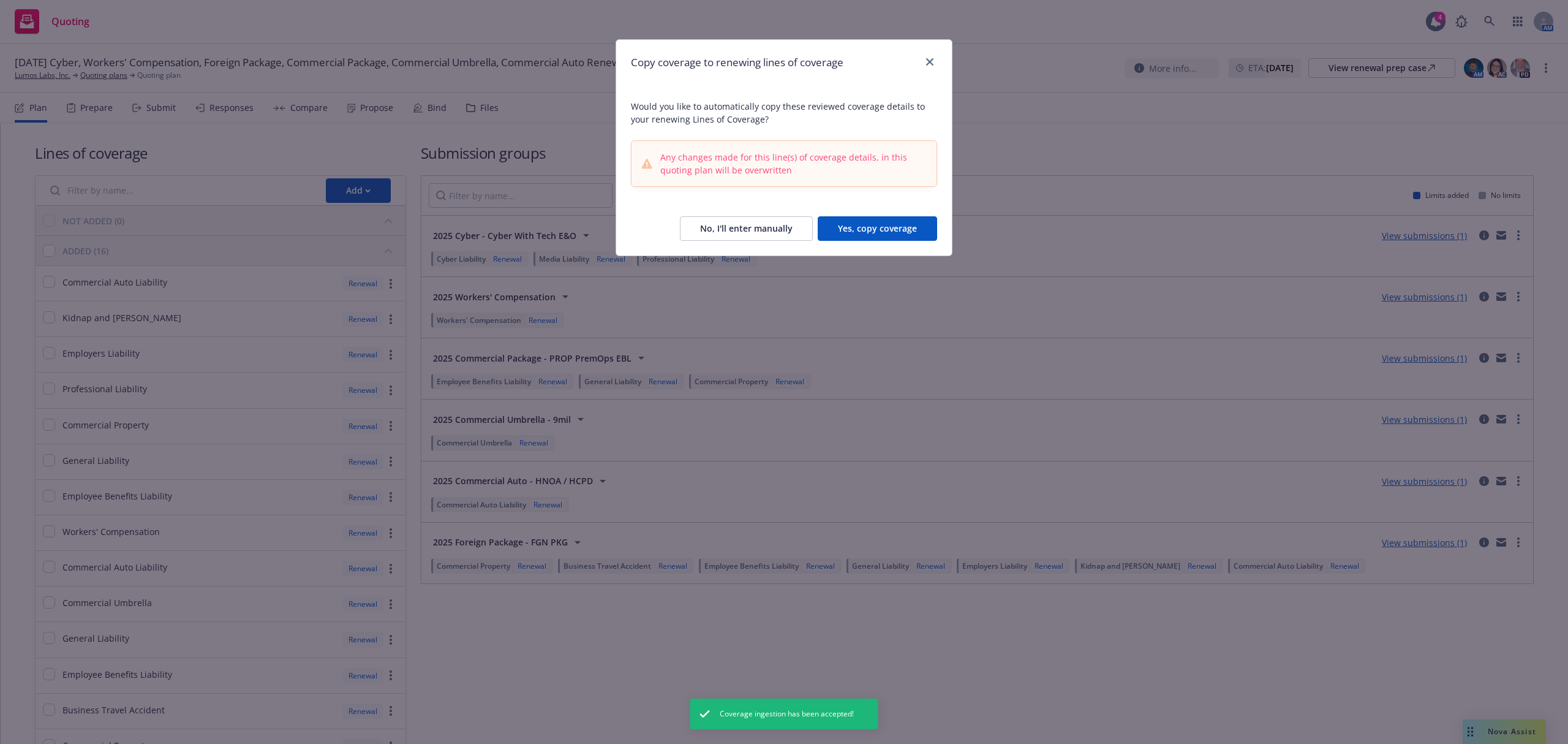
click at [778, 233] on button "No, I'll enter manually" at bounding box center [746, 228] width 133 height 25
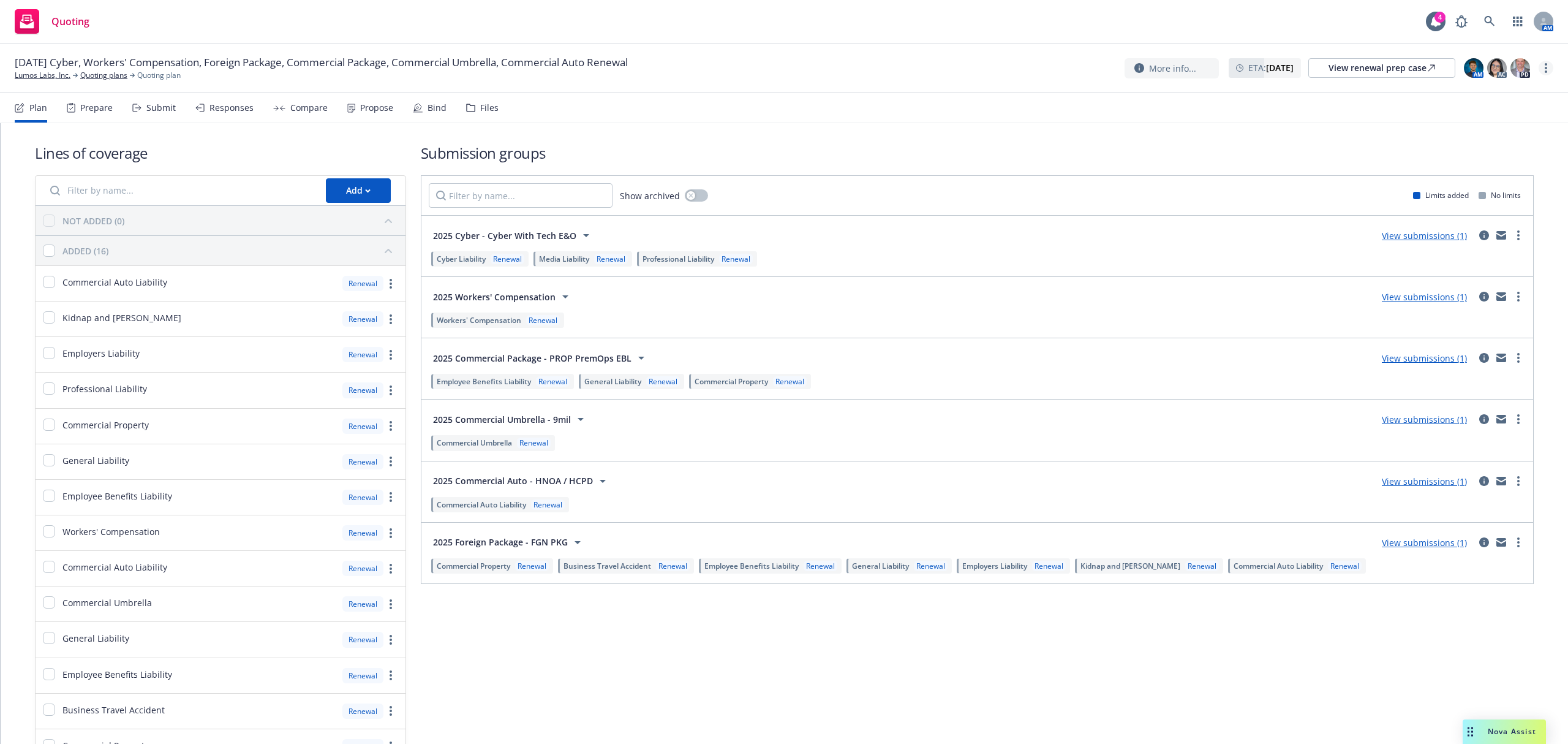
click at [1546, 67] on icon "more" at bounding box center [1546, 68] width 3 height 10
click at [1455, 108] on link "Rename quoting plan" at bounding box center [1484, 118] width 137 height 25
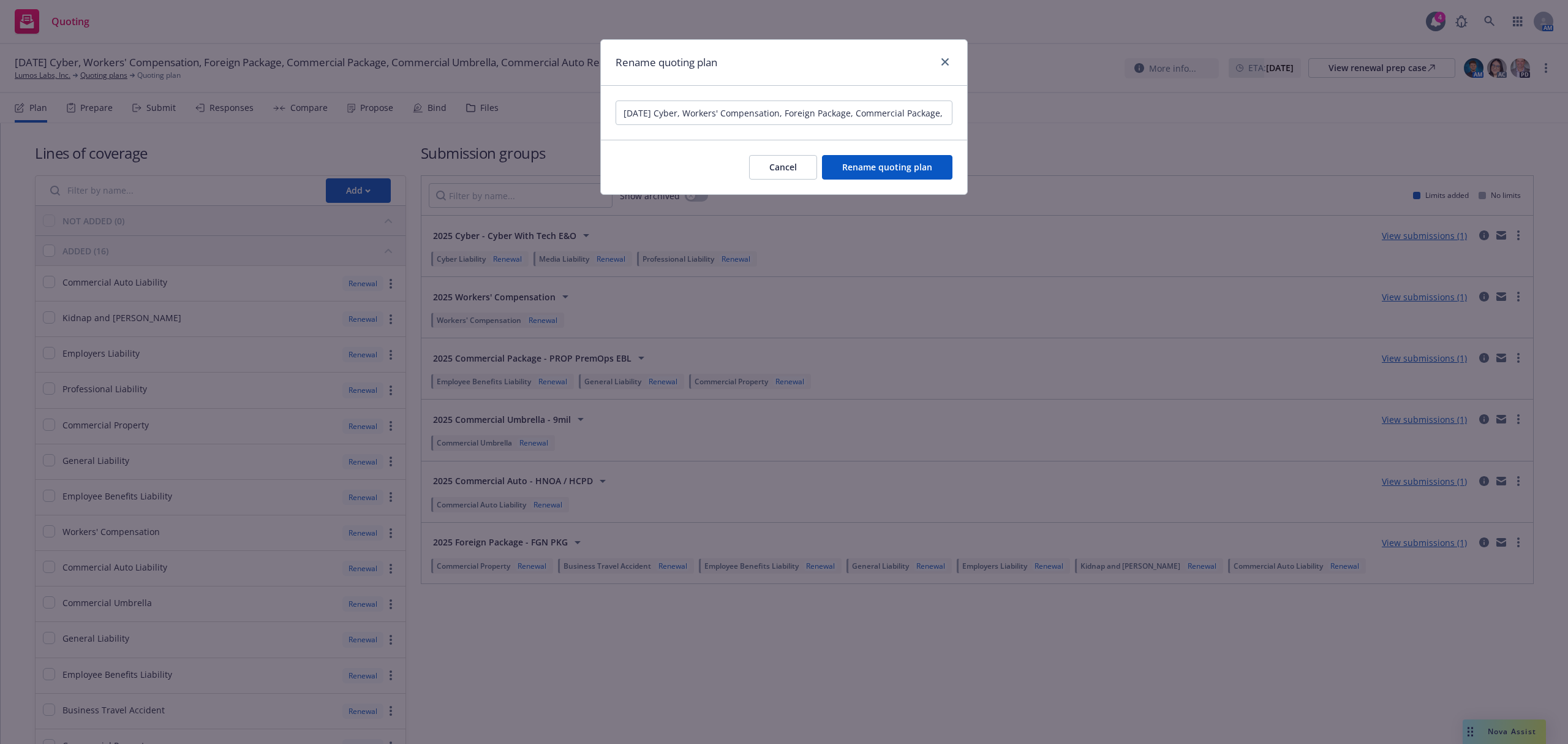
scroll to position [0, 199]
click at [854, 109] on input "[DATE] Cyber, Workers' Compensation, Foreign Package, Commercial Package, Comme…" at bounding box center [784, 113] width 337 height 25
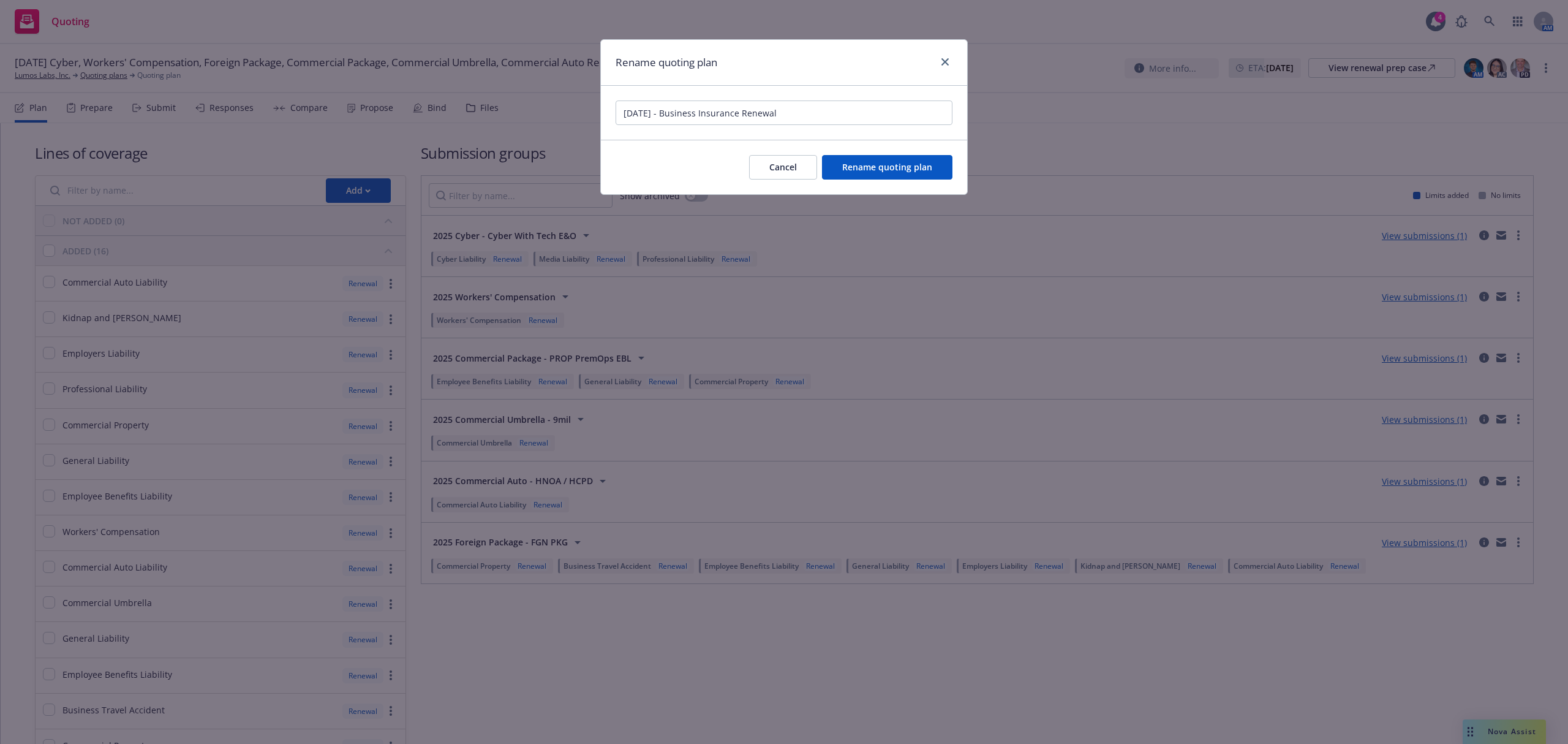
click at [646, 118] on input "[DATE] - Business Insurance Renewal" at bounding box center [784, 113] width 337 height 25
type input "[DATE] - Business Insurance Renewal"
click at [873, 163] on span "Rename quoting plan" at bounding box center [887, 167] width 90 height 11
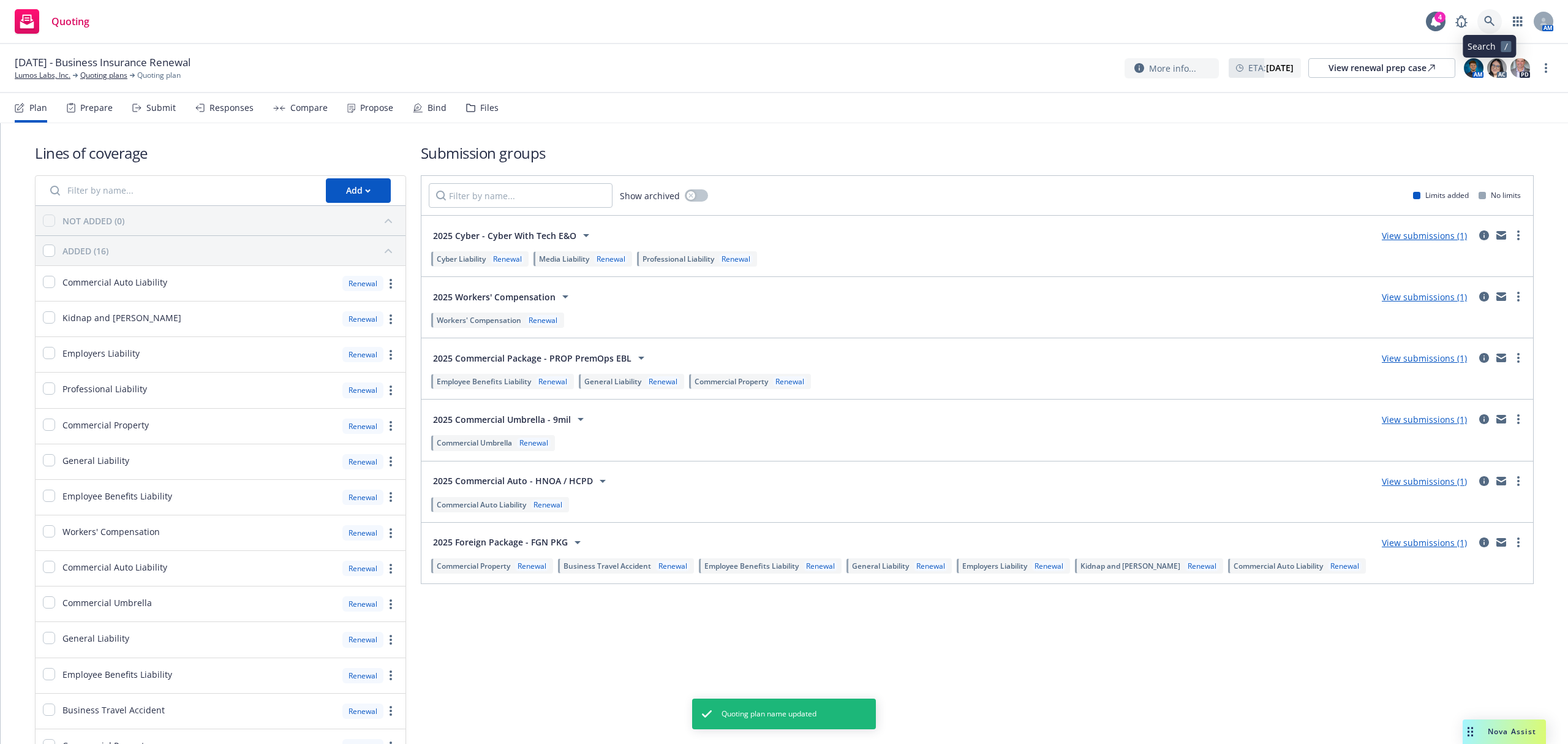
click at [1483, 19] on link at bounding box center [1489, 21] width 25 height 25
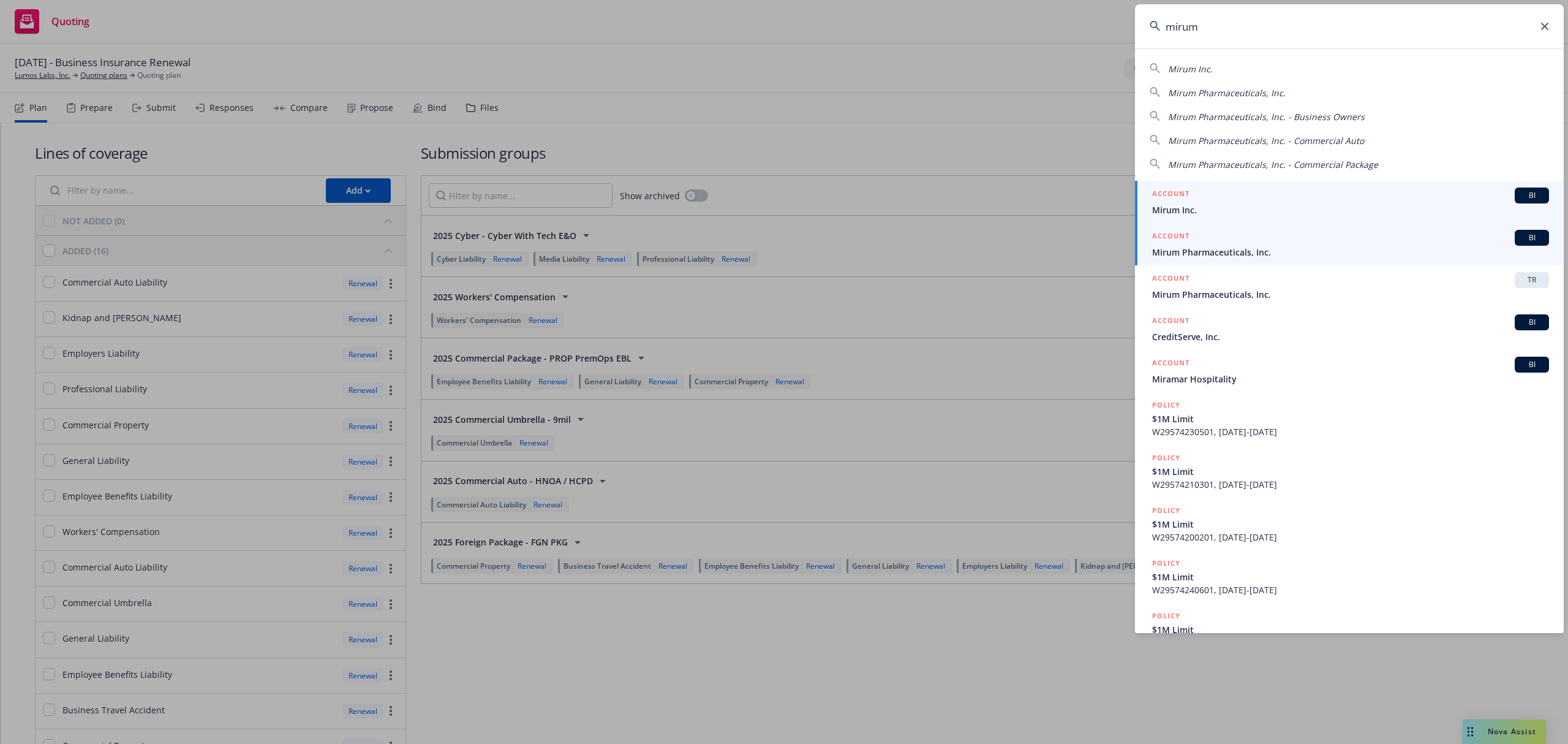
type input "mirum"
click at [1176, 246] on span "Mirum Pharmaceuticals, Inc." at bounding box center [1350, 252] width 396 height 13
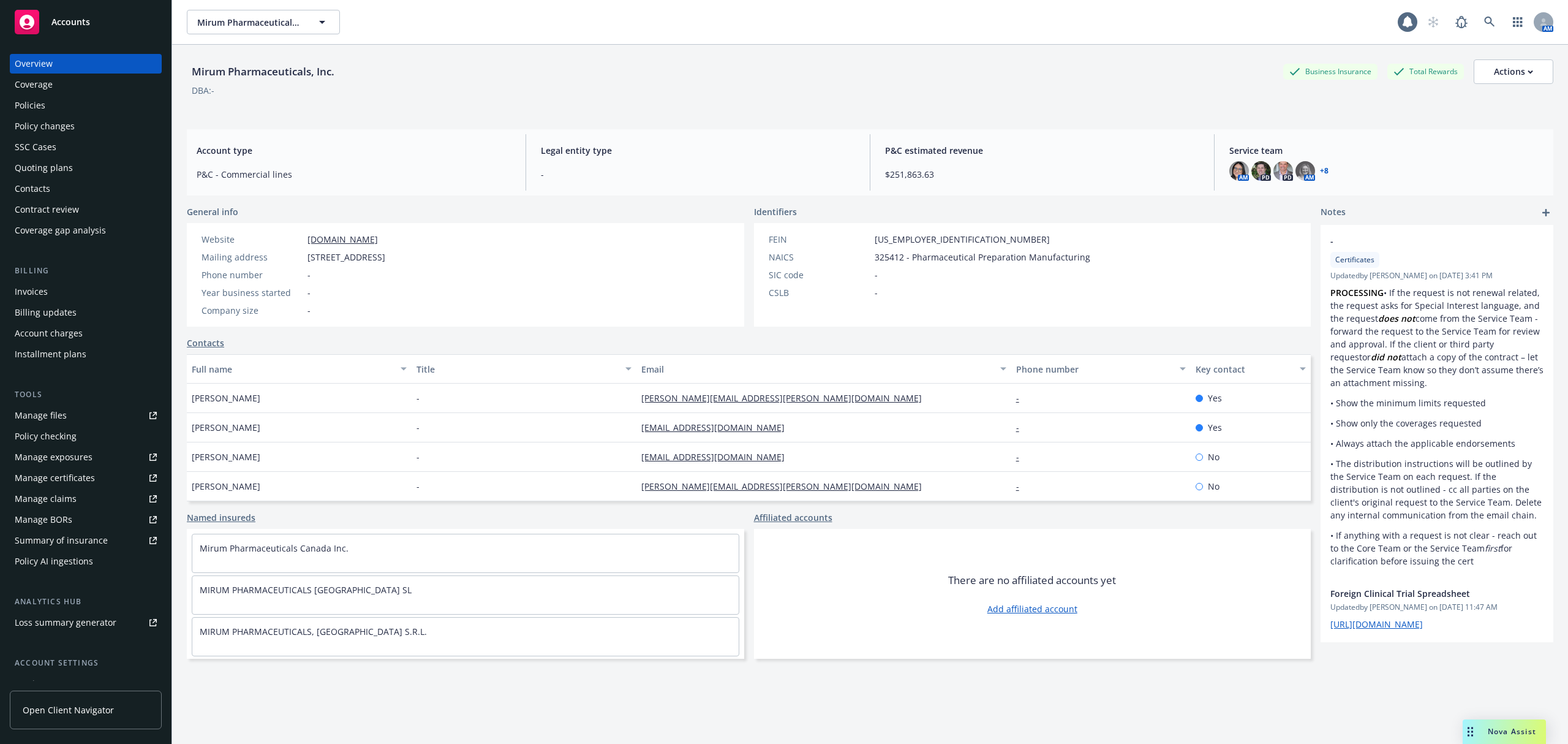
click at [38, 163] on div "Quoting plans" at bounding box center [43, 167] width 58 height 19
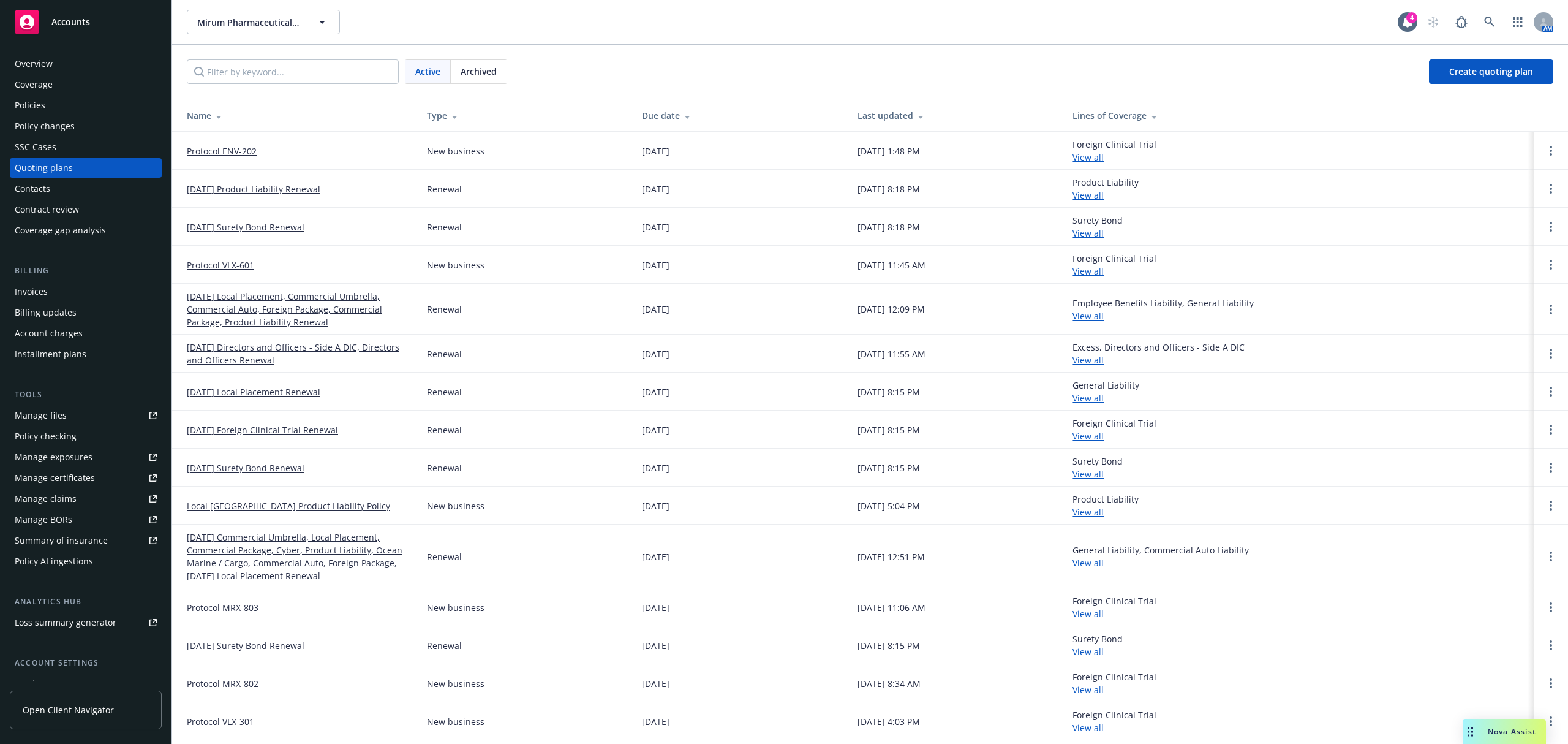
click at [262, 307] on link "[DATE] Local Placement, Commercial Umbrella, Commercial Auto, Foreign Package, …" at bounding box center [297, 309] width 221 height 39
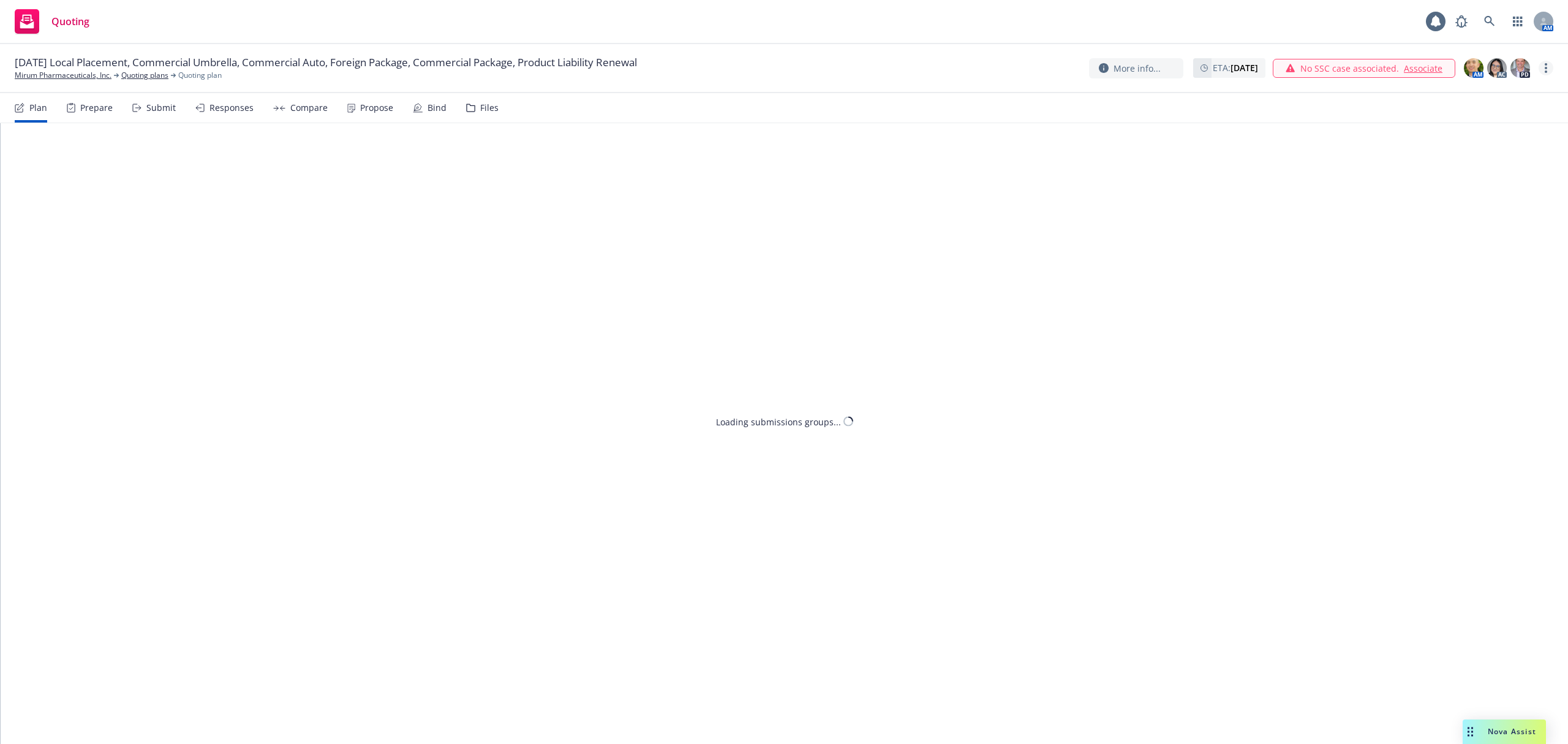
click at [1545, 72] on icon "more" at bounding box center [1546, 68] width 3 height 10
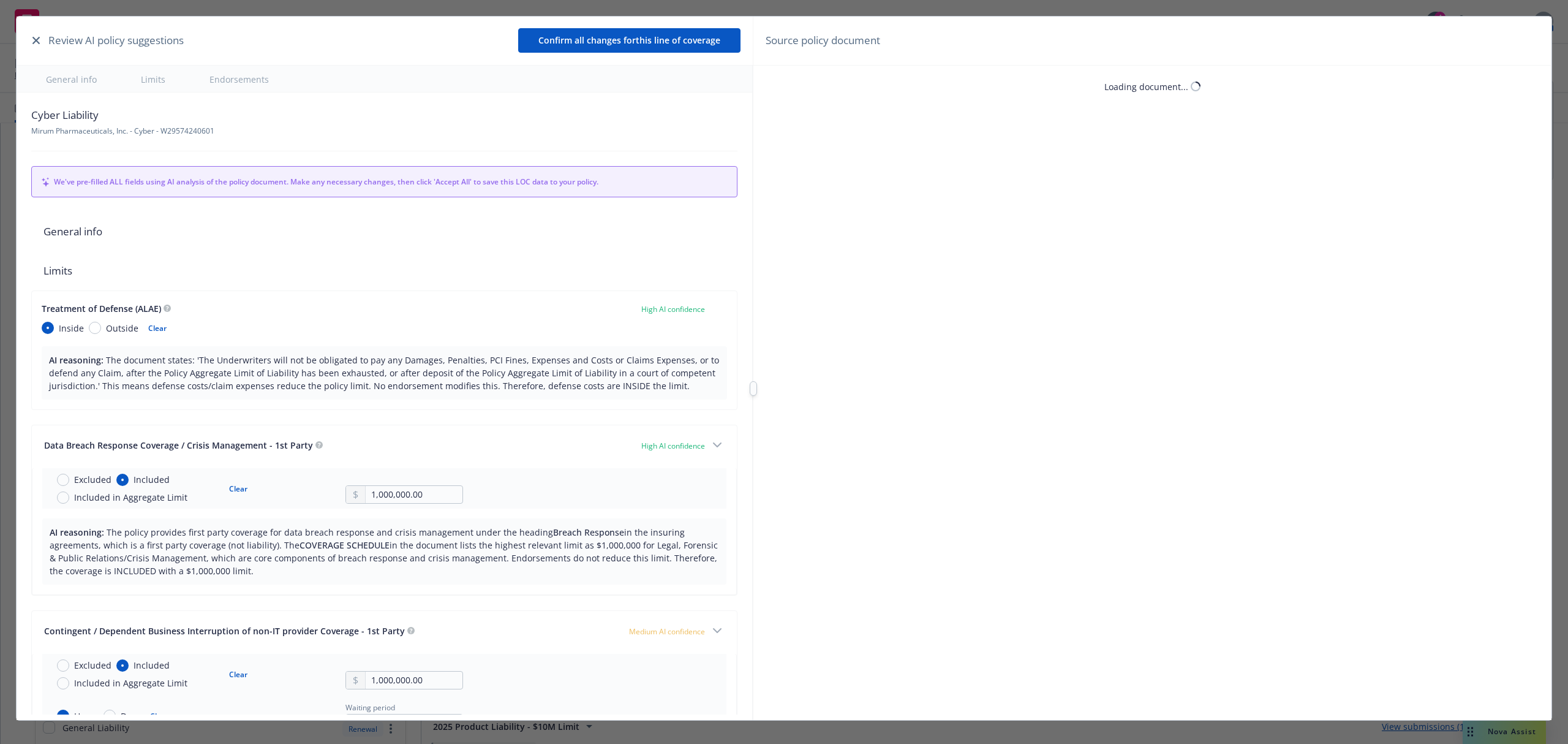
type textarea "x"
click at [660, 37] on button "Confirm all changes for this line of coverage" at bounding box center [629, 40] width 223 height 25
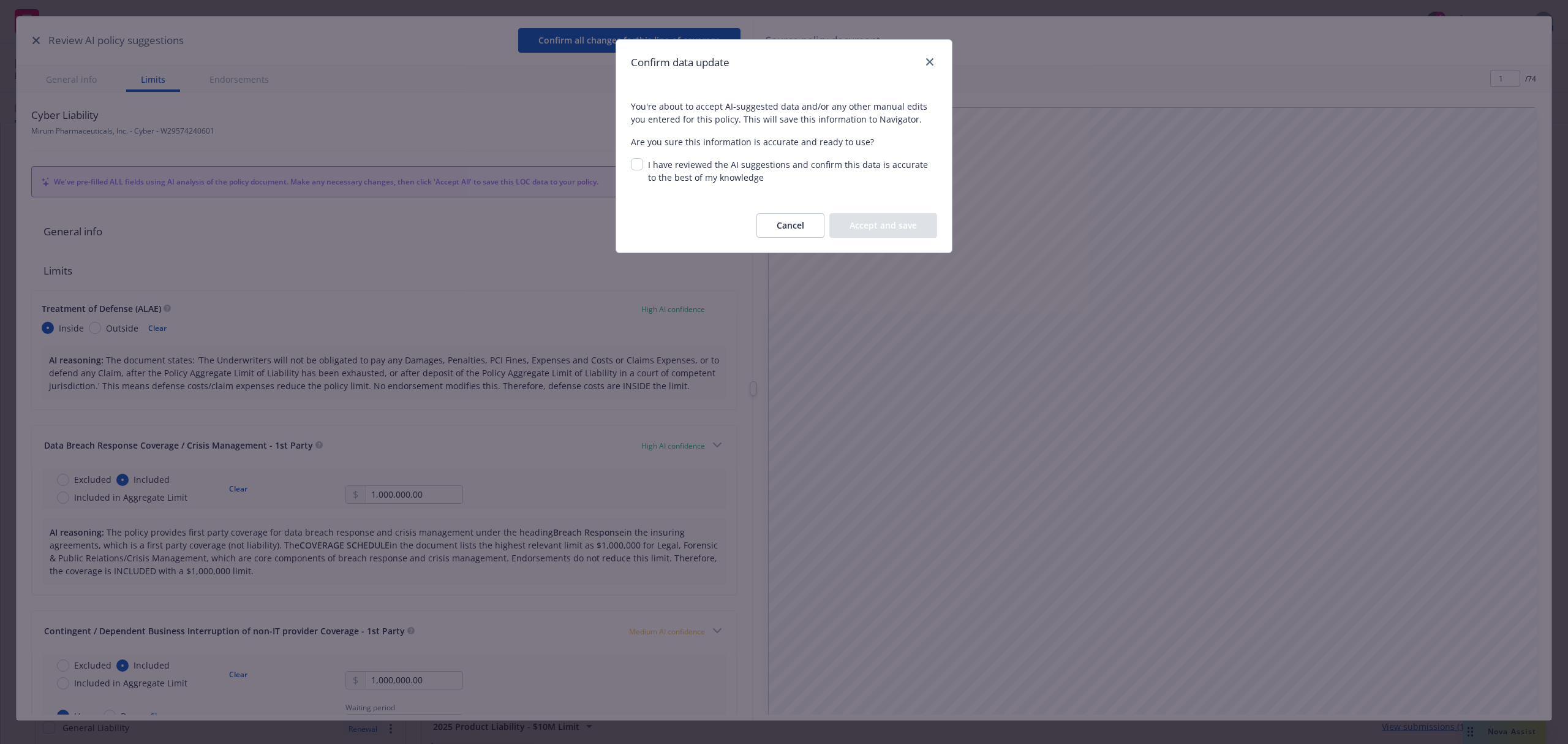
click at [644, 165] on div "I have reviewed the AI suggestions and confirm this data is accurate to the bes…" at bounding box center [790, 171] width 294 height 26
drag, startPoint x: 622, startPoint y: 163, endPoint x: 646, endPoint y: 163, distance: 24.0
click at [624, 163] on span "You're about to accept AI-suggested data and/or any other manual edits you ente…" at bounding box center [784, 142] width 336 height 113
click at [646, 163] on div "I have reviewed the AI suggestions and confirm this data is accurate to the bes…" at bounding box center [790, 171] width 294 height 26
click at [638, 163] on input "I have reviewed the AI suggestions and confirm this data is accurate to the bes…" at bounding box center [637, 164] width 12 height 12
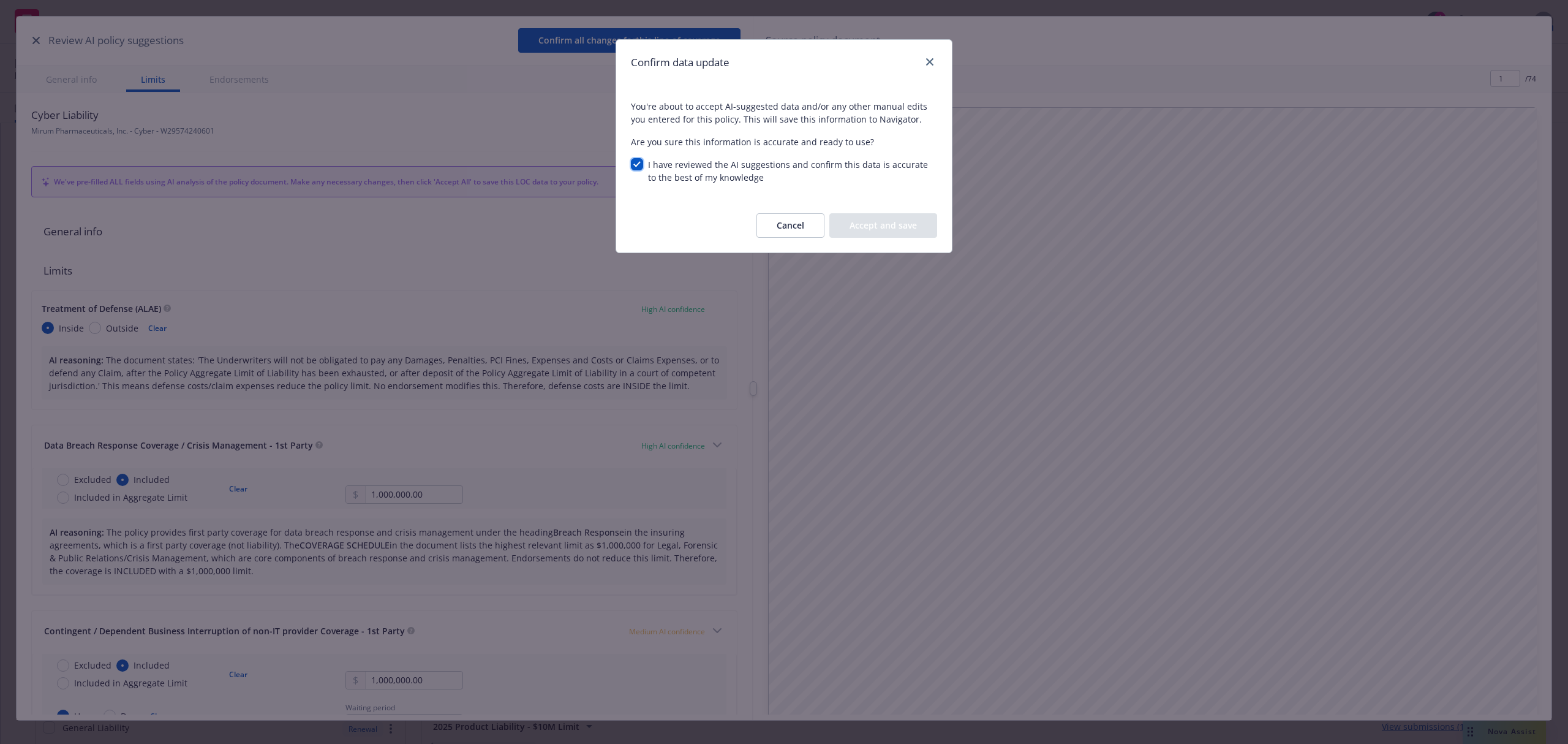
checkbox input "true"
click at [880, 218] on button "Accept and save" at bounding box center [883, 225] width 108 height 25
type textarea "x"
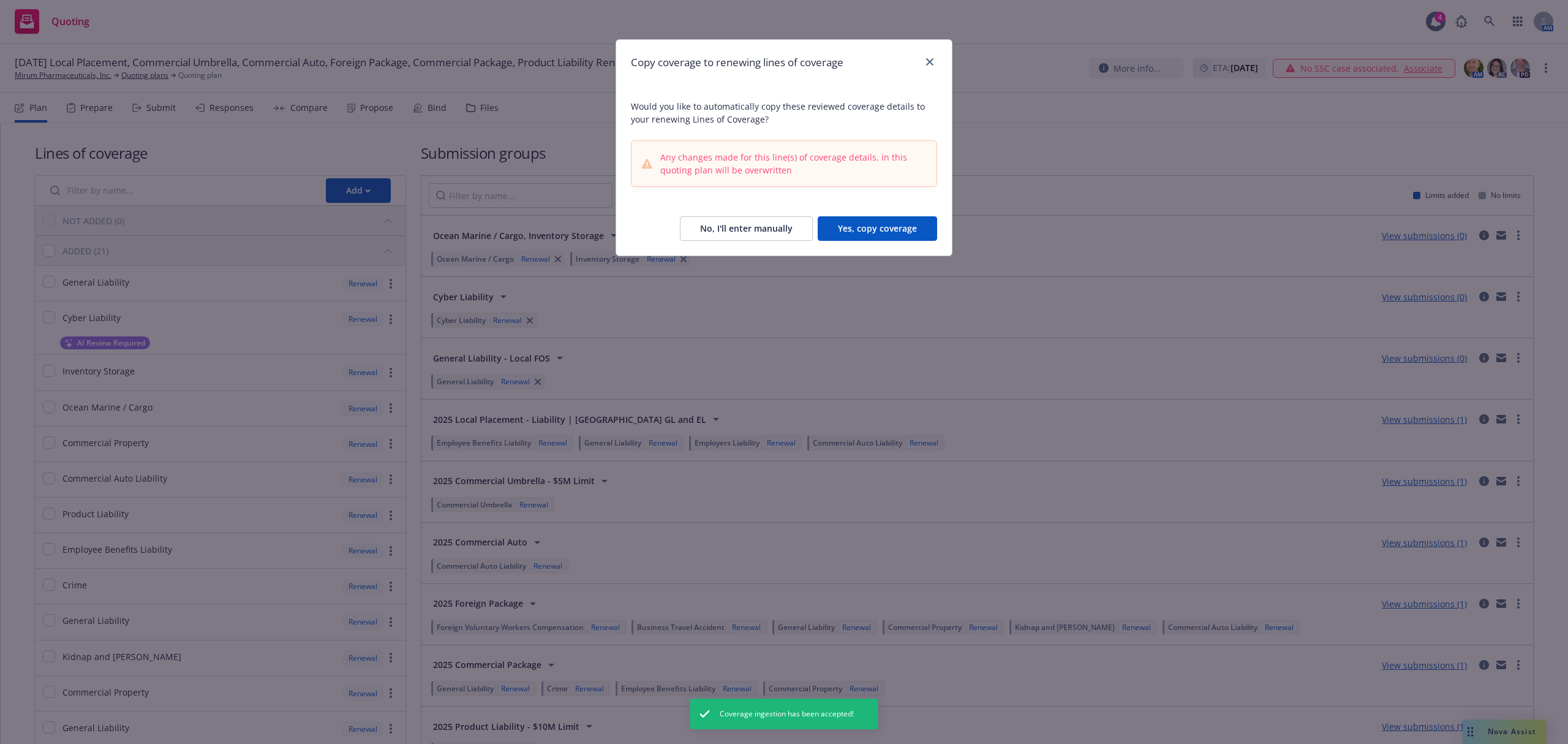
click at [800, 231] on button "No, I'll enter manually" at bounding box center [746, 228] width 133 height 25
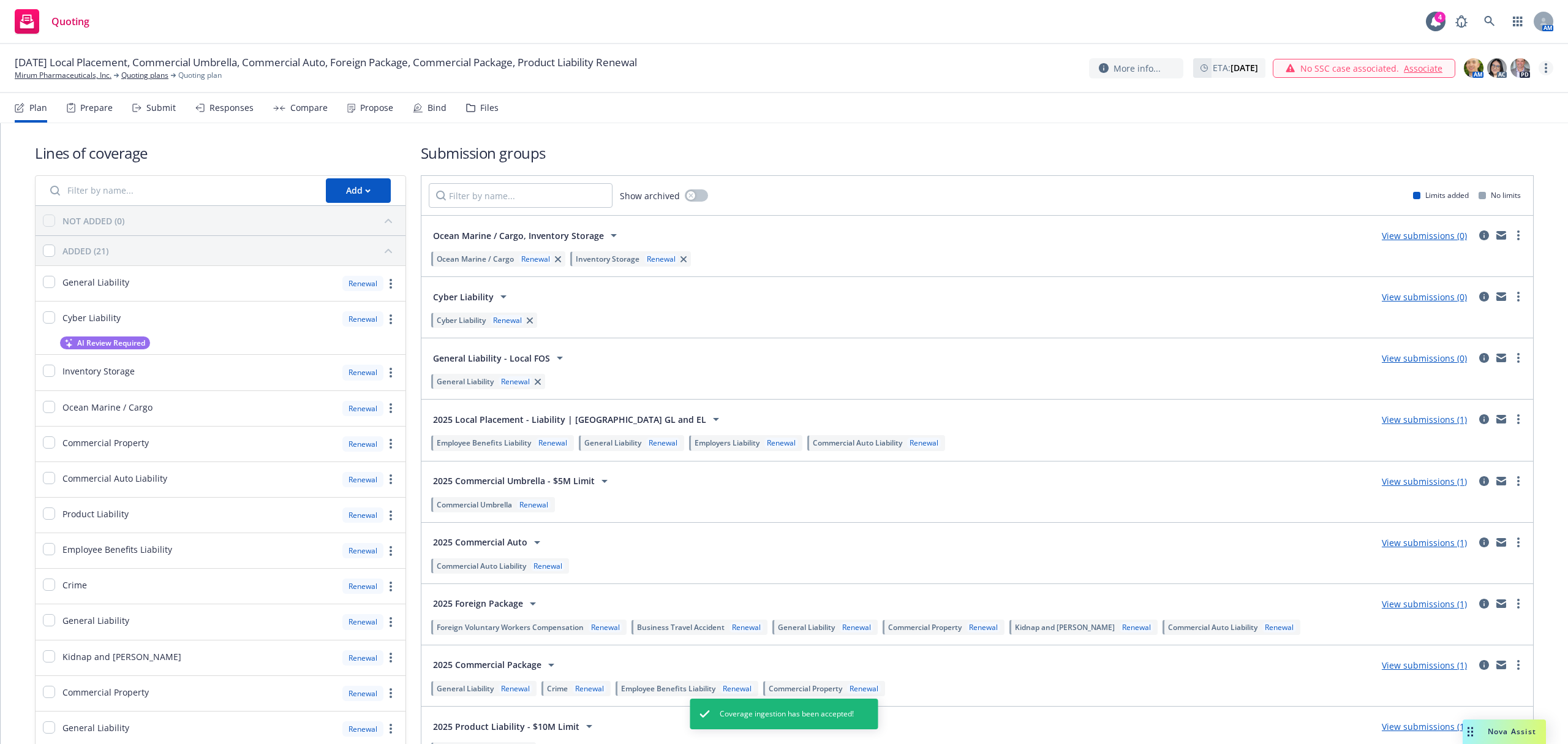
click at [1541, 67] on link "more" at bounding box center [1545, 68] width 15 height 15
click at [1488, 123] on link "Rename quoting plan" at bounding box center [1484, 118] width 137 height 25
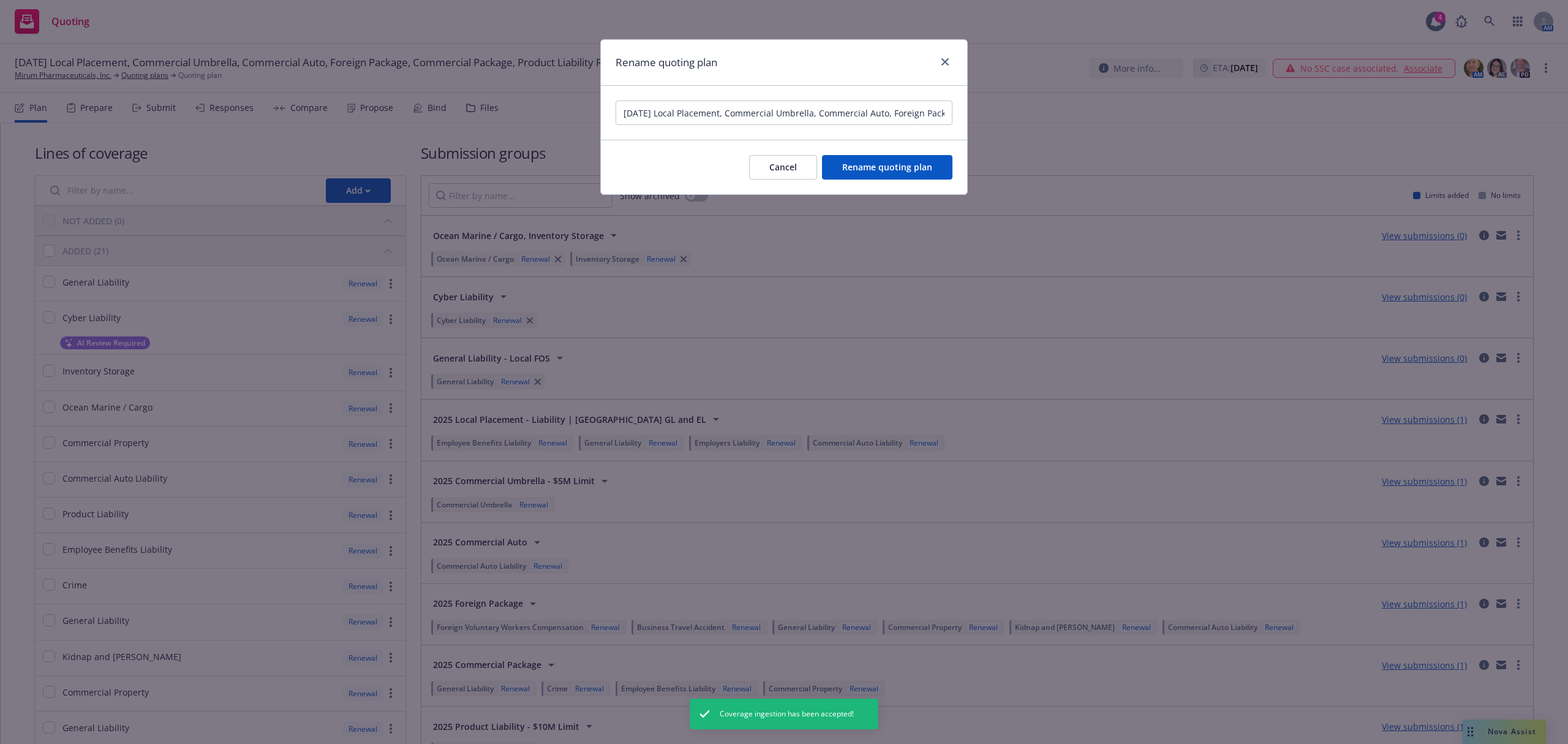
scroll to position [0, 209]
click at [772, 103] on input "11/29/25 Local Placement, Commercial Umbrella, Commercial Auto, Foreign Package…" at bounding box center [784, 113] width 337 height 25
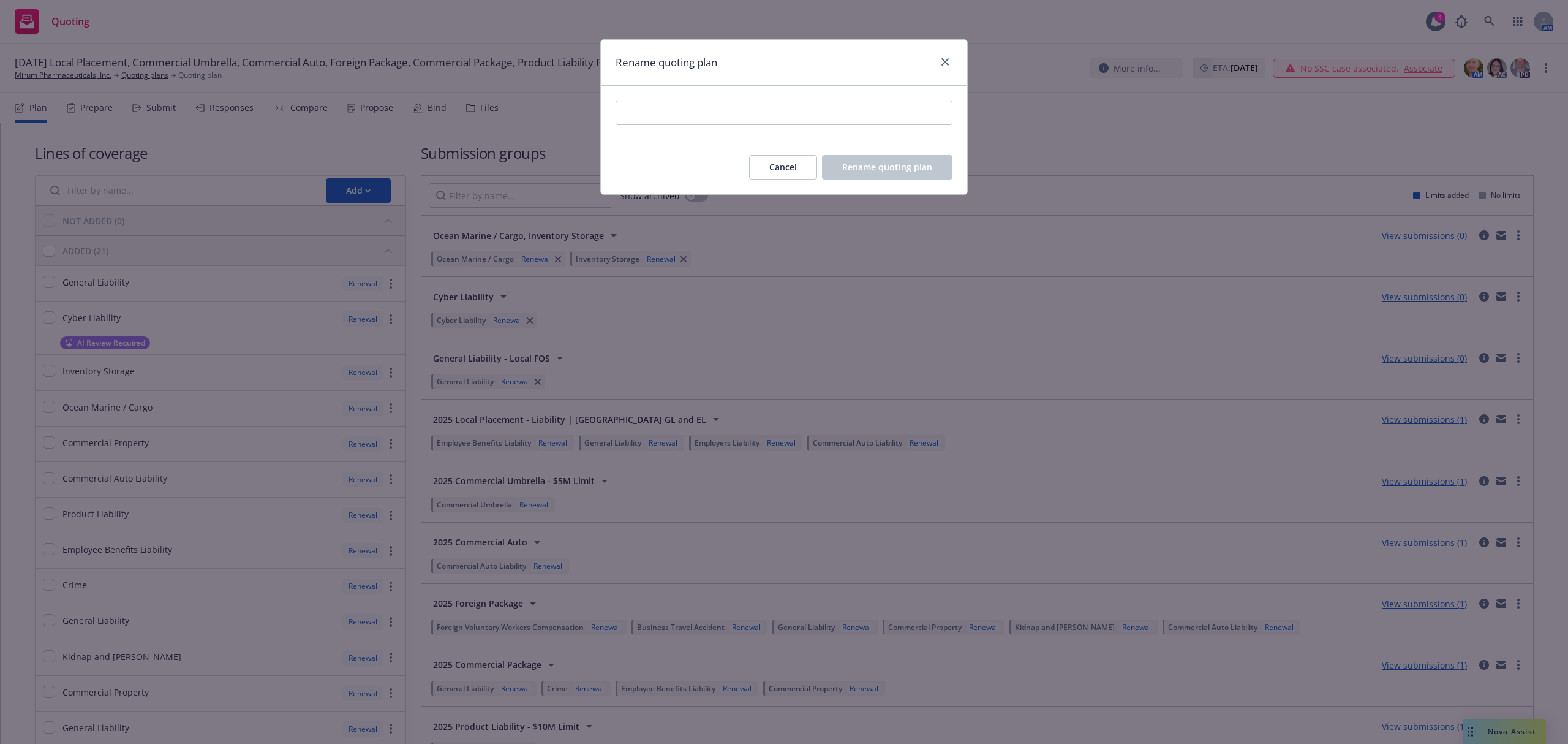
scroll to position [0, 0]
click at [628, 115] on input "October 12, 2025 - Business Insurance Renewal" at bounding box center [784, 113] width 337 height 25
type input "November 29, 2025 - Business Insurance Renewal"
click at [846, 162] on span "Rename quoting plan" at bounding box center [887, 167] width 90 height 11
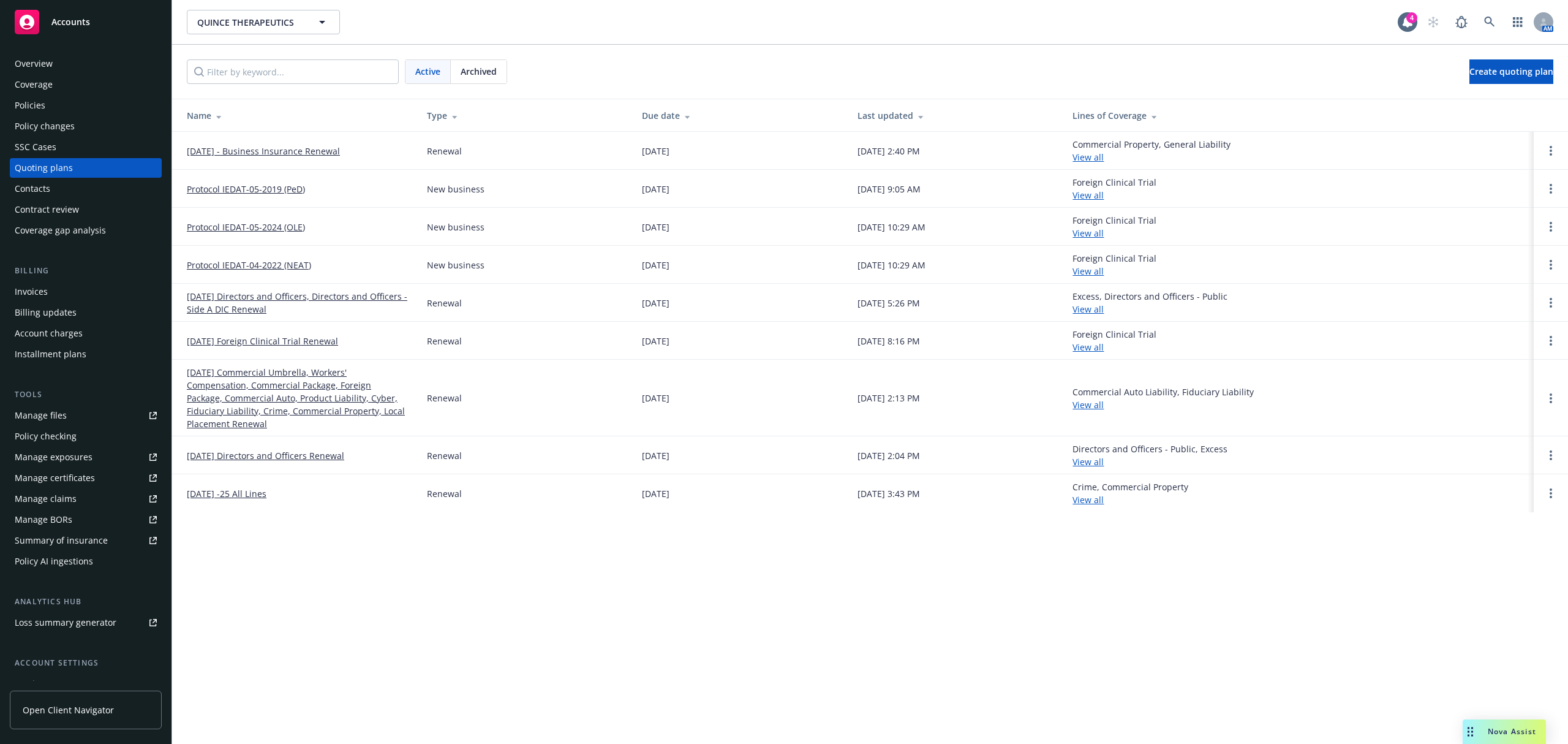
click at [246, 373] on link "[DATE] Commercial Umbrella, Workers' Compensation, Commercial Package, Foreign …" at bounding box center [297, 398] width 221 height 64
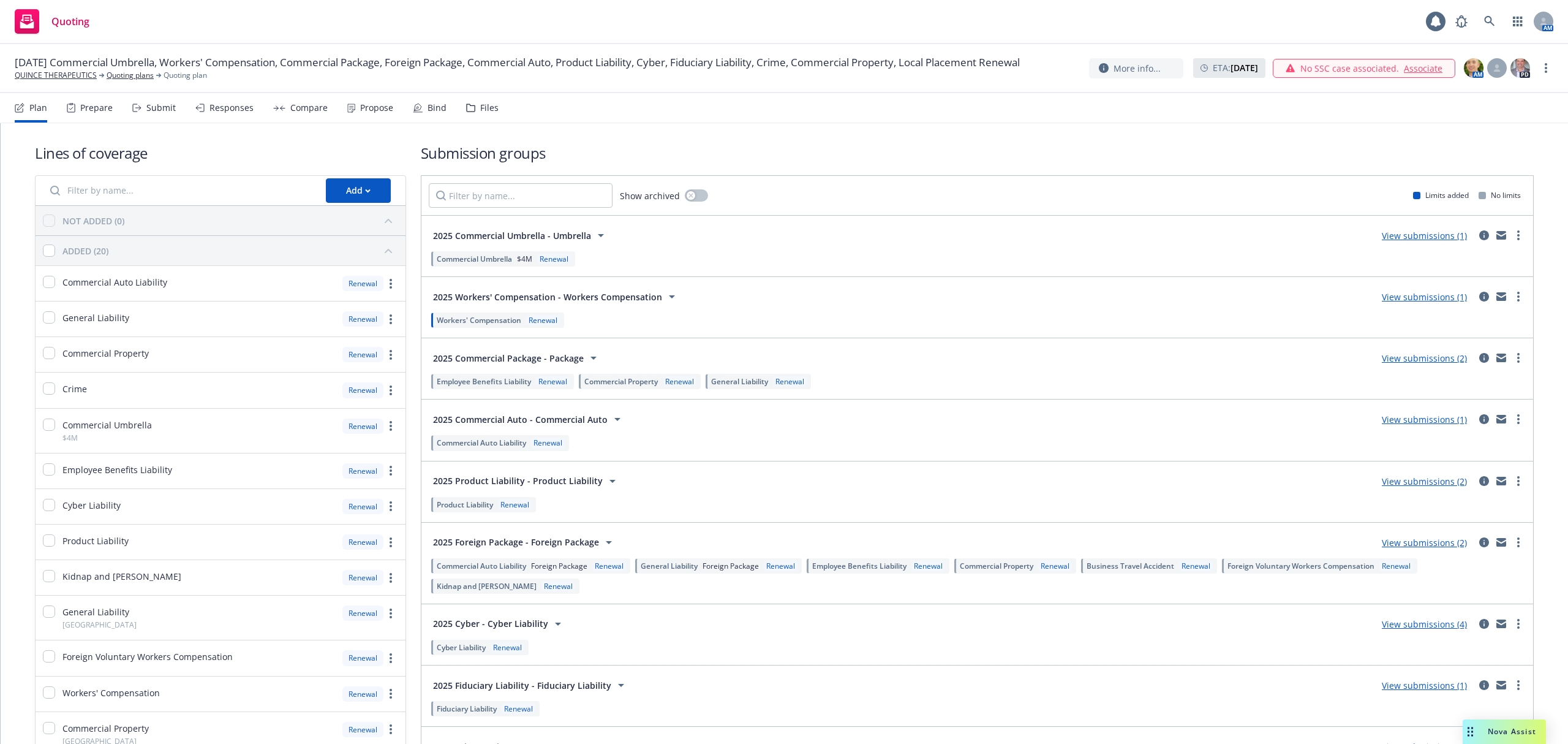
click at [427, 101] on div "Bind" at bounding box center [429, 108] width 34 height 29
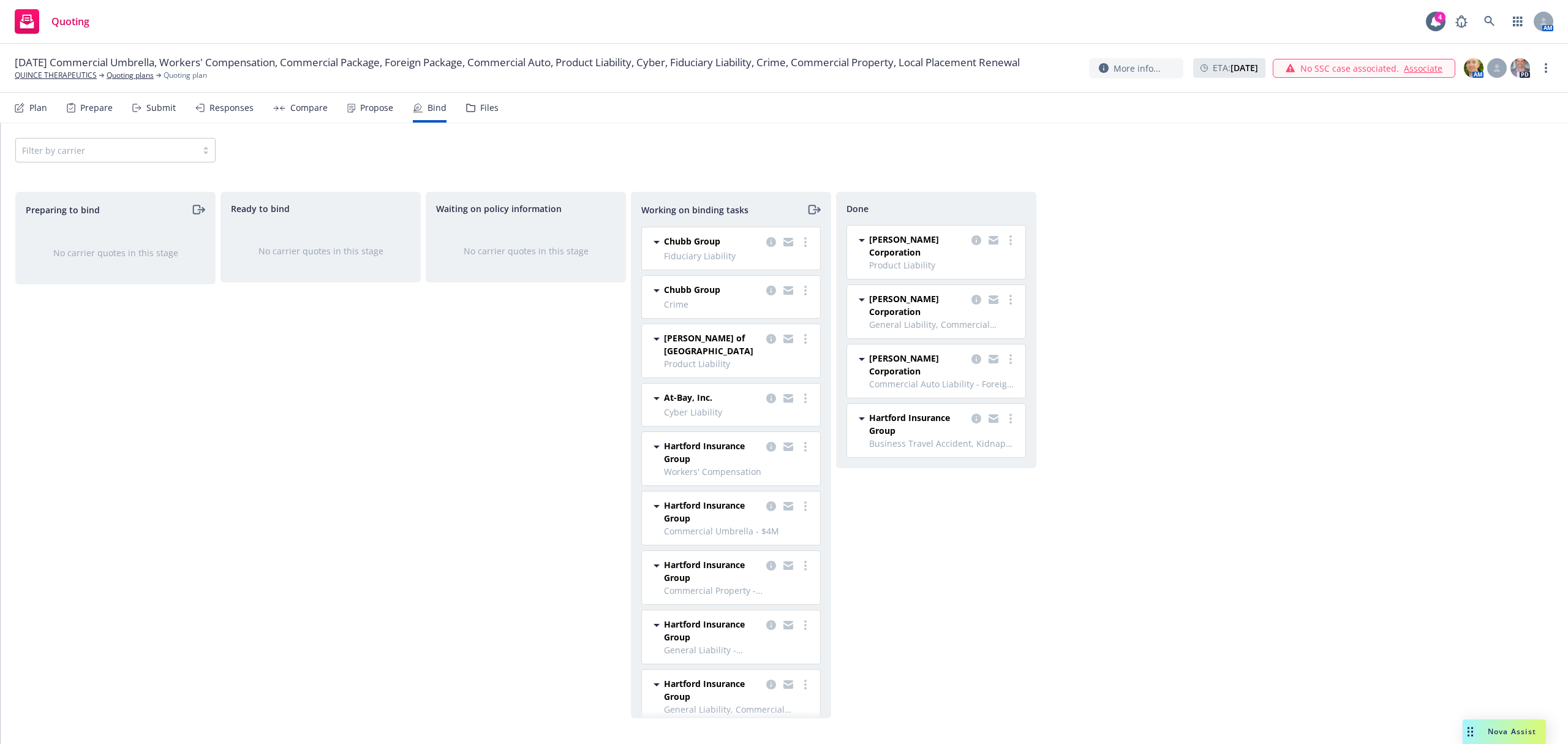
click at [486, 105] on div "Files" at bounding box center [489, 107] width 19 height 10
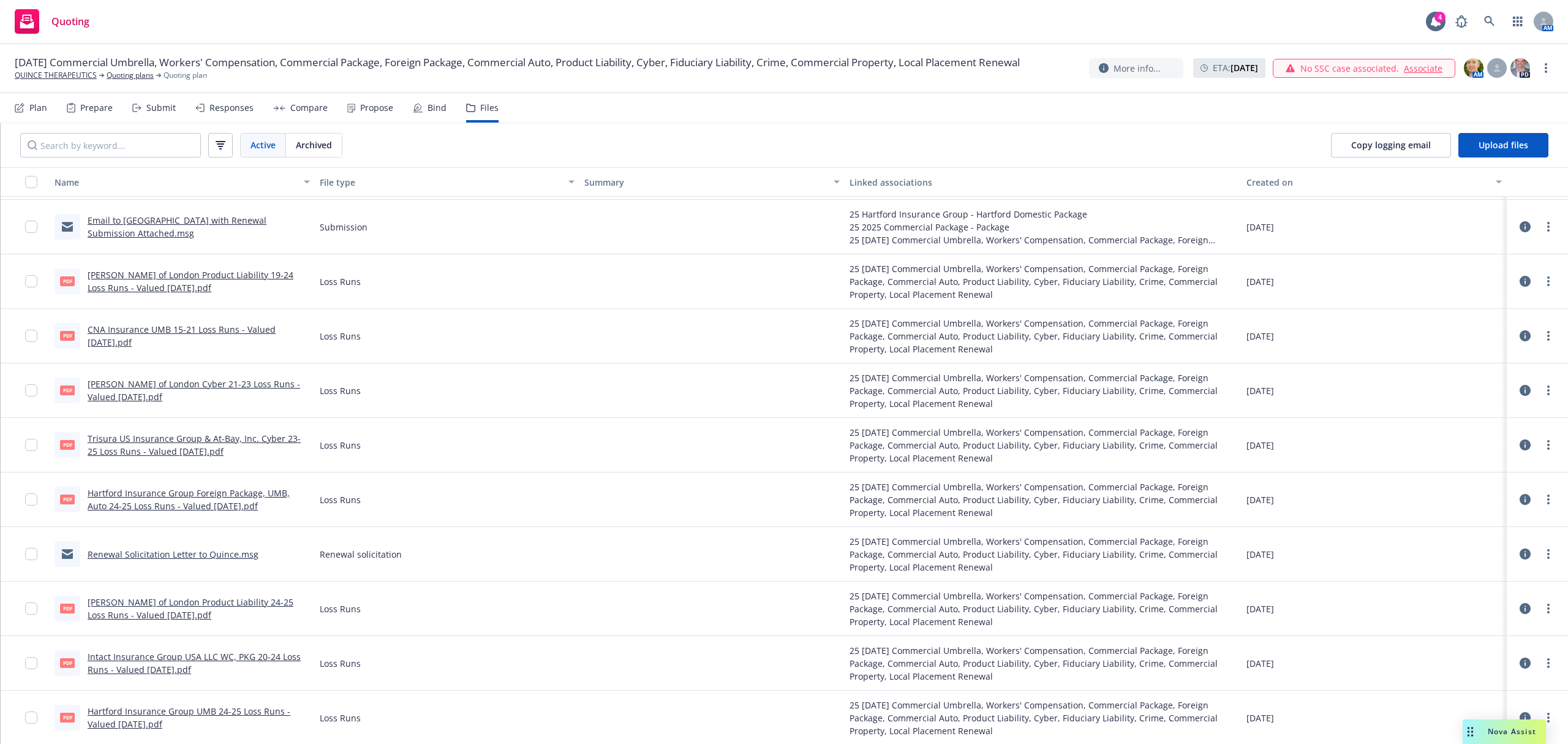
scroll to position [3906, 0]
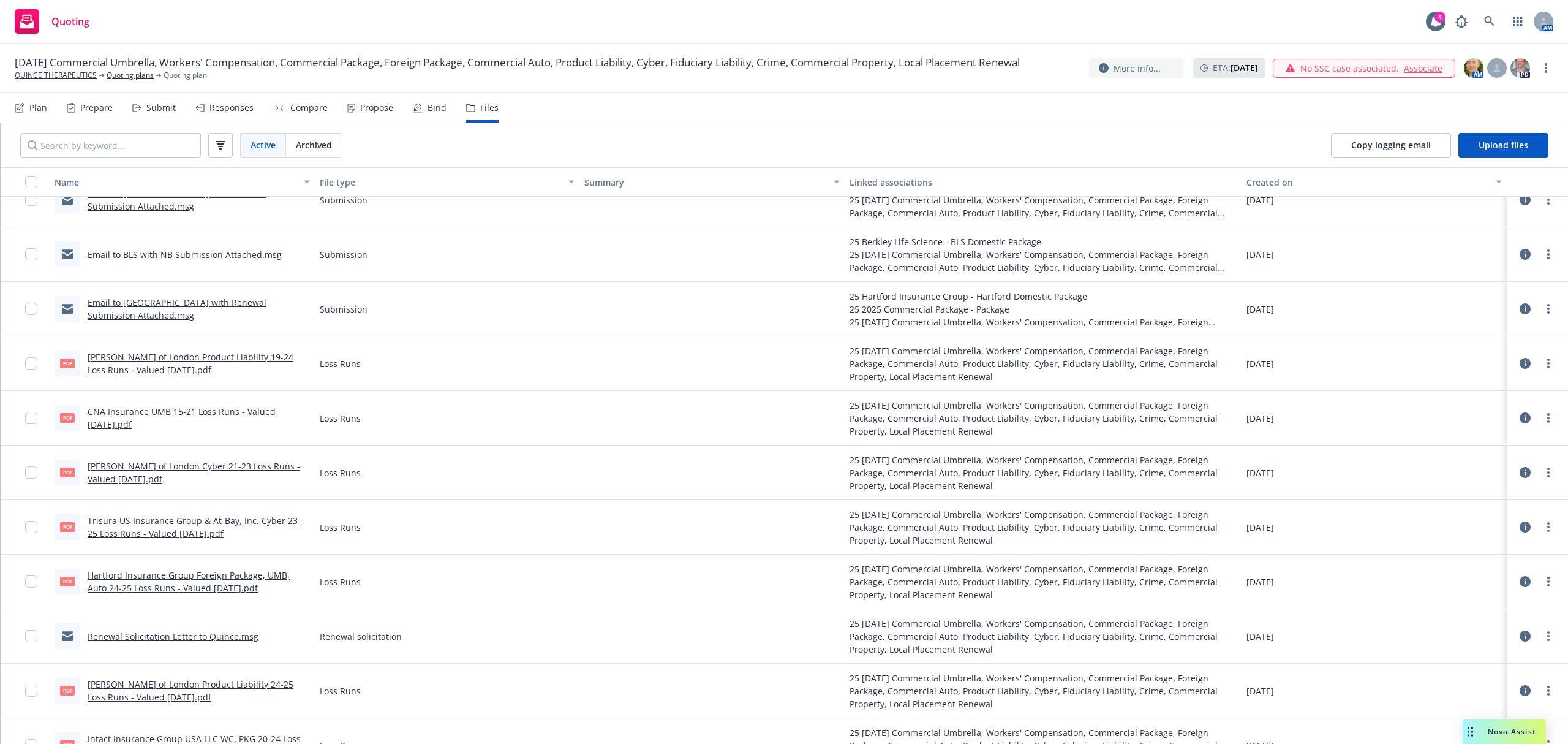
click at [160, 299] on link "Email to Hartford with Renewal Submission Attached.msg" at bounding box center [177, 309] width 179 height 25
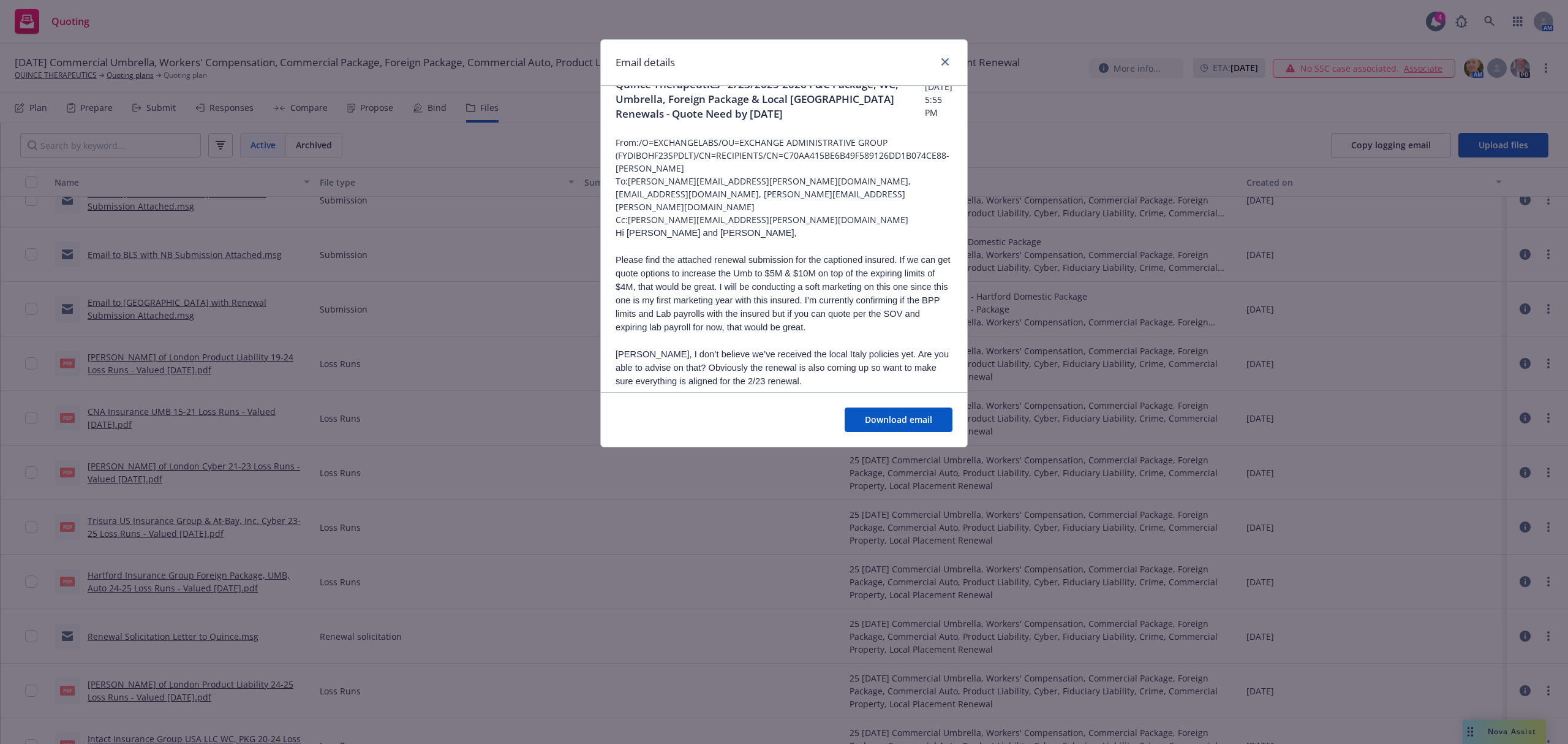
scroll to position [0, 0]
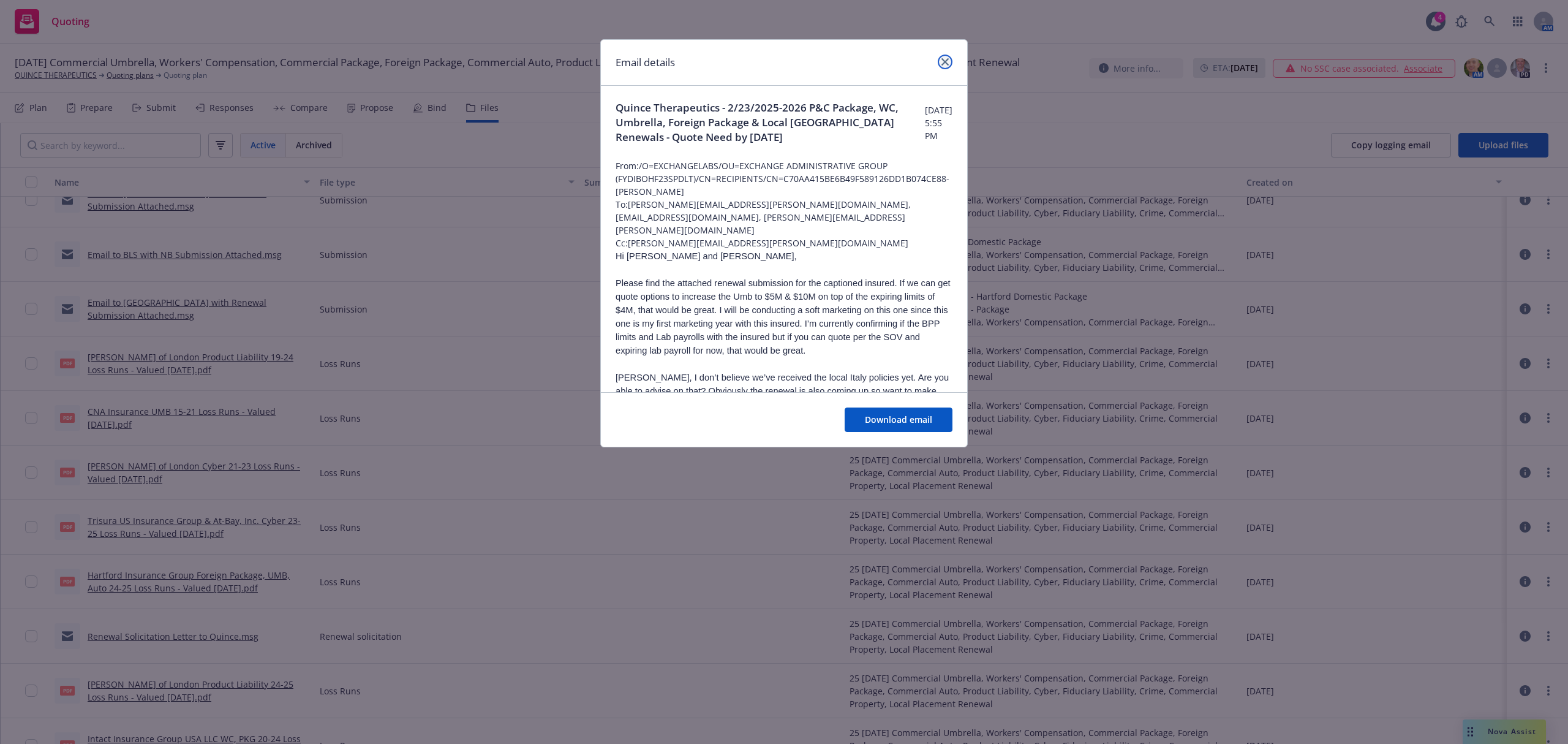
click at [949, 64] on link "close" at bounding box center [945, 62] width 15 height 15
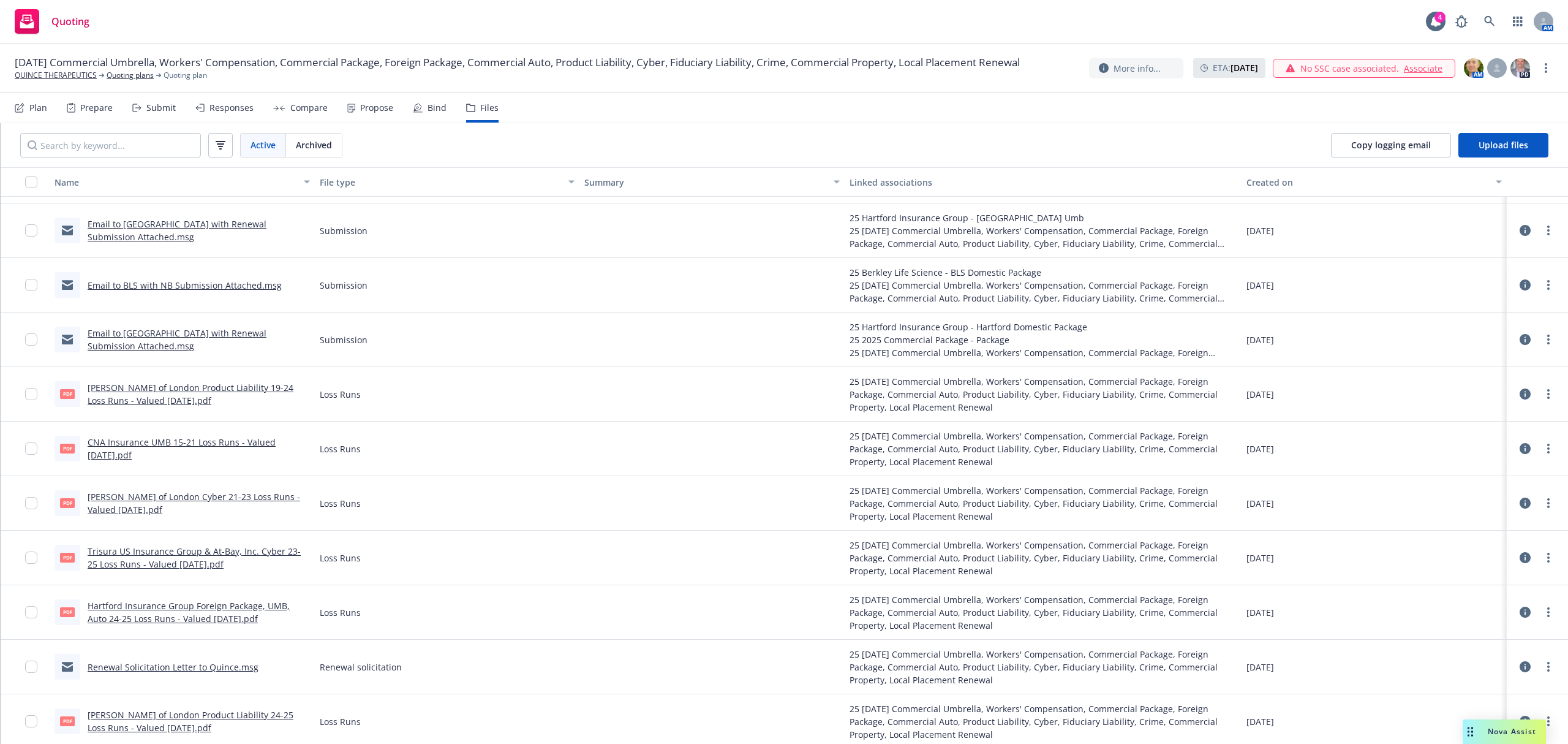
scroll to position [3824, 0]
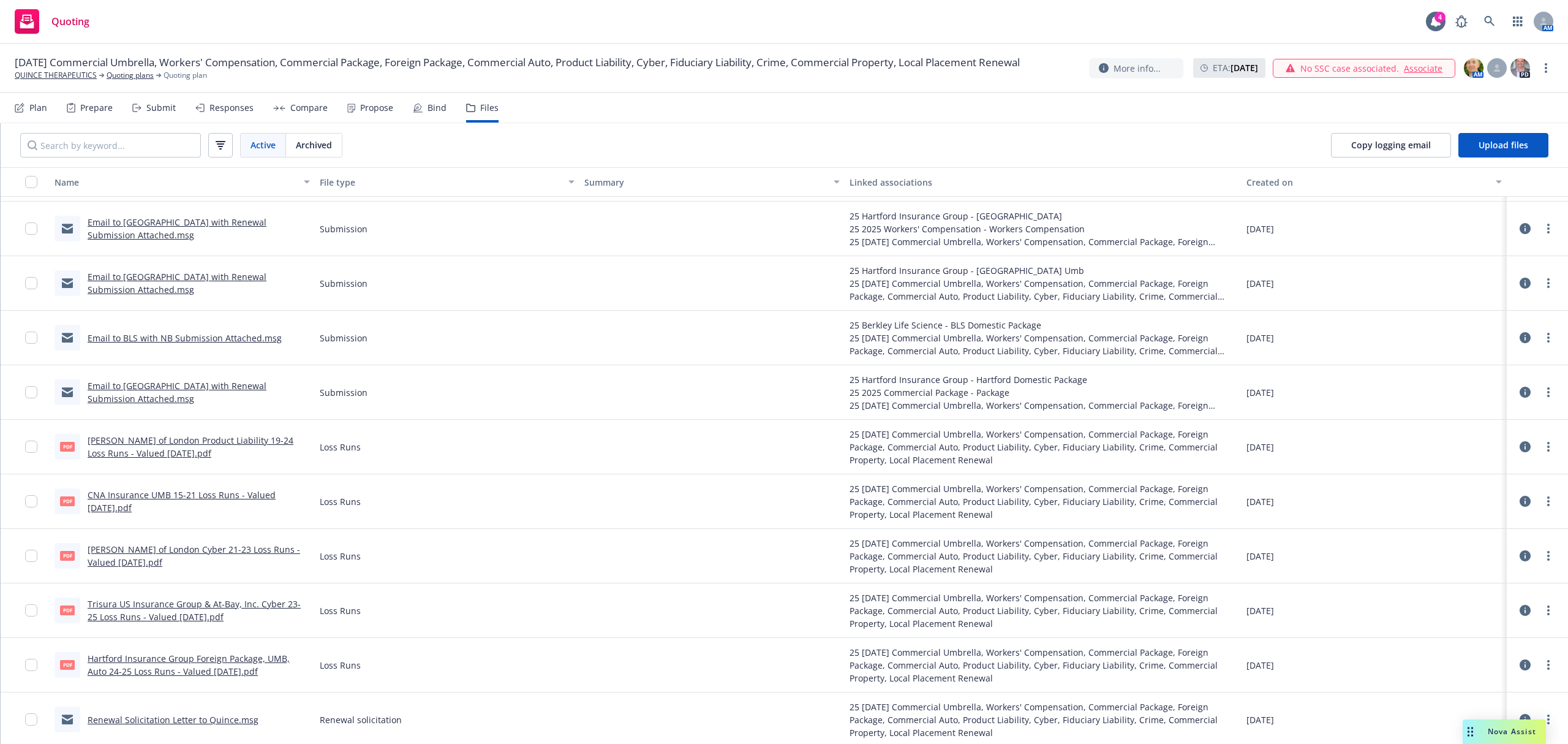
click at [172, 339] on link "Email to BLS with NB Submission Attached.msg" at bounding box center [184, 337] width 194 height 11
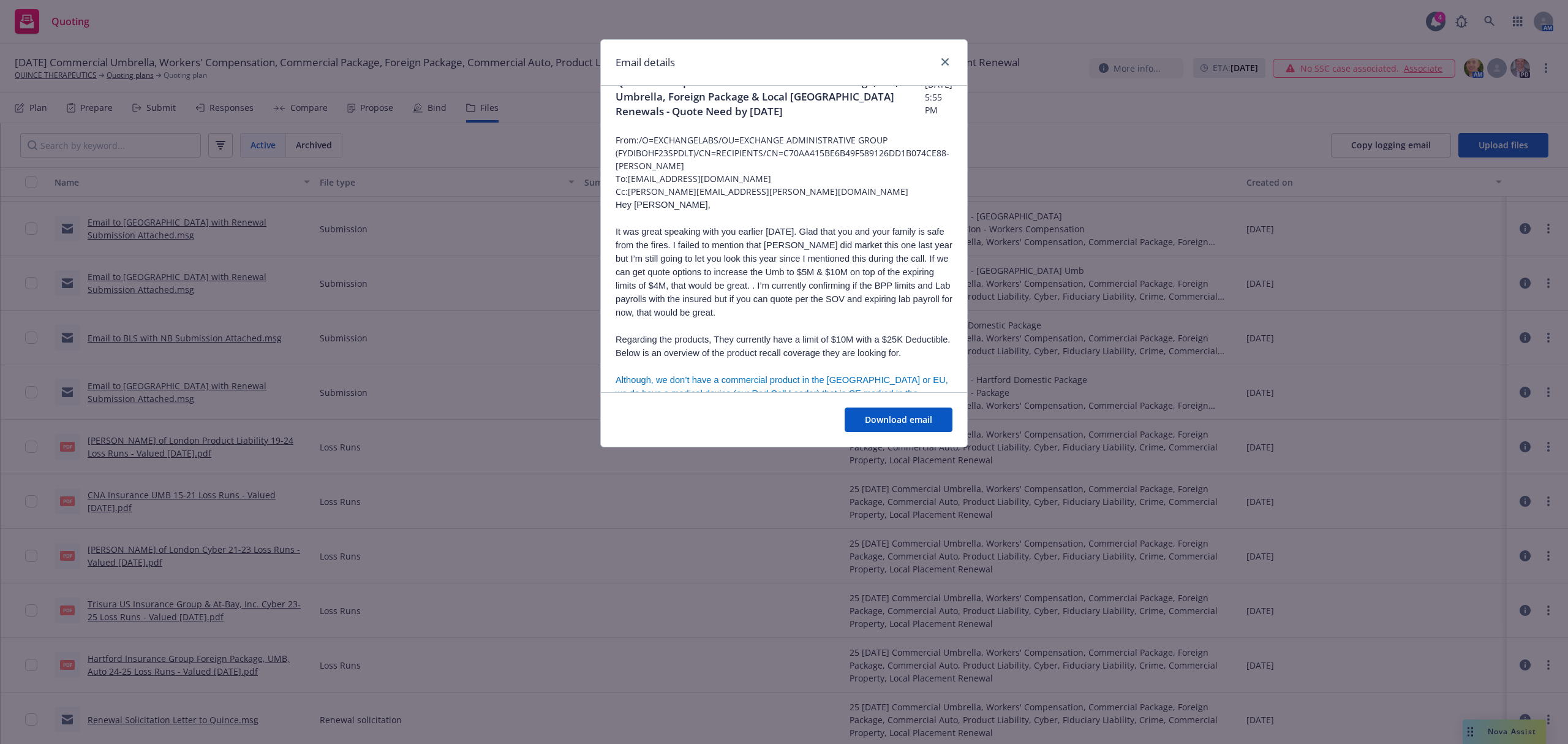
scroll to position [0, 0]
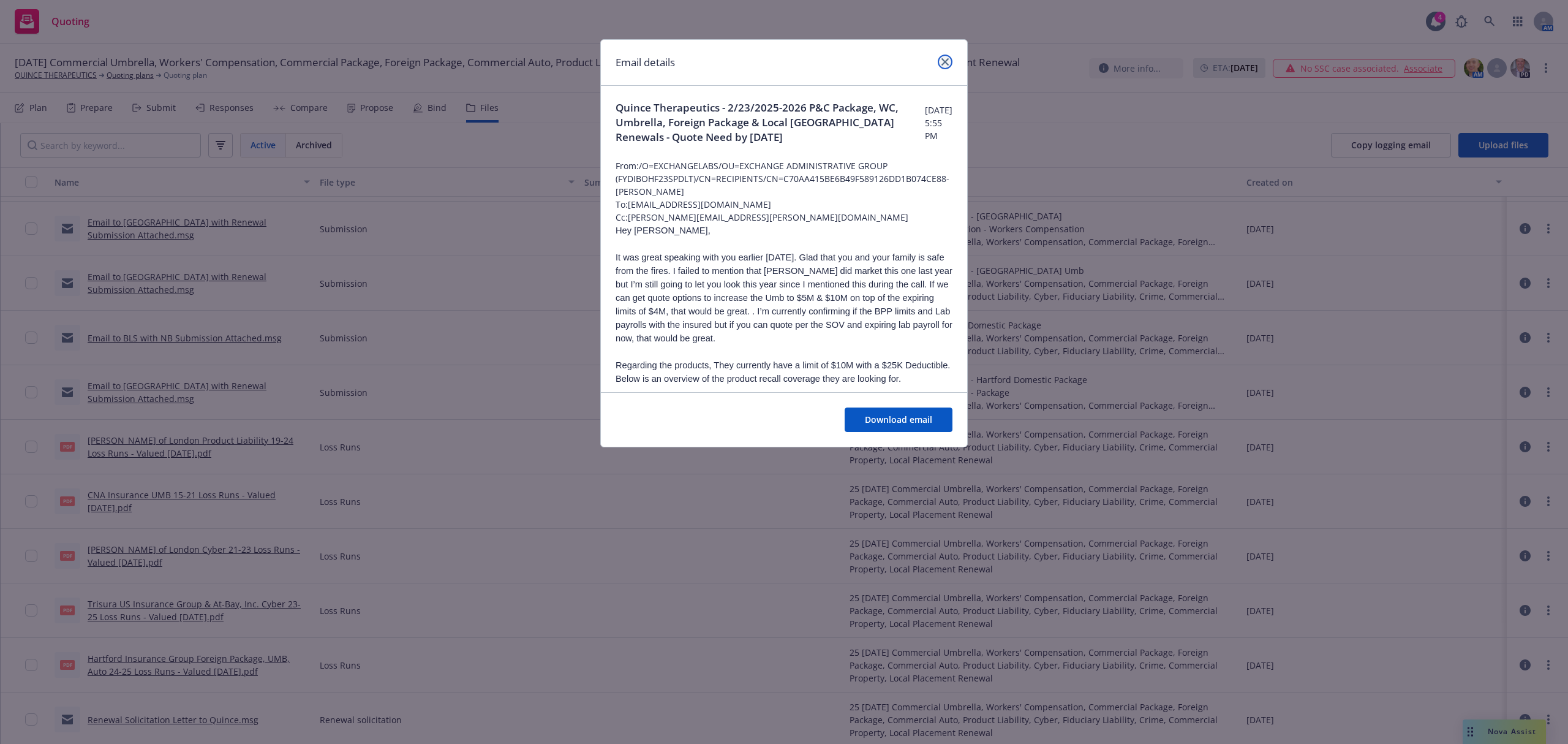
click at [941, 65] on icon "close" at bounding box center [944, 61] width 7 height 7
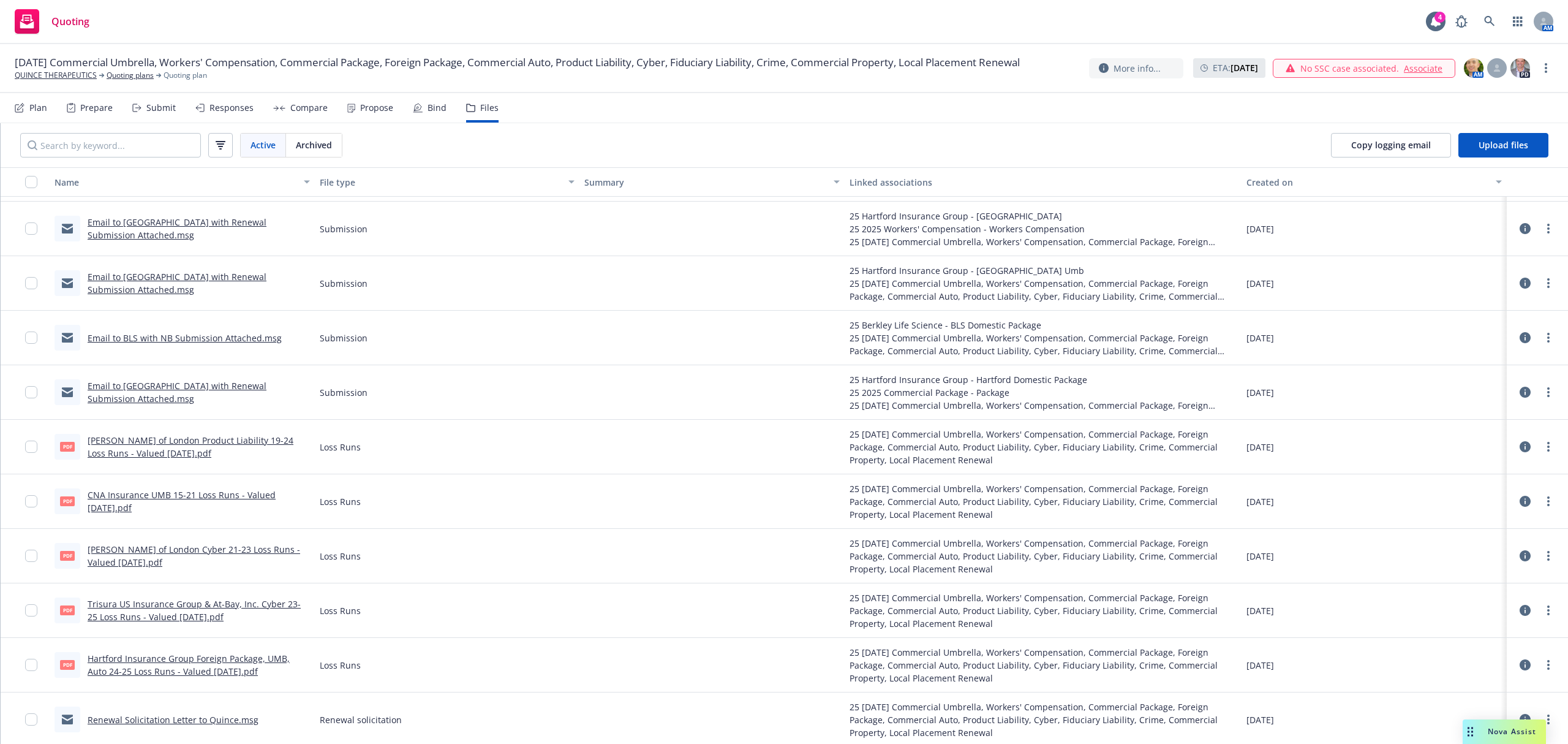
scroll to position [3743, 0]
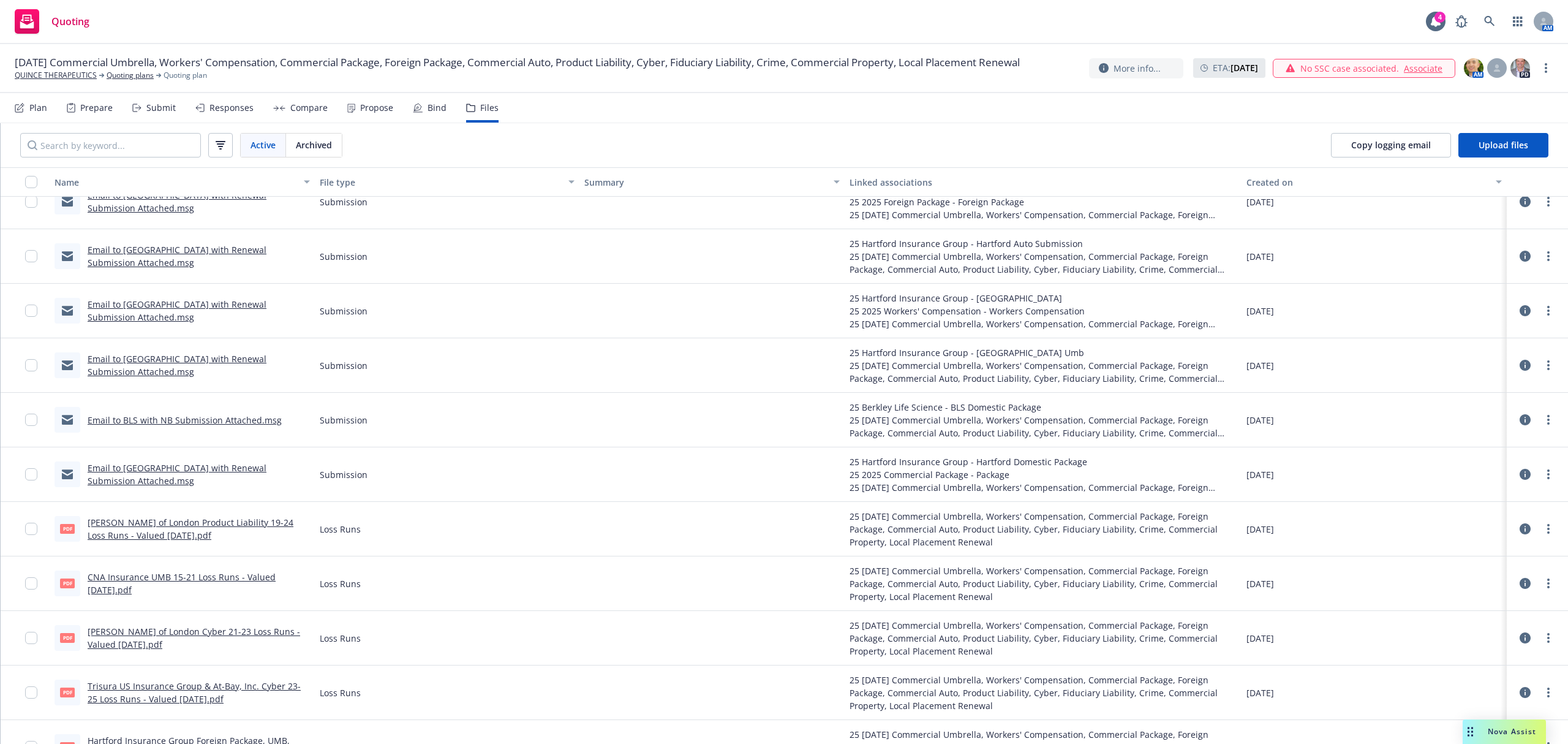
click at [129, 361] on link "Email to Hartford with Renewal Submission Attached.msg" at bounding box center [177, 365] width 179 height 25
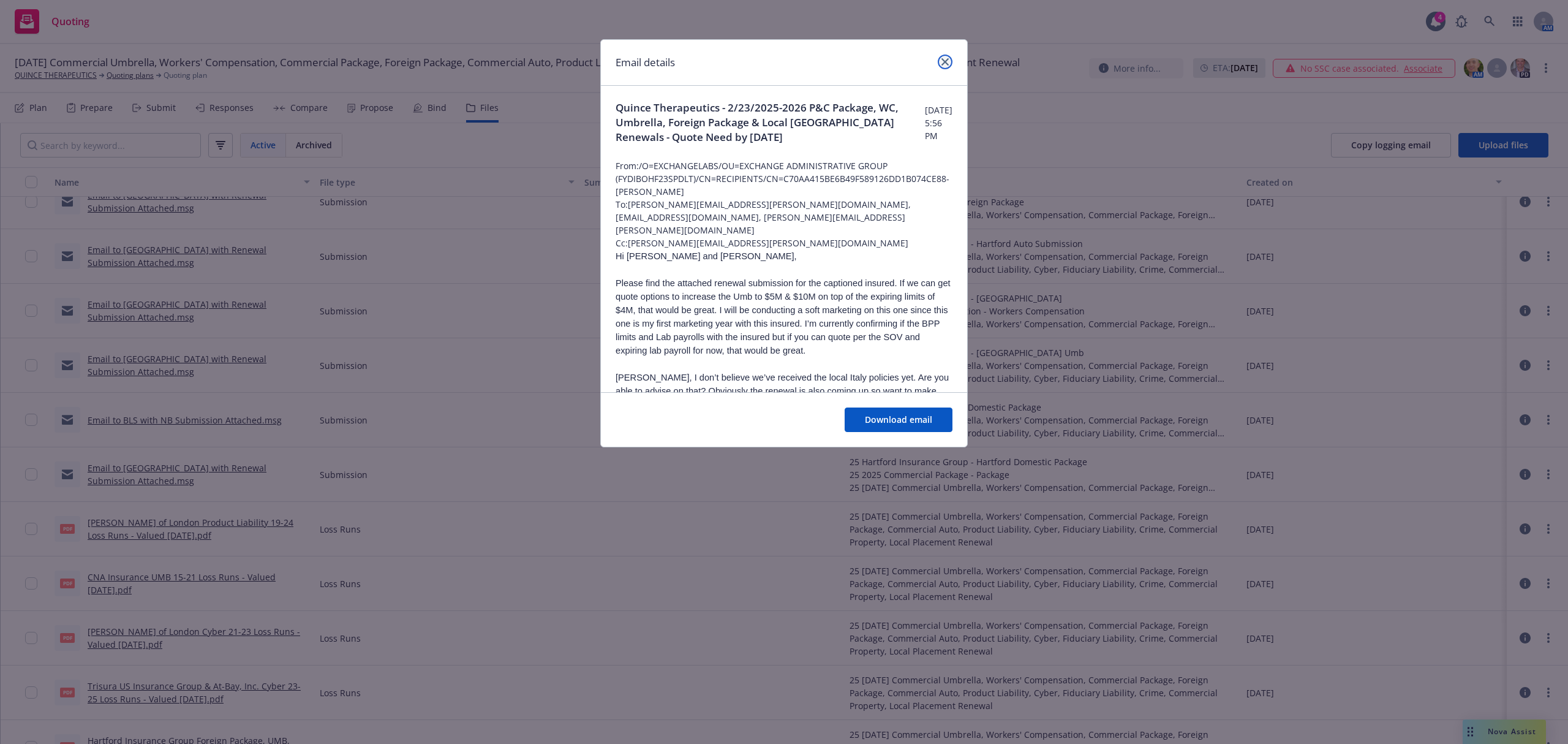
click at [944, 59] on icon "close" at bounding box center [944, 61] width 7 height 7
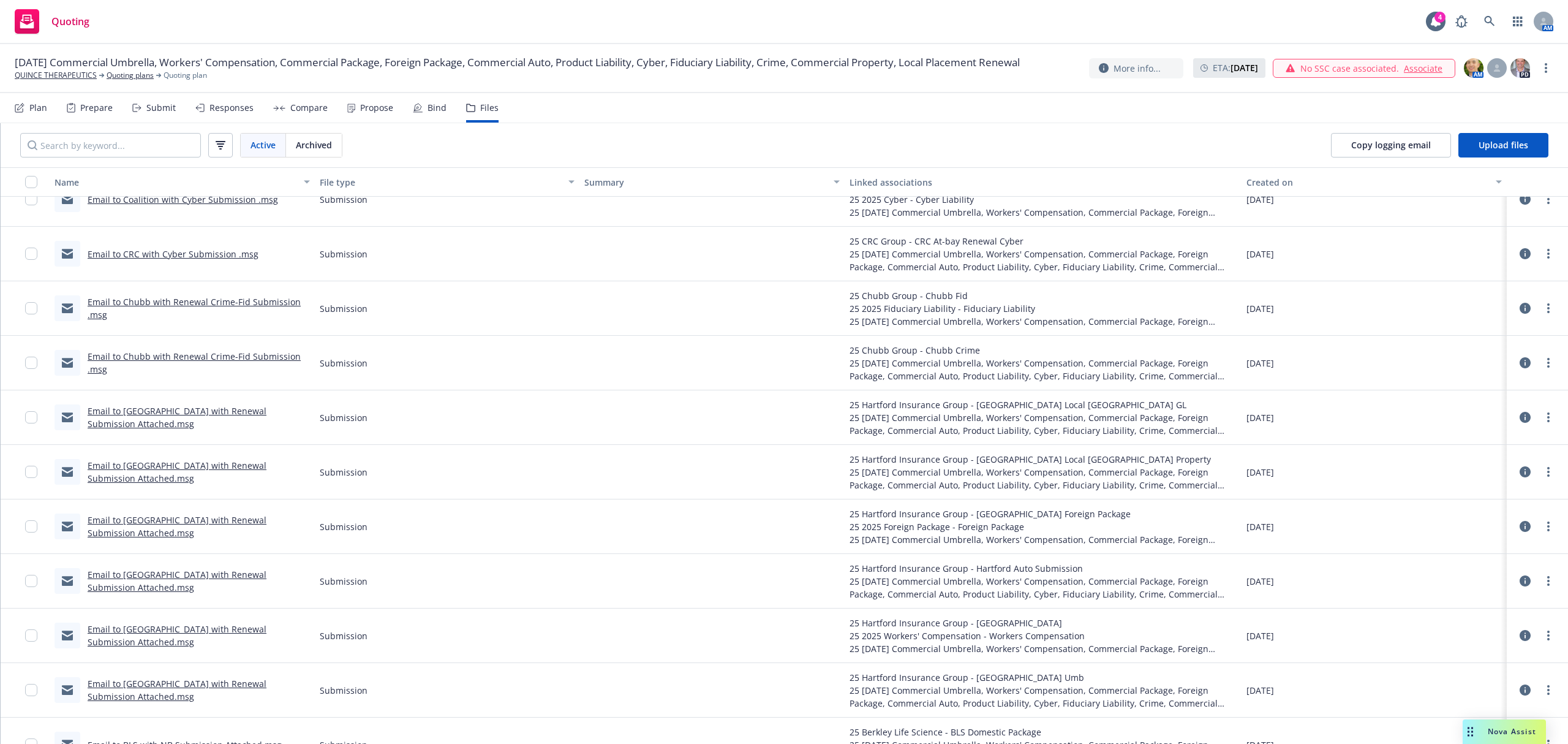
scroll to position [3416, 0]
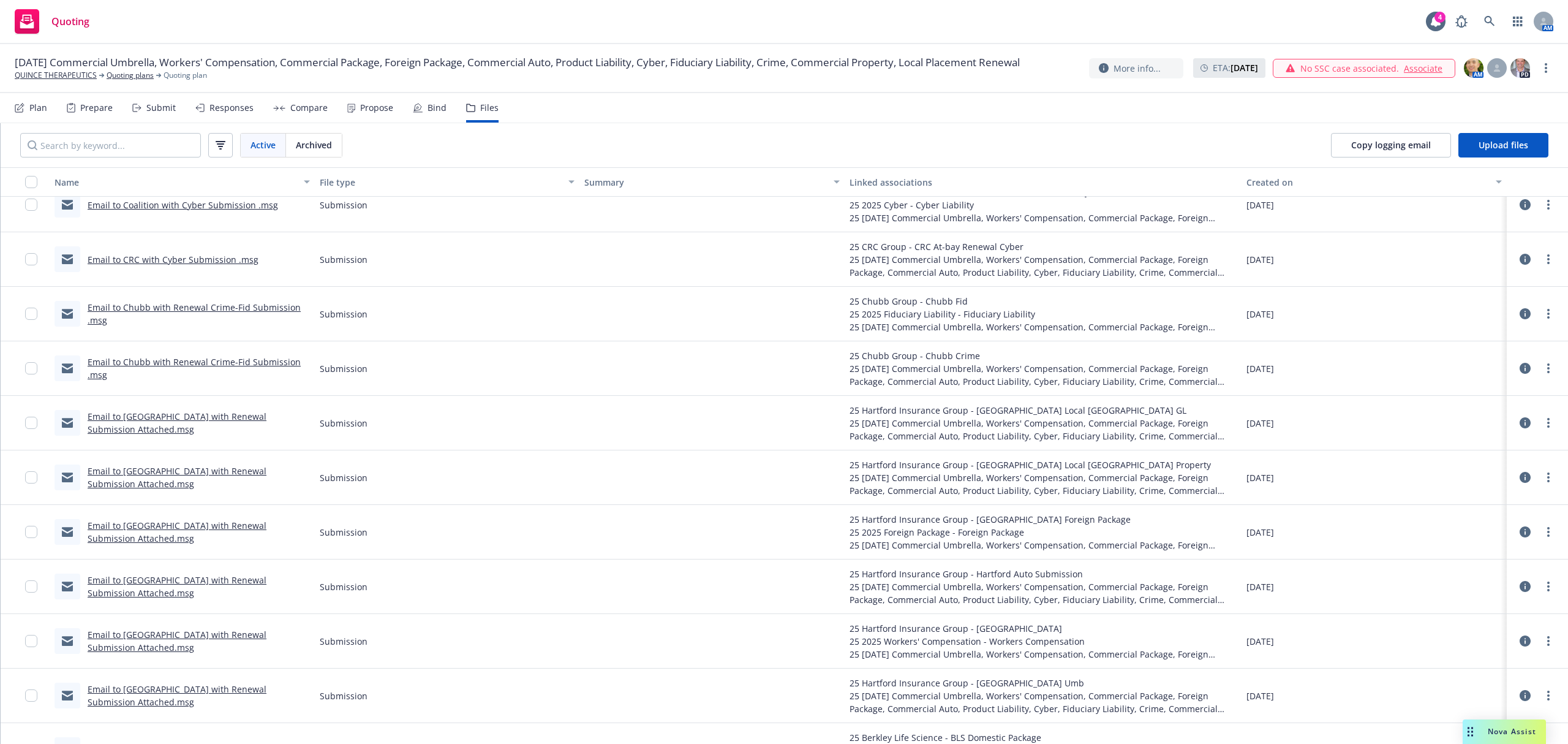
click at [165, 361] on link "Email to Chubb with Renewal Crime-Fid Submission .msg" at bounding box center [194, 368] width 213 height 25
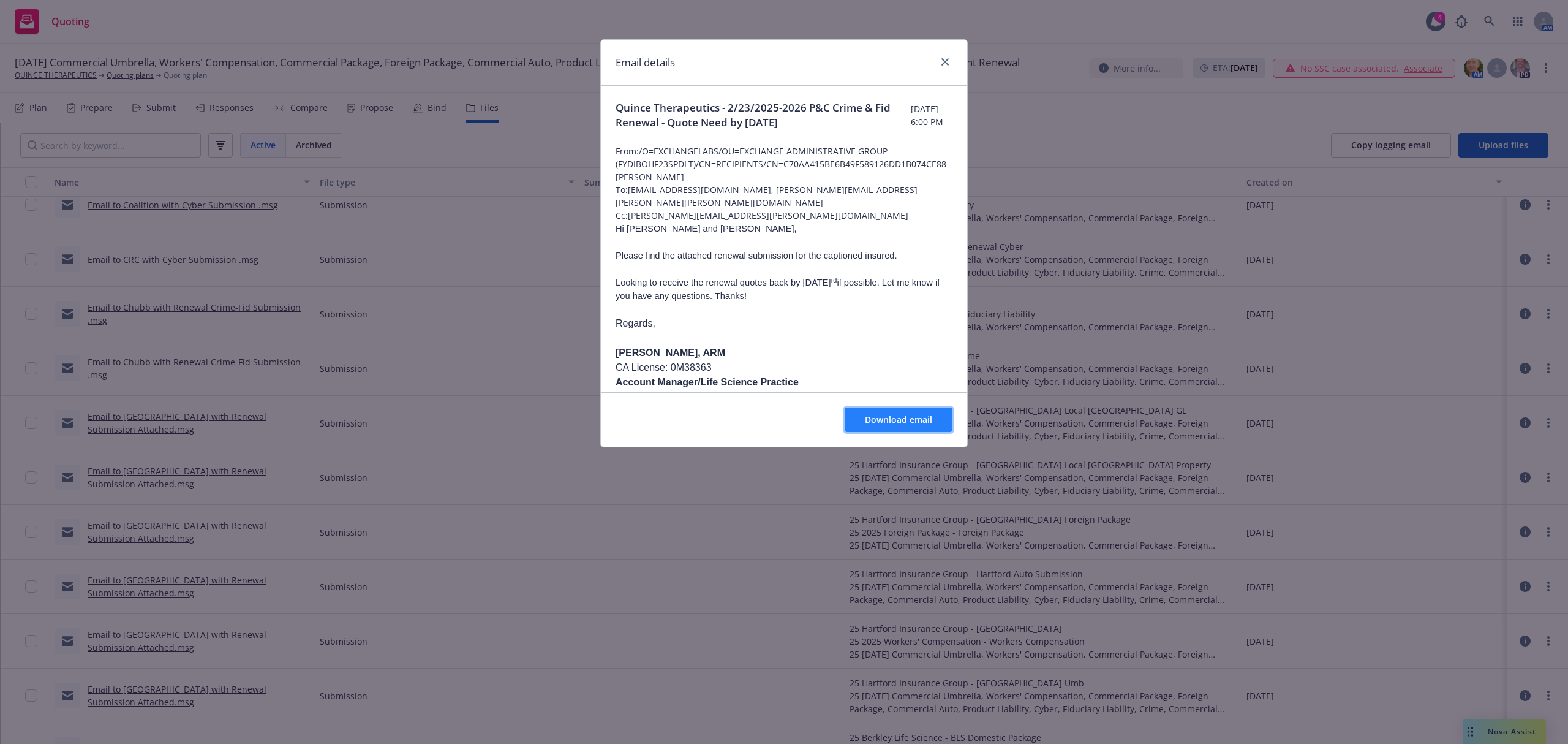
click at [887, 420] on span "Download email" at bounding box center [898, 419] width 67 height 11
click at [947, 61] on icon "close" at bounding box center [944, 61] width 7 height 7
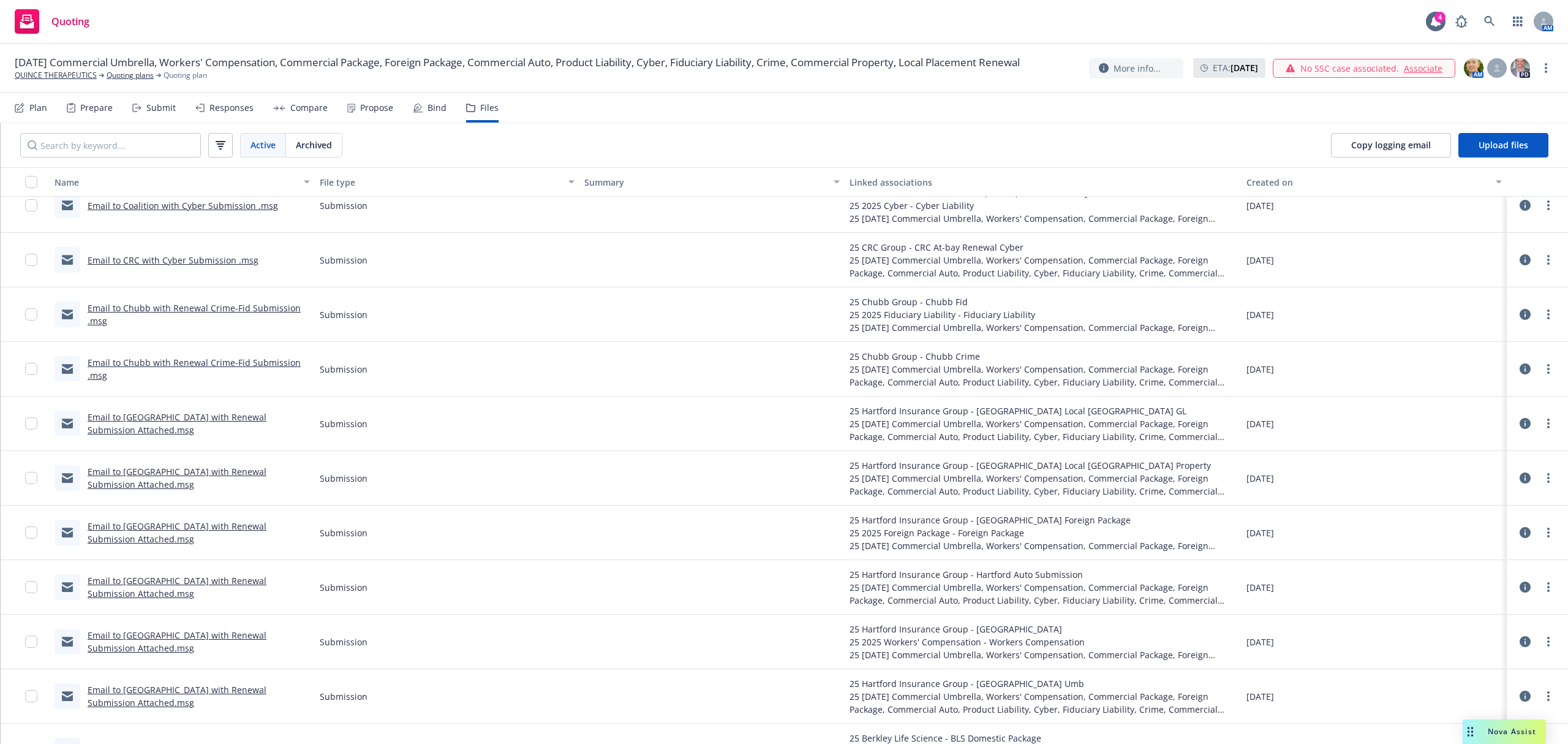
scroll to position [3334, 0]
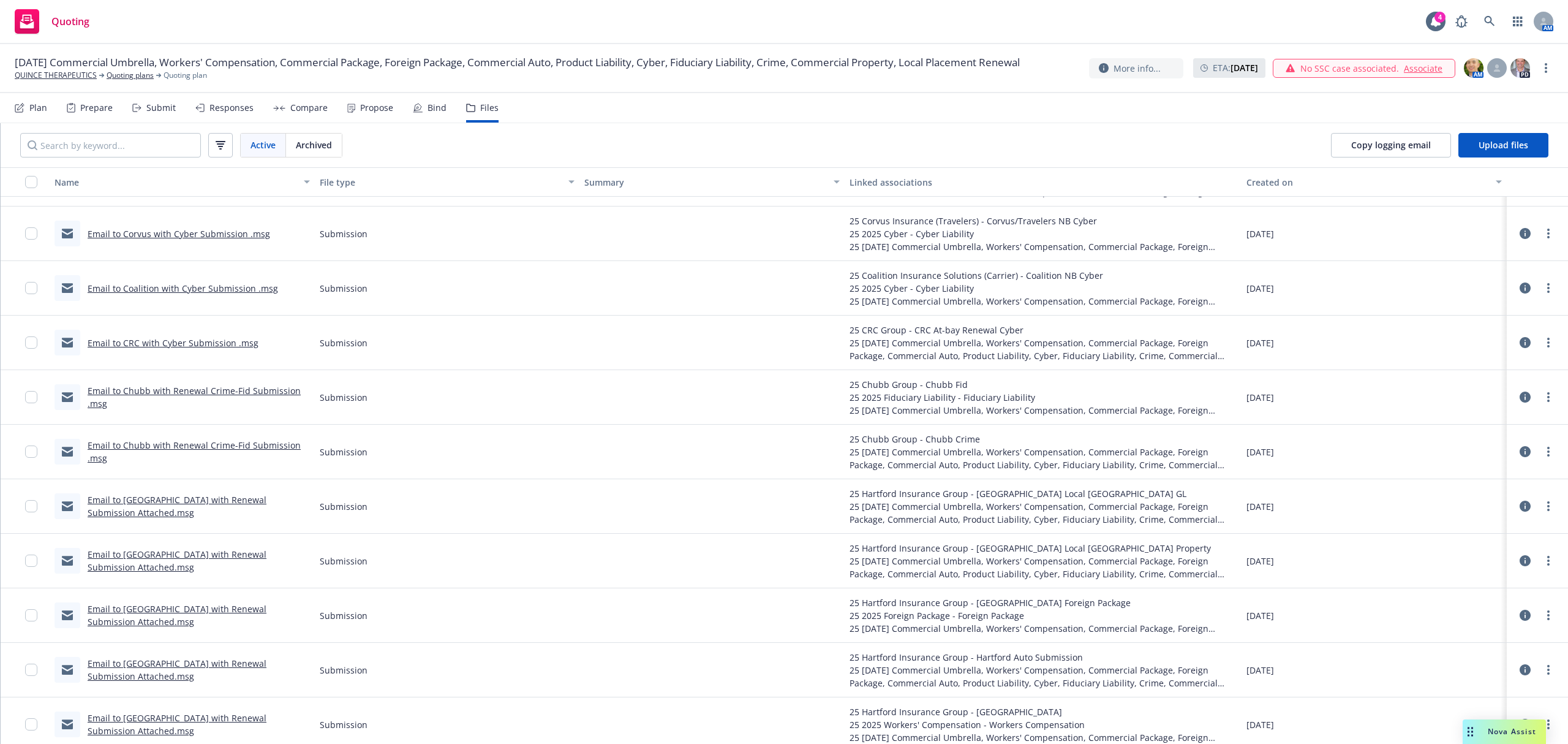
click at [209, 391] on link "Email to Chubb with Renewal Crime-Fid Submission .msg" at bounding box center [194, 397] width 213 height 25
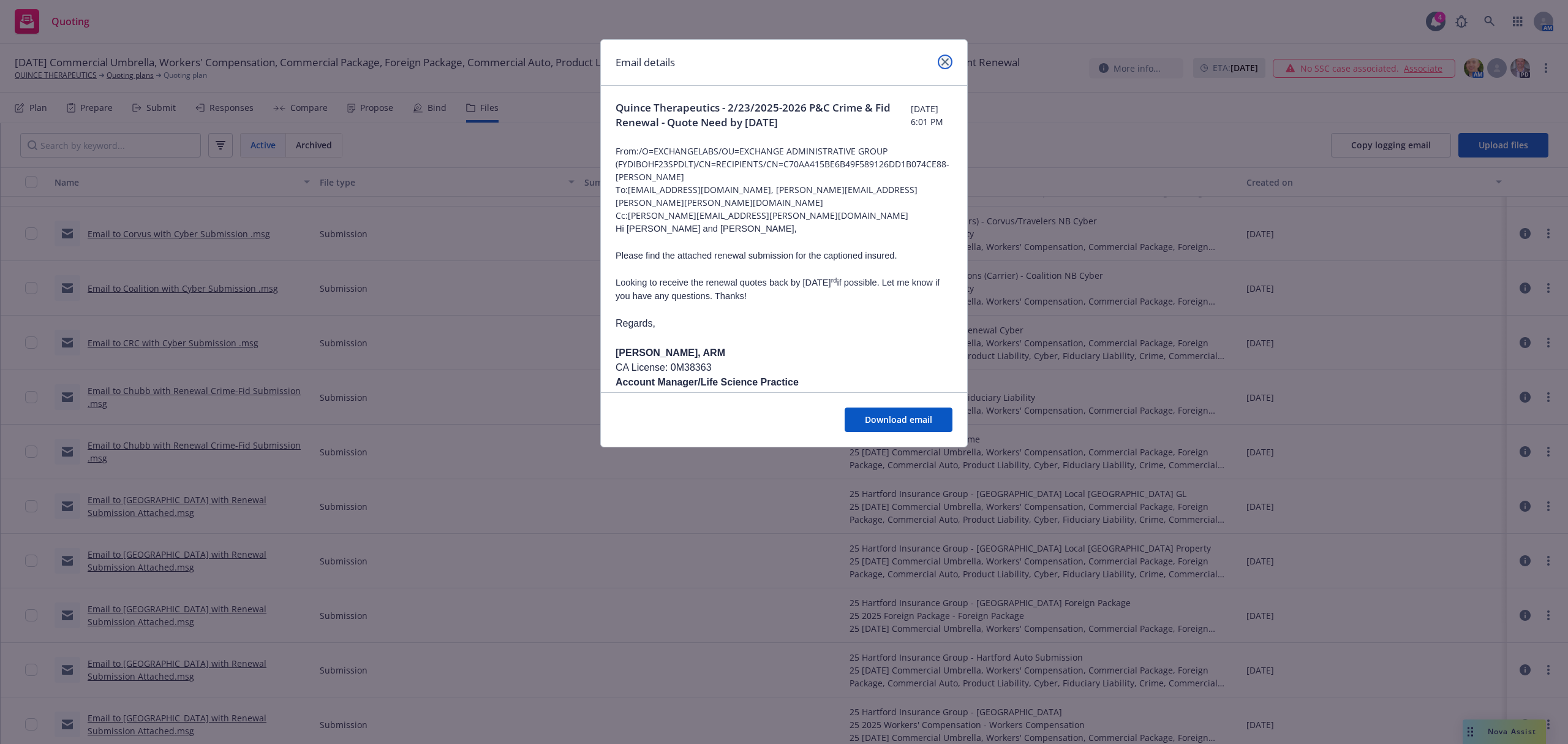
click at [943, 63] on icon "close" at bounding box center [944, 61] width 7 height 7
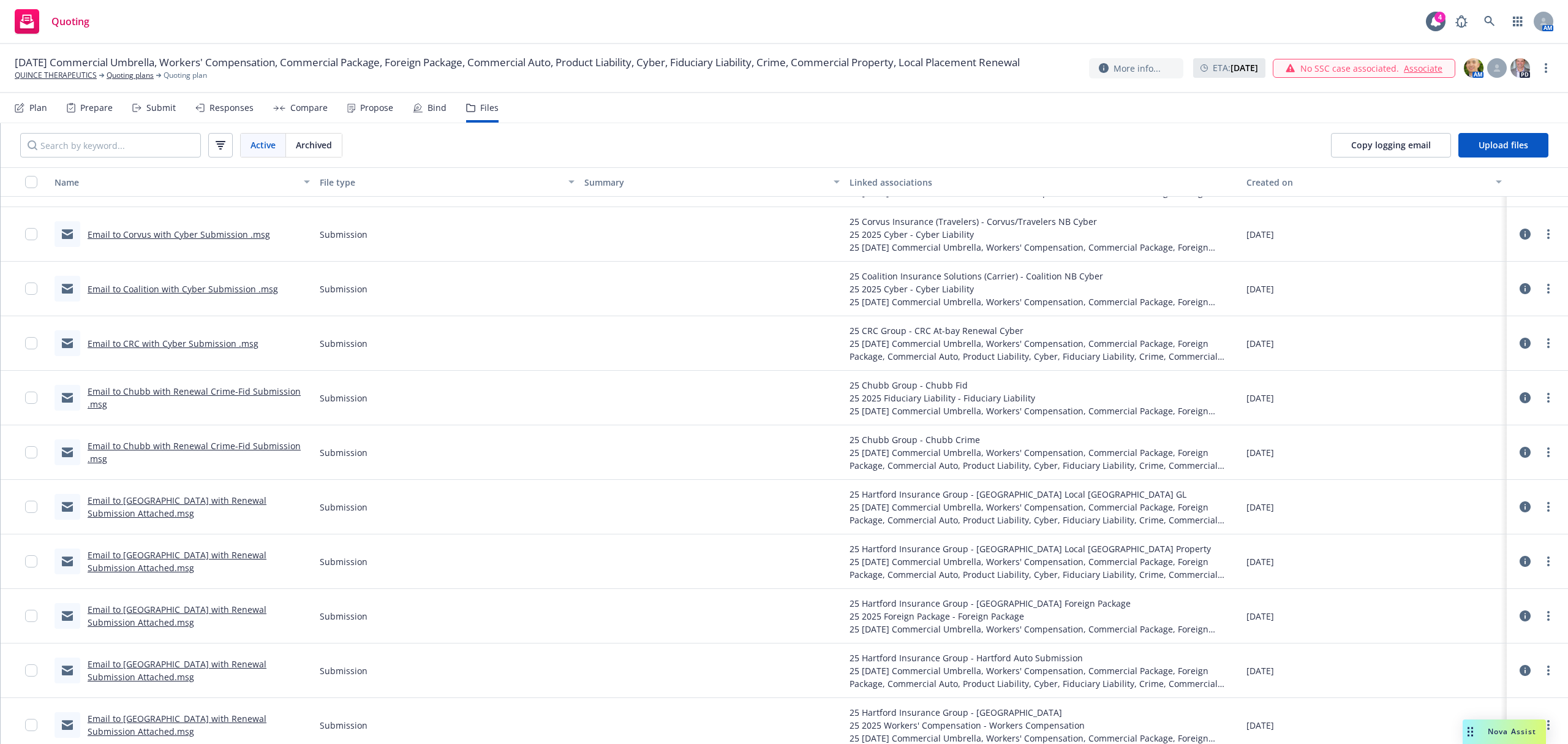
scroll to position [3253, 0]
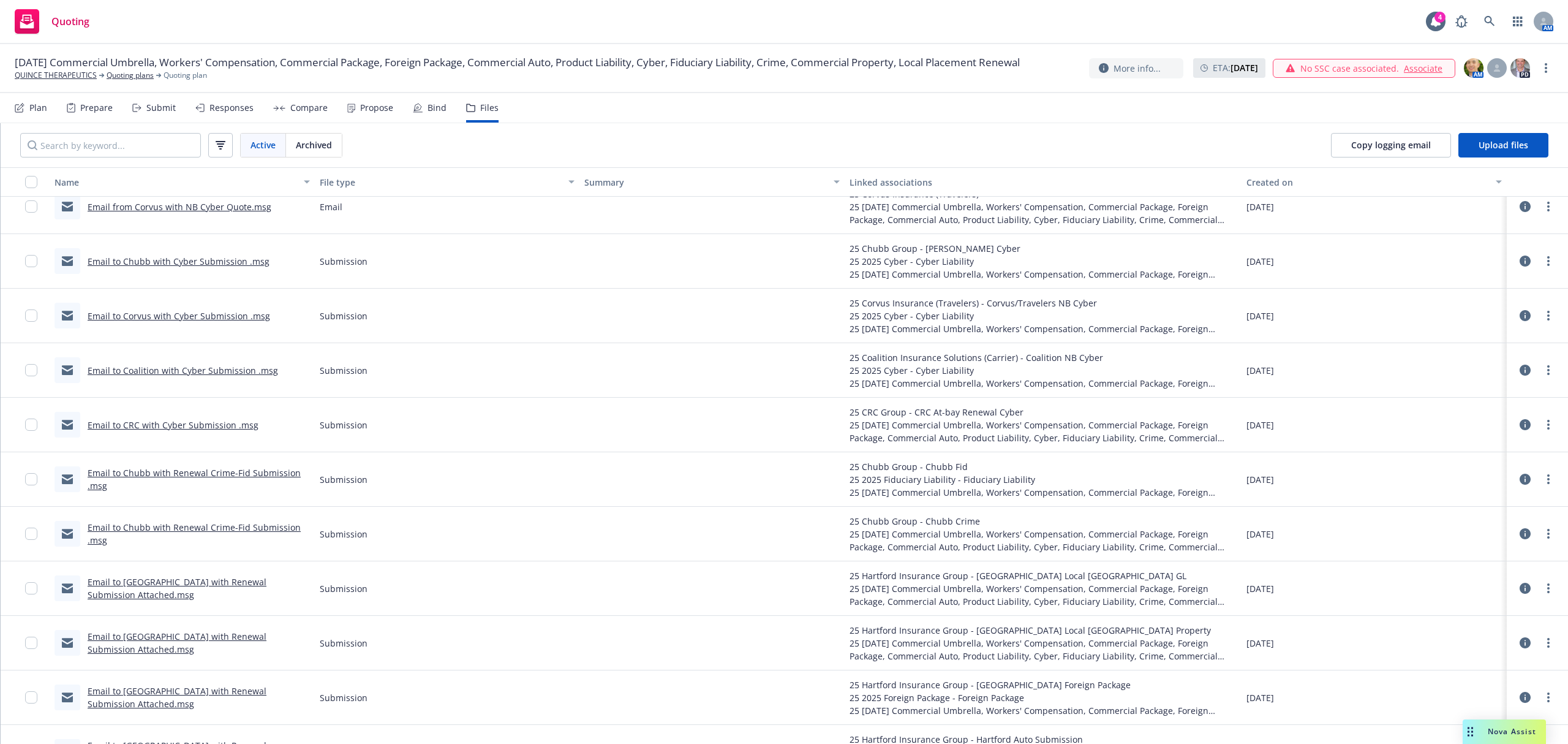
click at [192, 375] on link "Email to Coalition with Cyber Submission .msg" at bounding box center [183, 370] width 191 height 11
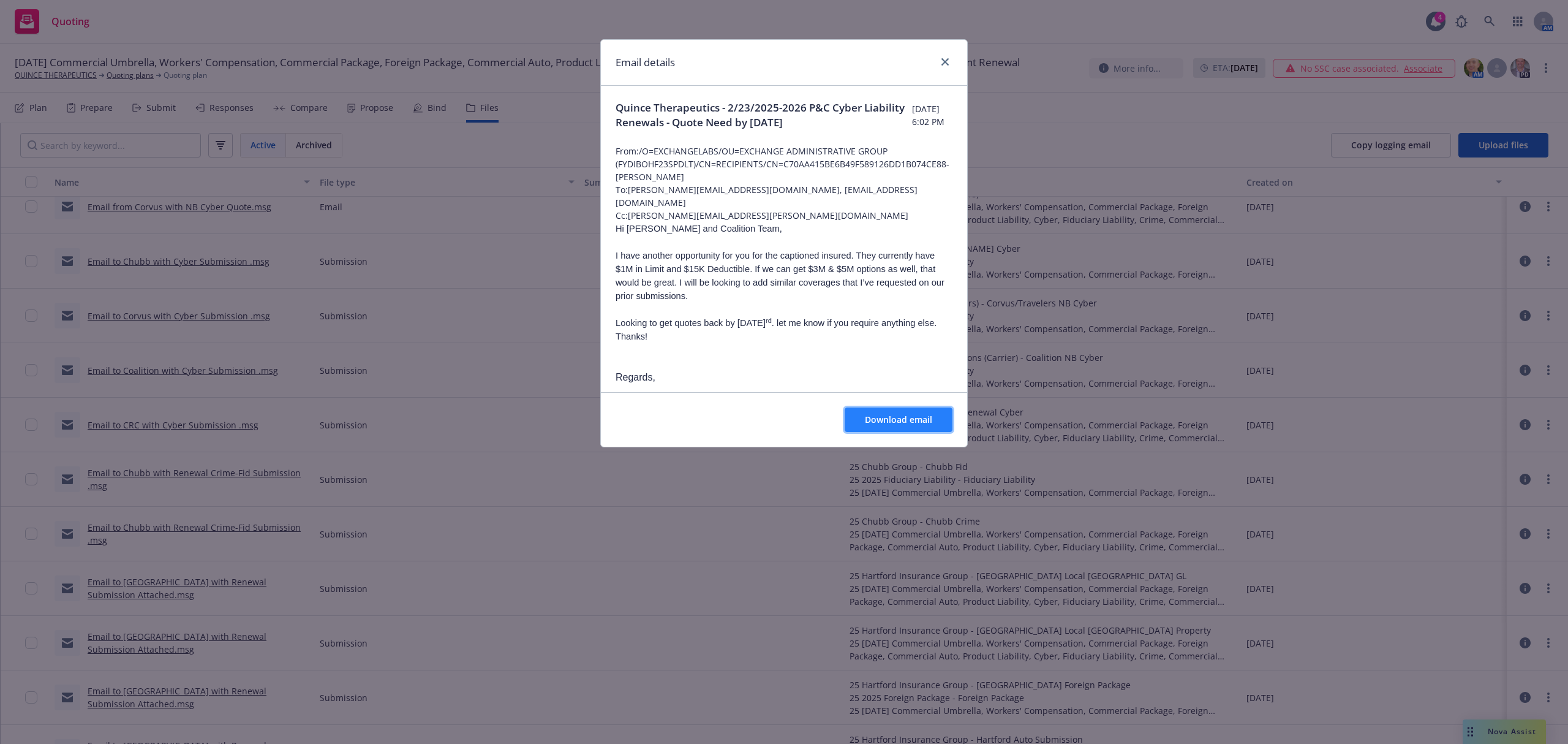
click at [870, 414] on span "Download email" at bounding box center [898, 419] width 67 height 11
drag, startPoint x: 946, startPoint y: 57, endPoint x: 880, endPoint y: 99, distance: 78.2
click at [946, 58] on icon "close" at bounding box center [944, 61] width 7 height 7
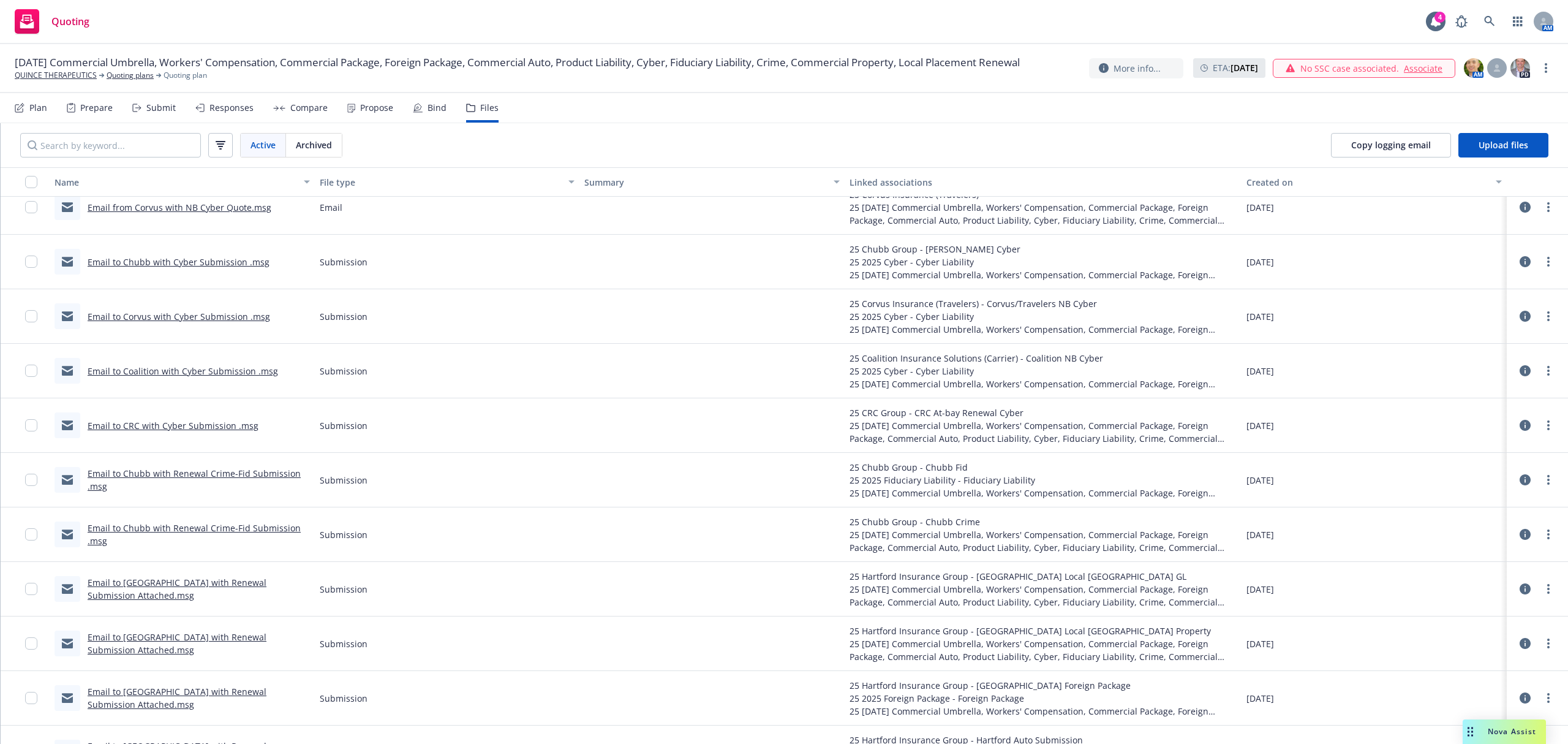
scroll to position [3171, 0]
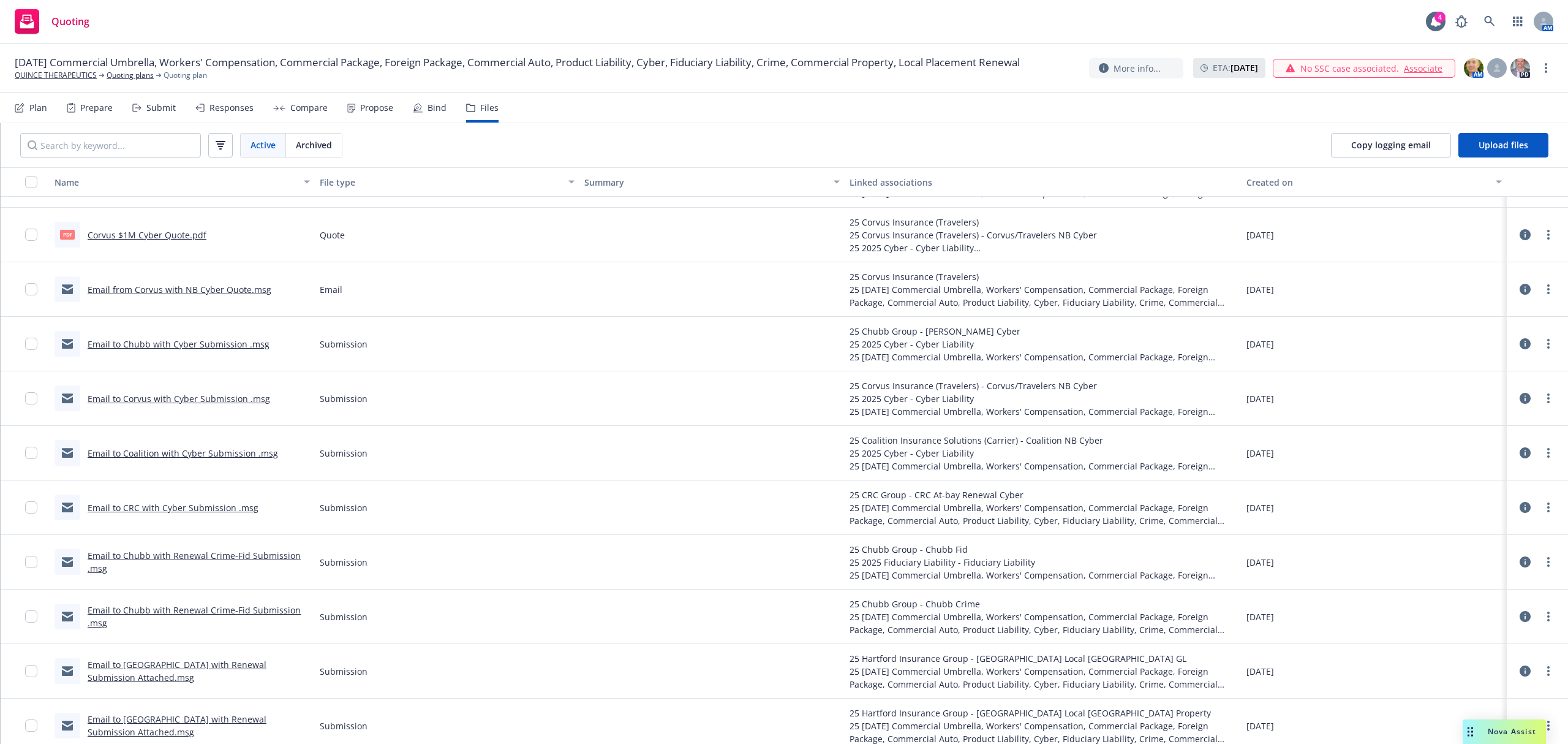
click at [199, 403] on link "Email to Corvus with Cyber Submission .msg" at bounding box center [179, 398] width 183 height 11
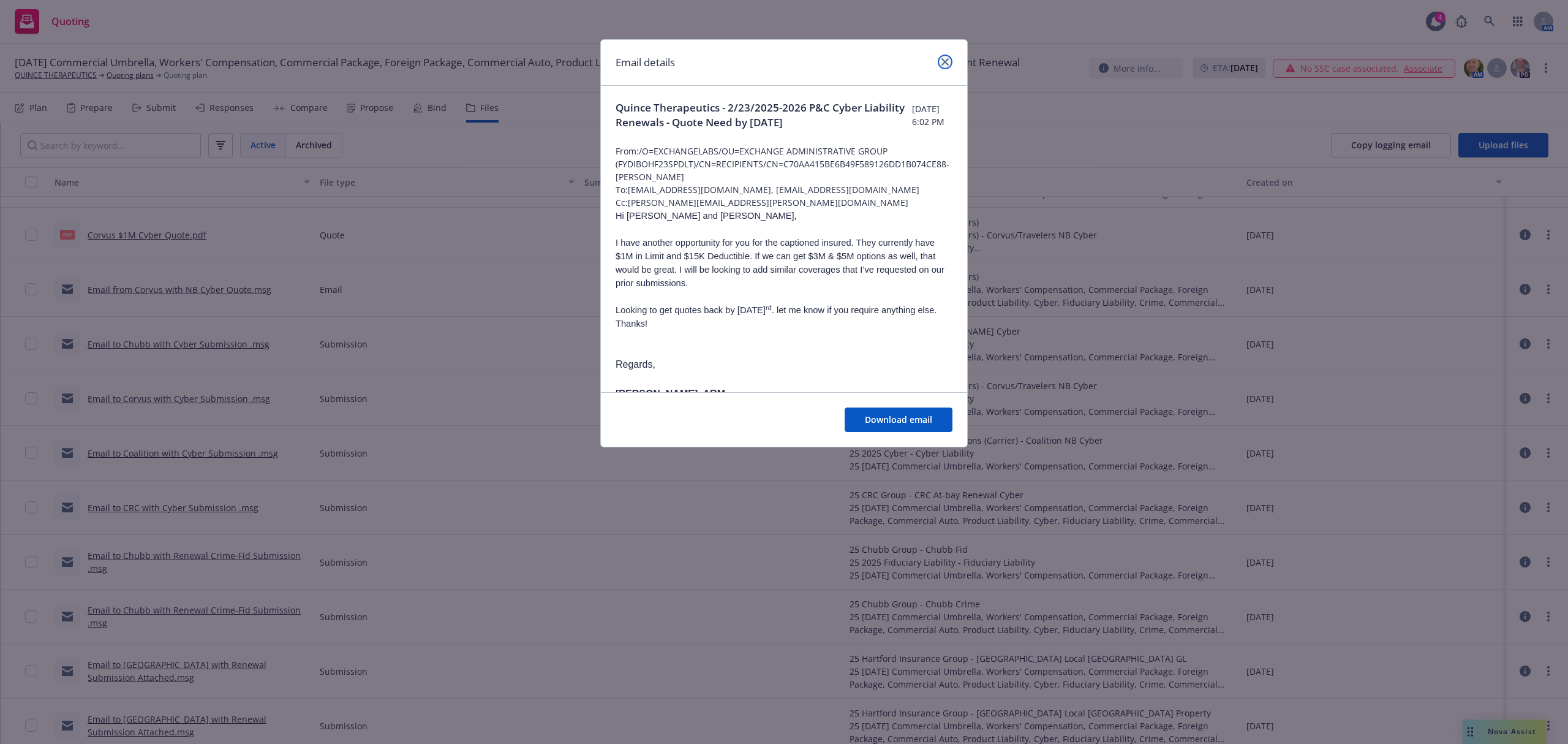
click at [946, 62] on icon "close" at bounding box center [944, 61] width 7 height 7
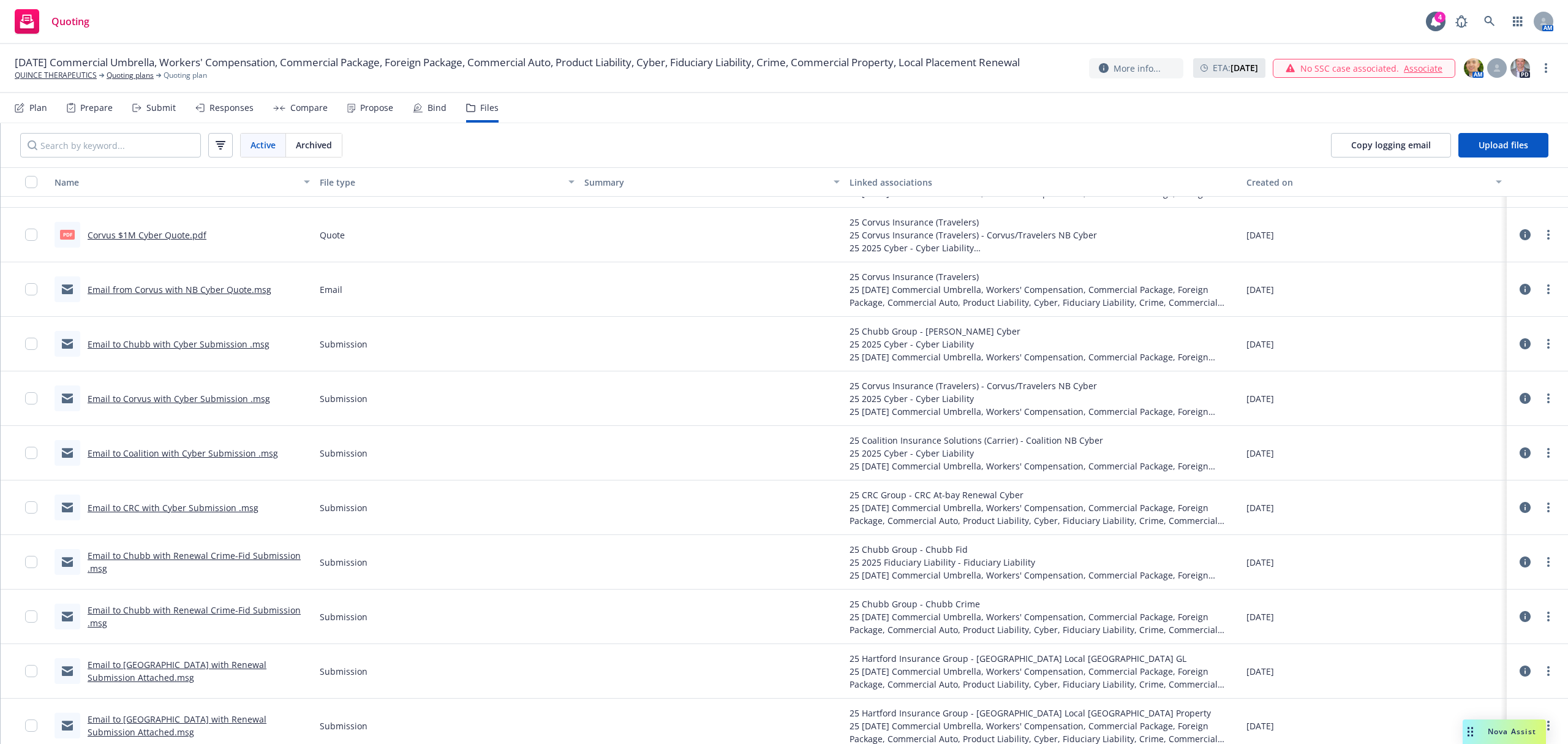
scroll to position [3089, 0]
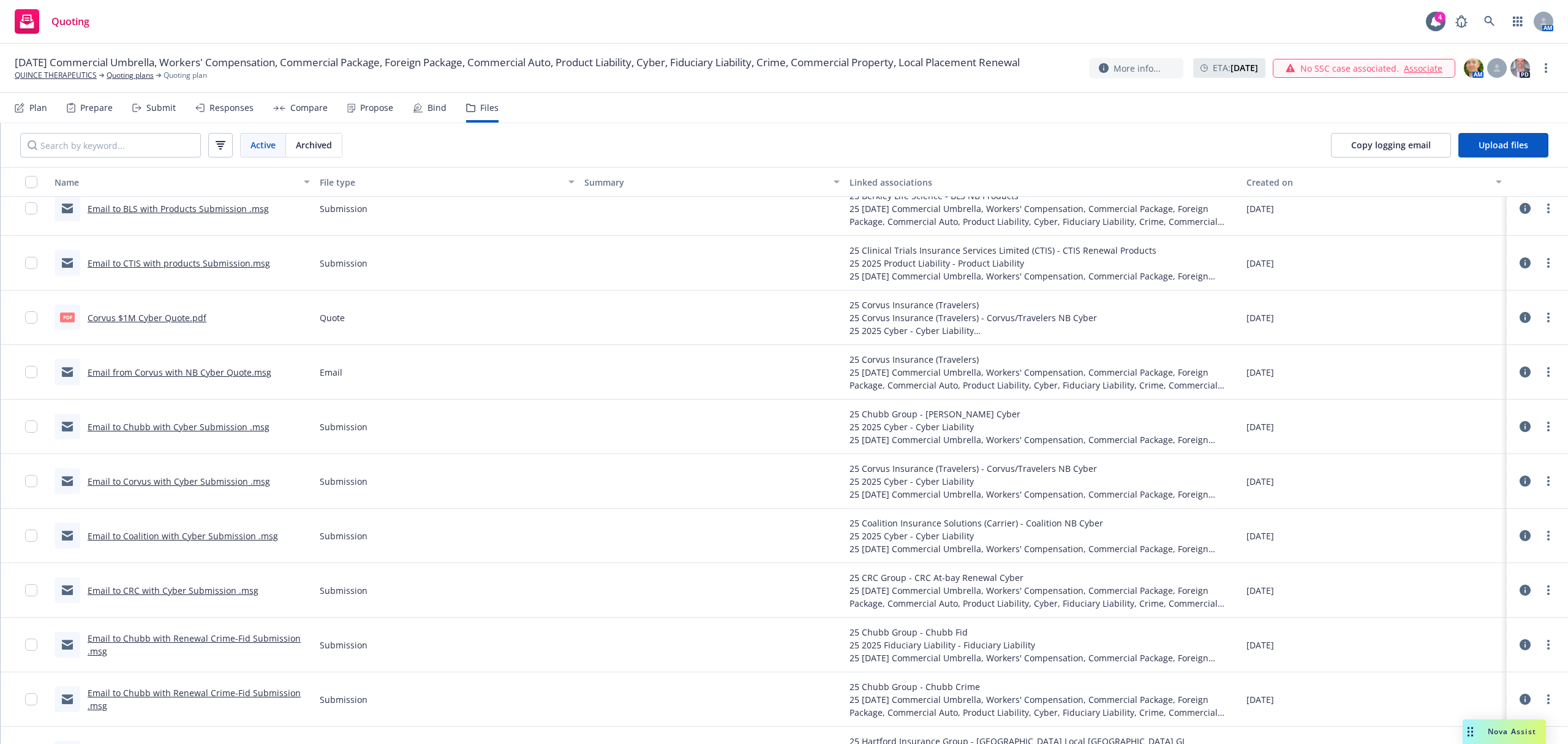
click at [186, 373] on link "Email from Corvus with NB Cyber Quote.msg" at bounding box center [179, 372] width 184 height 11
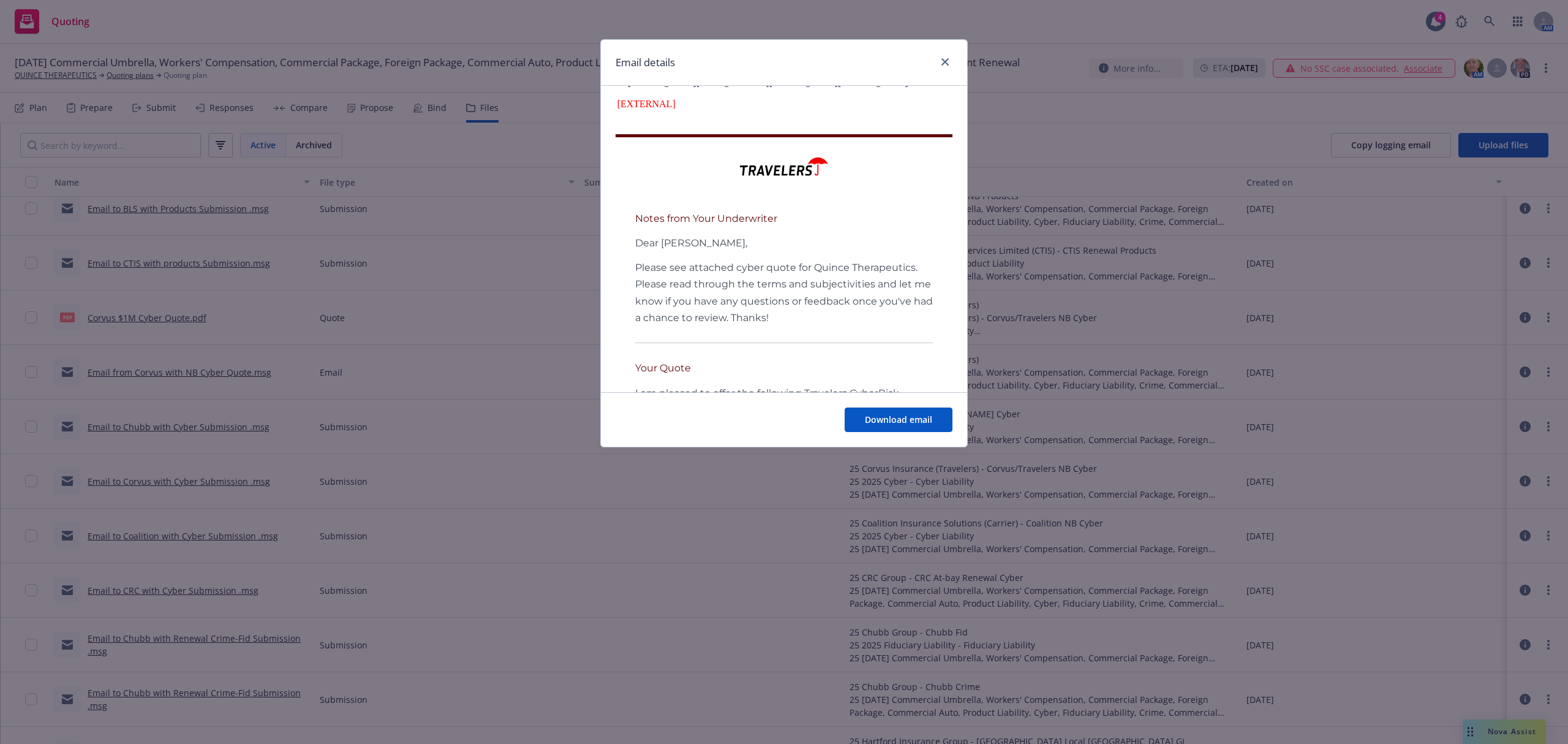
scroll to position [245, 0]
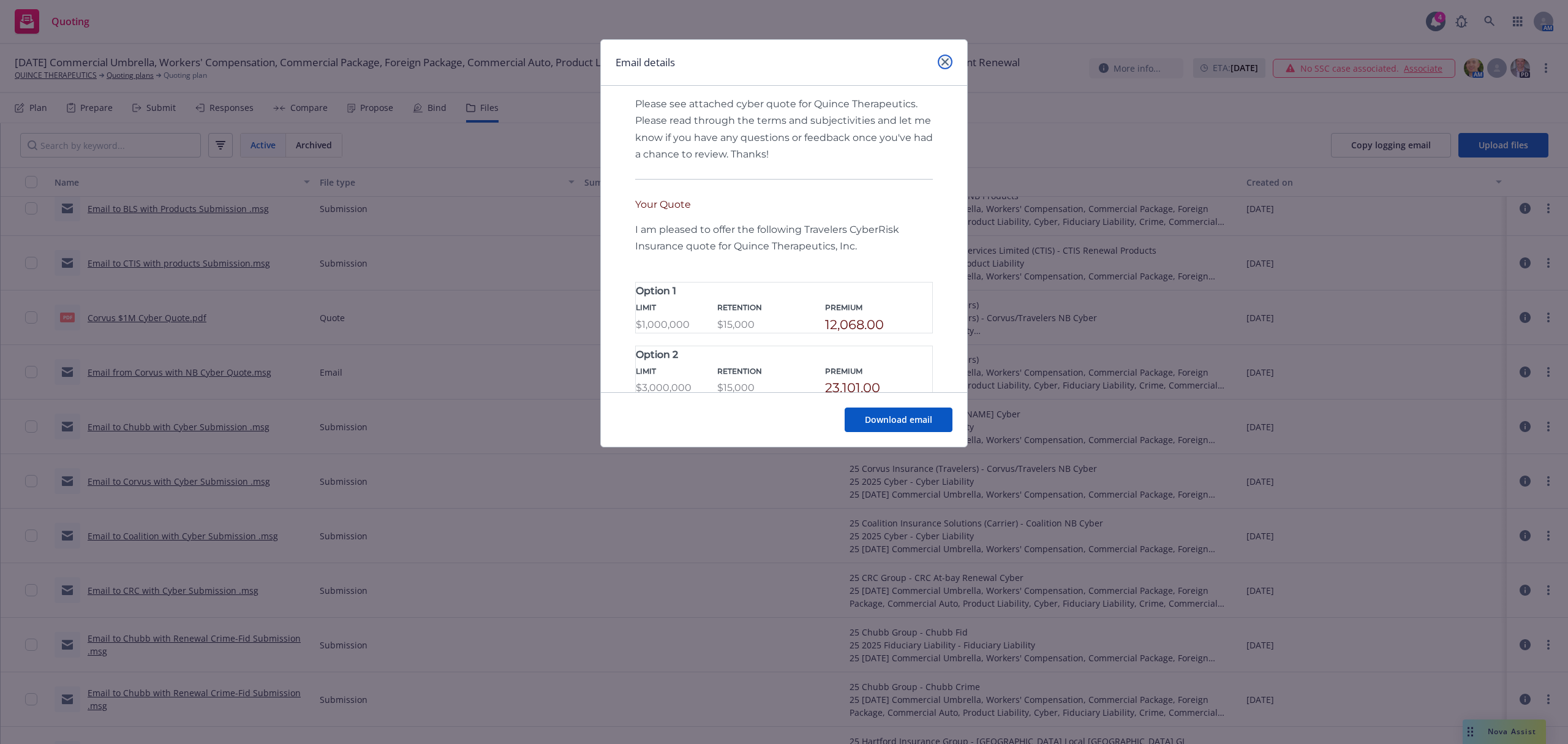
click at [949, 57] on link "close" at bounding box center [945, 62] width 15 height 15
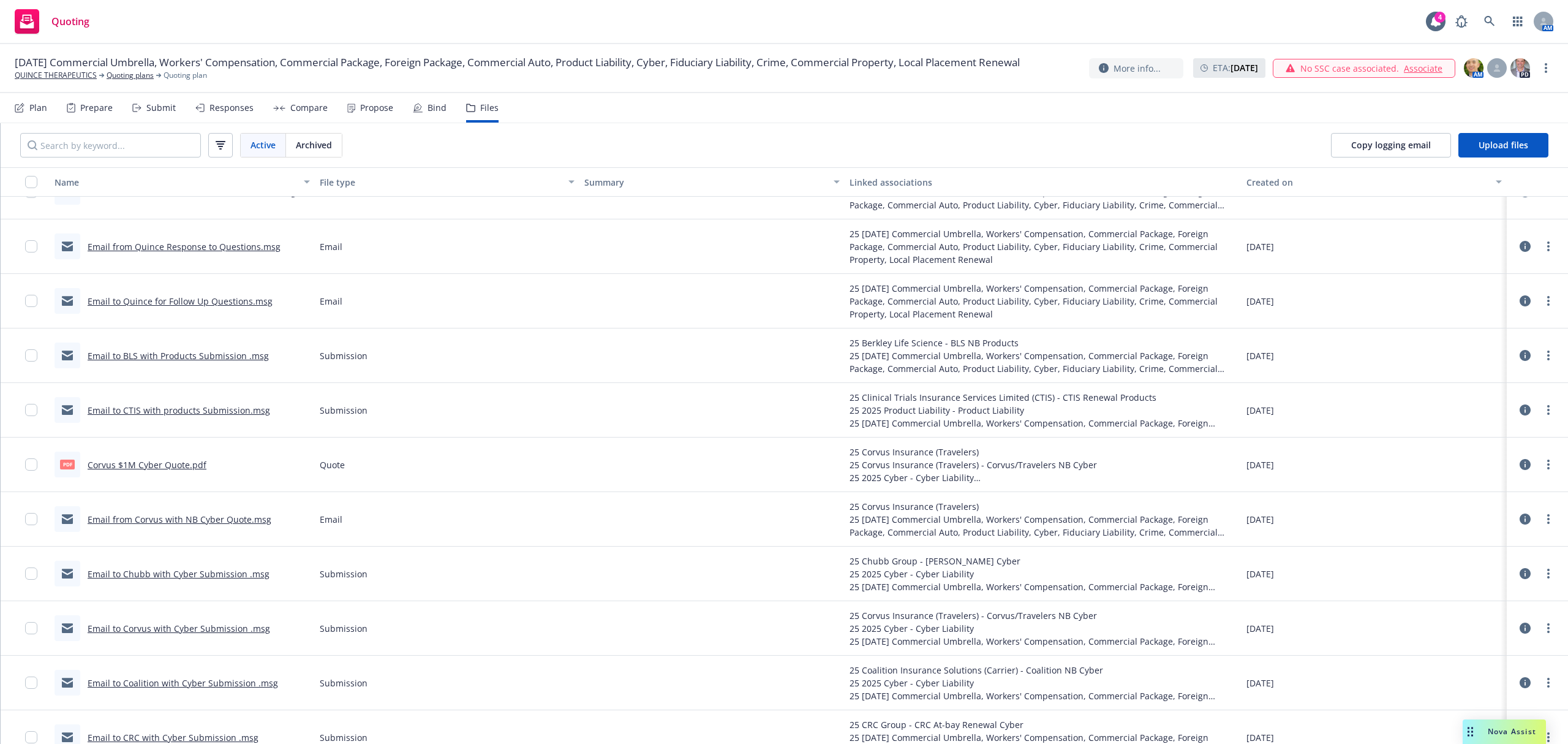
scroll to position [2926, 0]
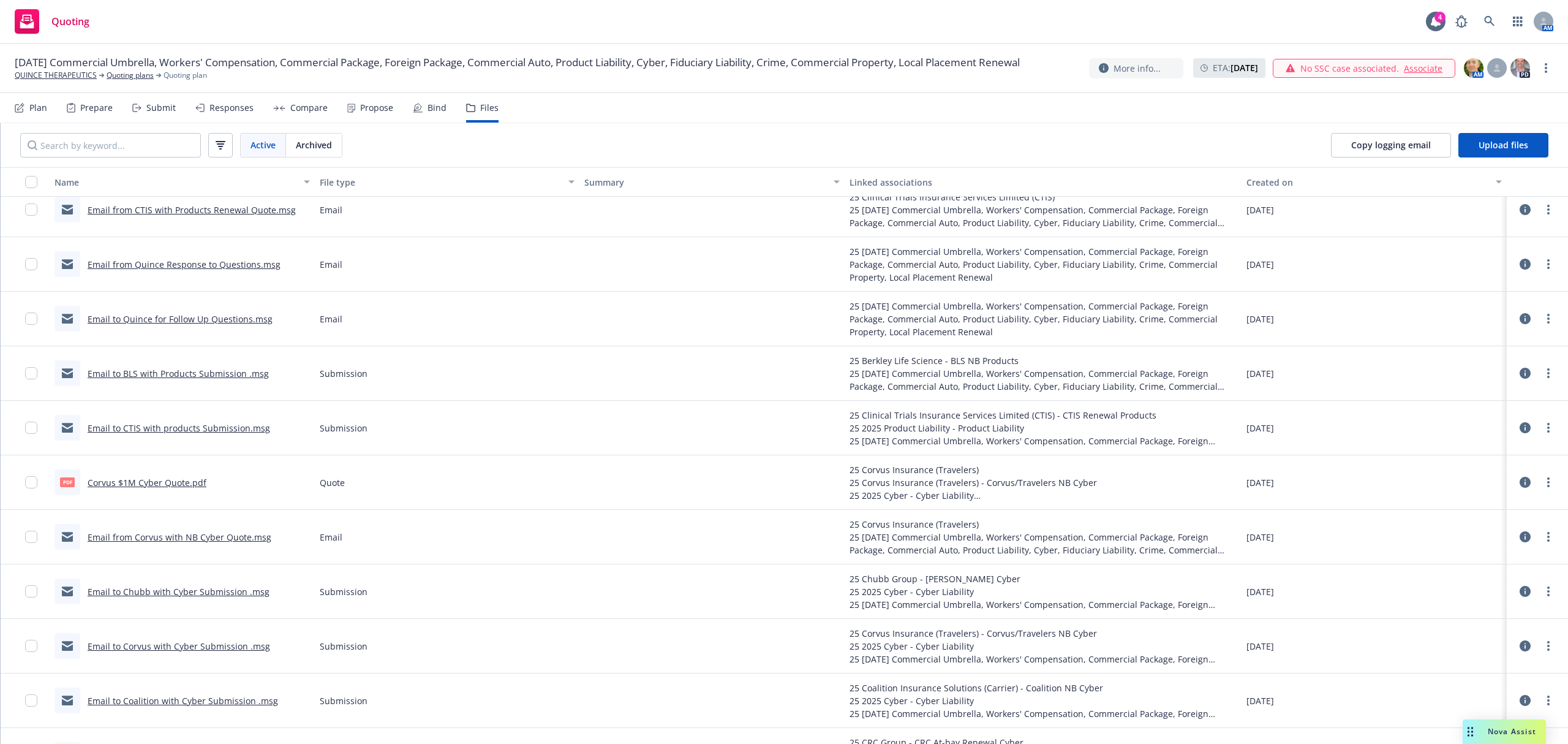
click at [193, 431] on link "Email to CTIS with products Submission.msg" at bounding box center [179, 427] width 183 height 11
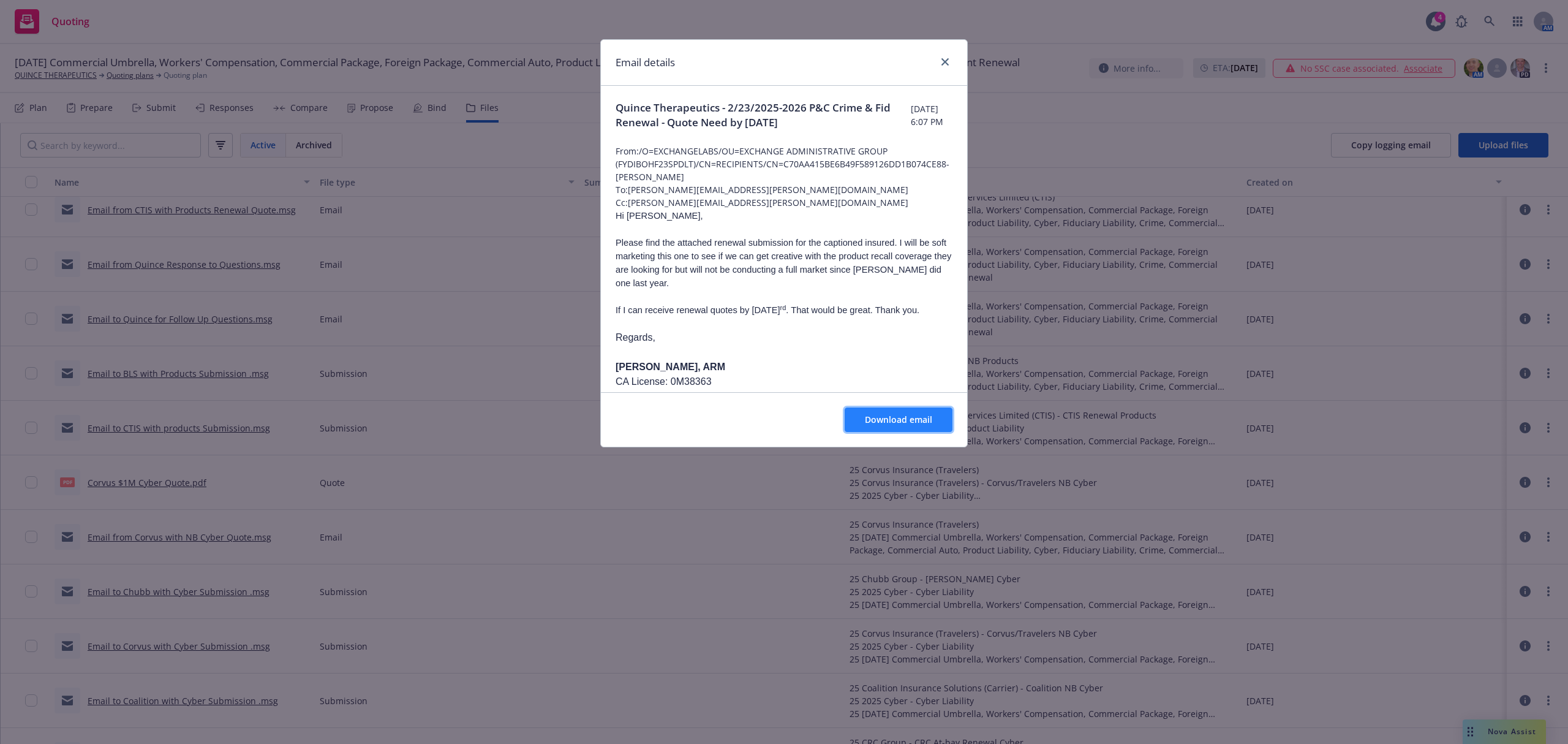
click at [890, 415] on span "Download email" at bounding box center [898, 419] width 67 height 11
click at [942, 60] on icon "close" at bounding box center [944, 61] width 7 height 7
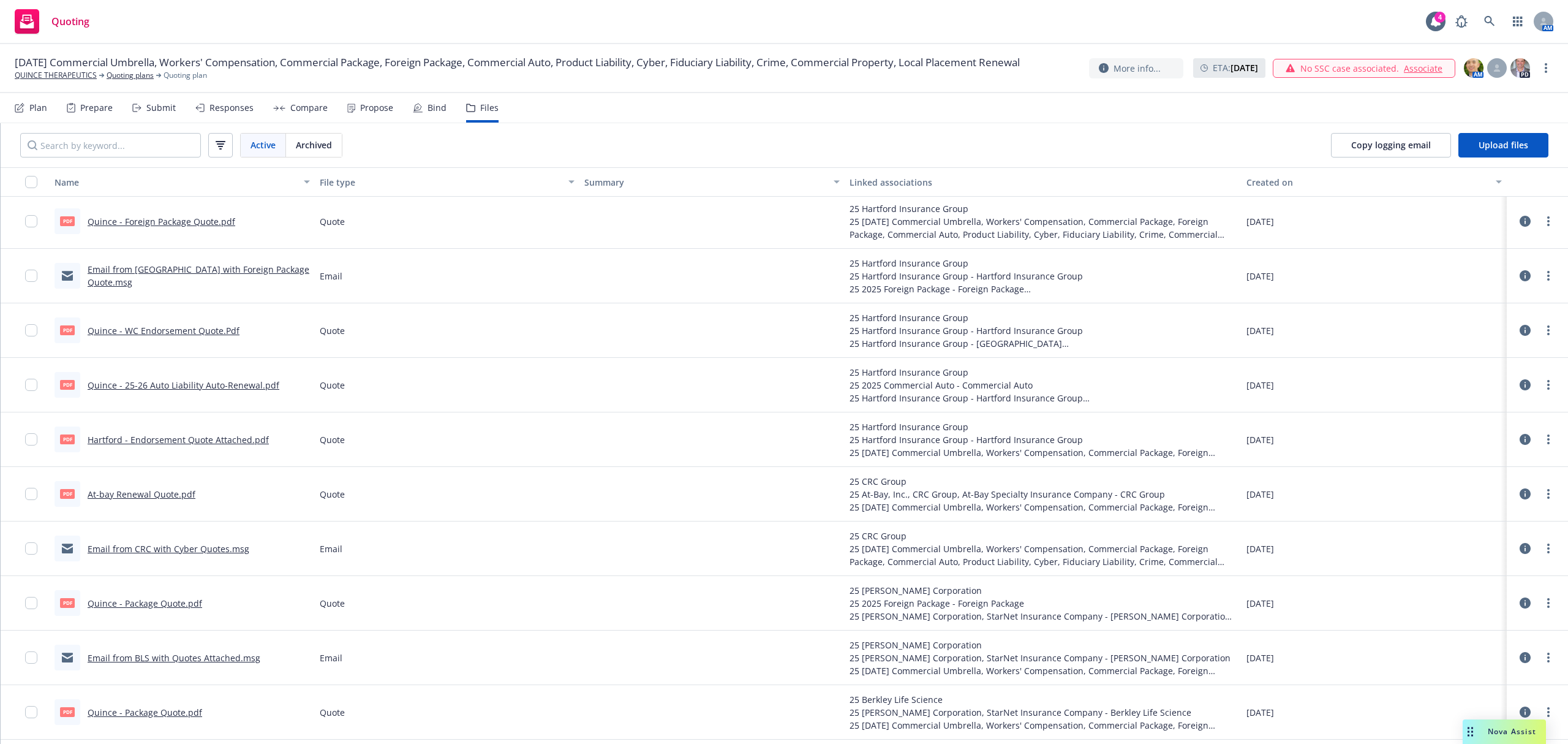
scroll to position [2109, 0]
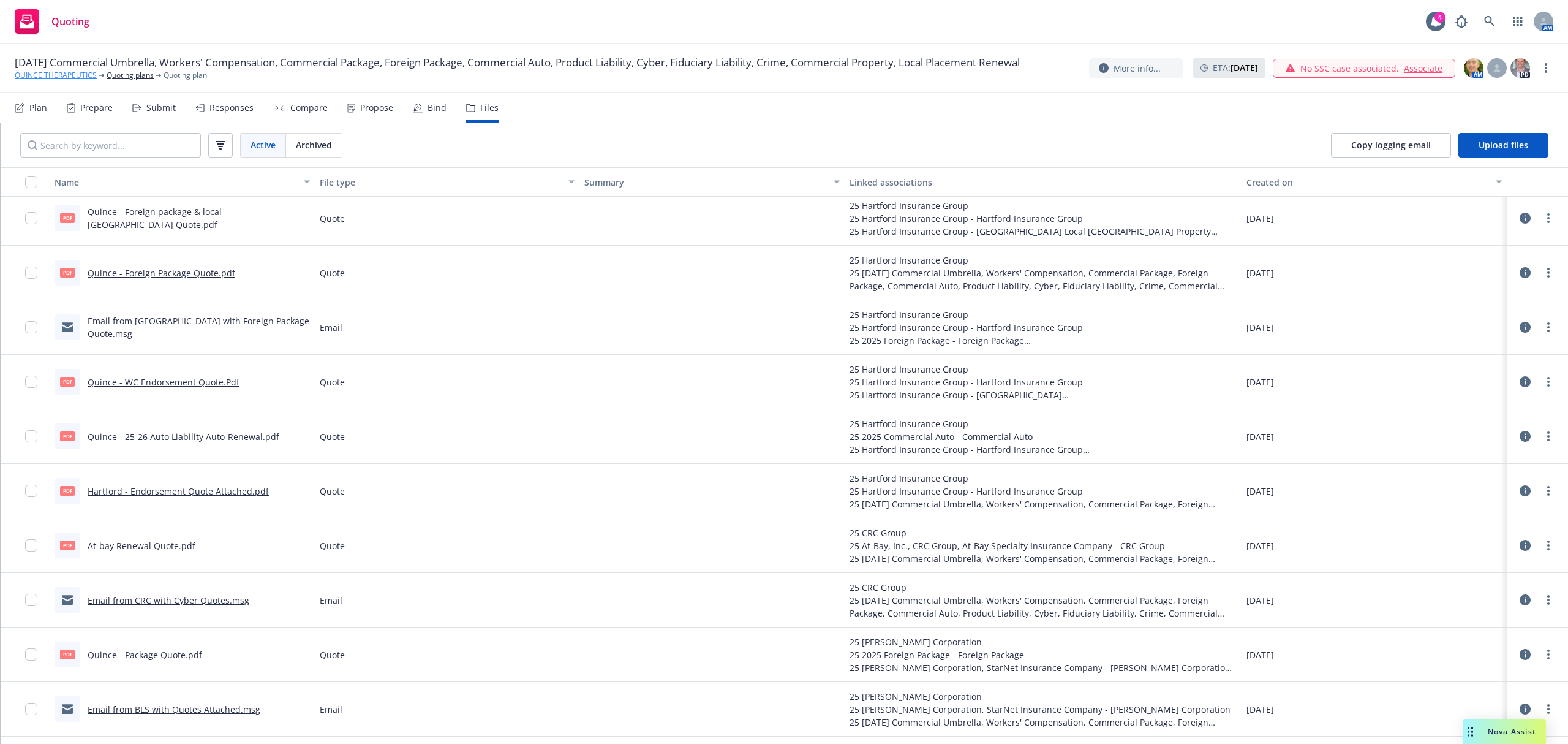
click at [51, 79] on link "QUINCE THERAPEUTICS" at bounding box center [55, 75] width 82 height 11
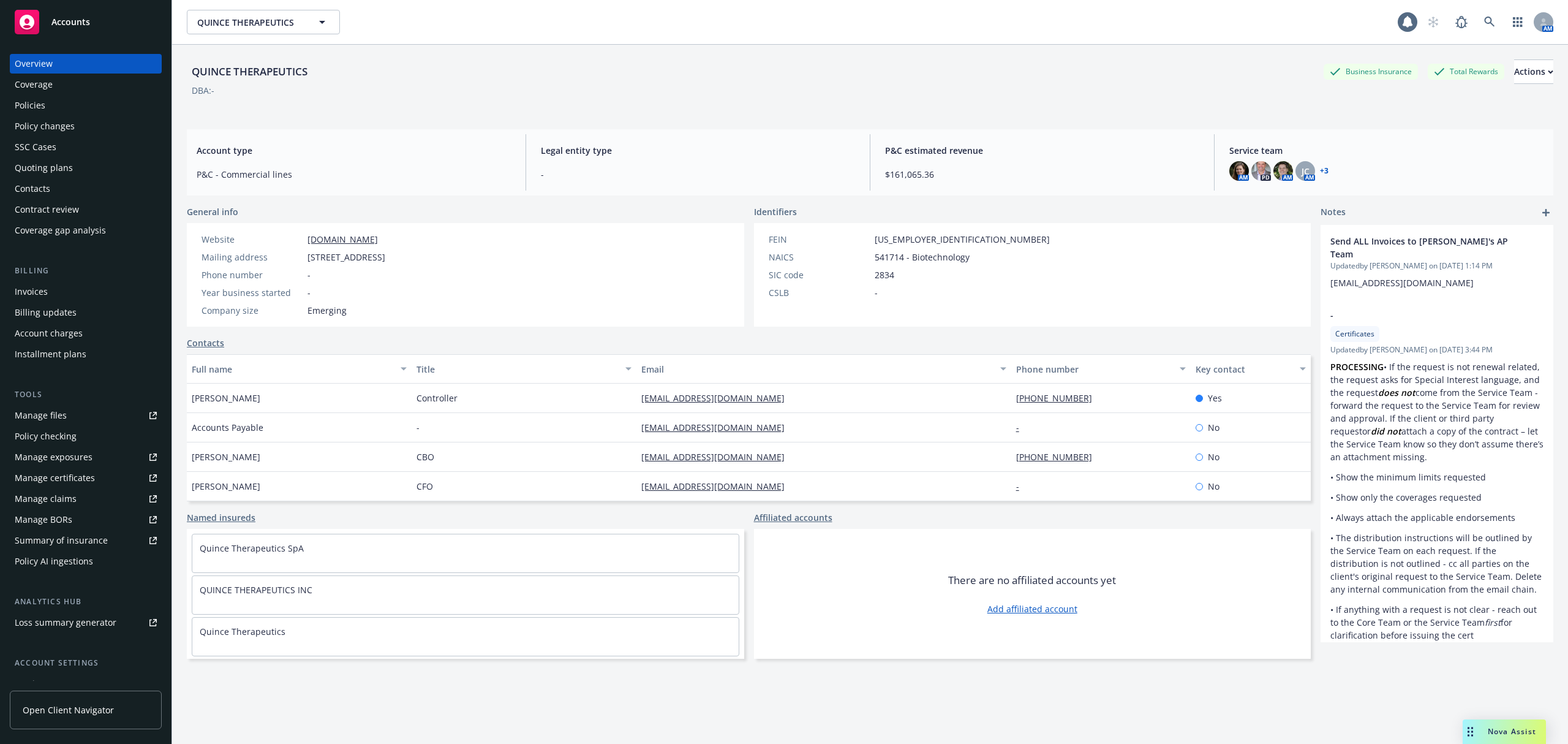
click at [57, 113] on div "Policies" at bounding box center [85, 105] width 142 height 19
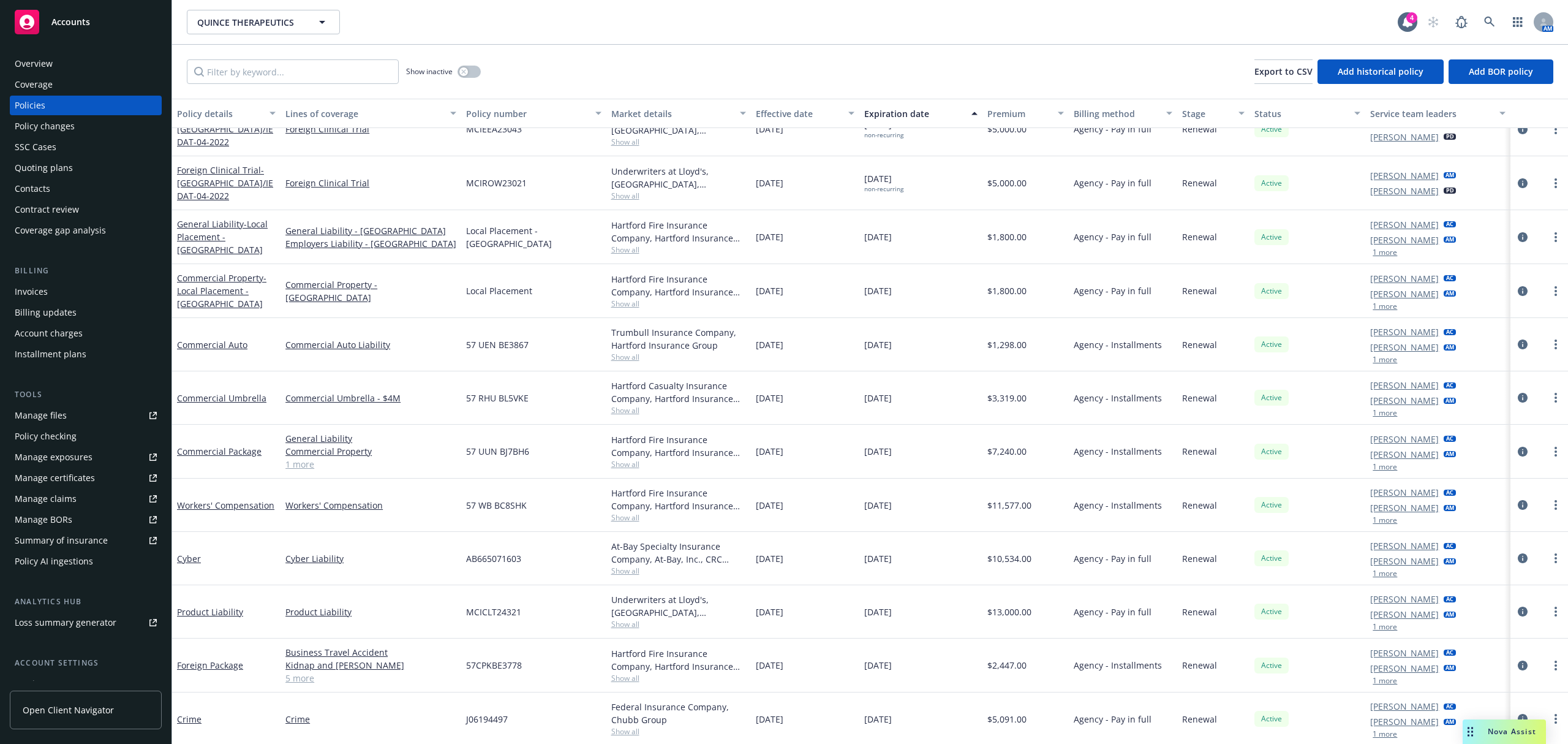
scroll to position [327, 0]
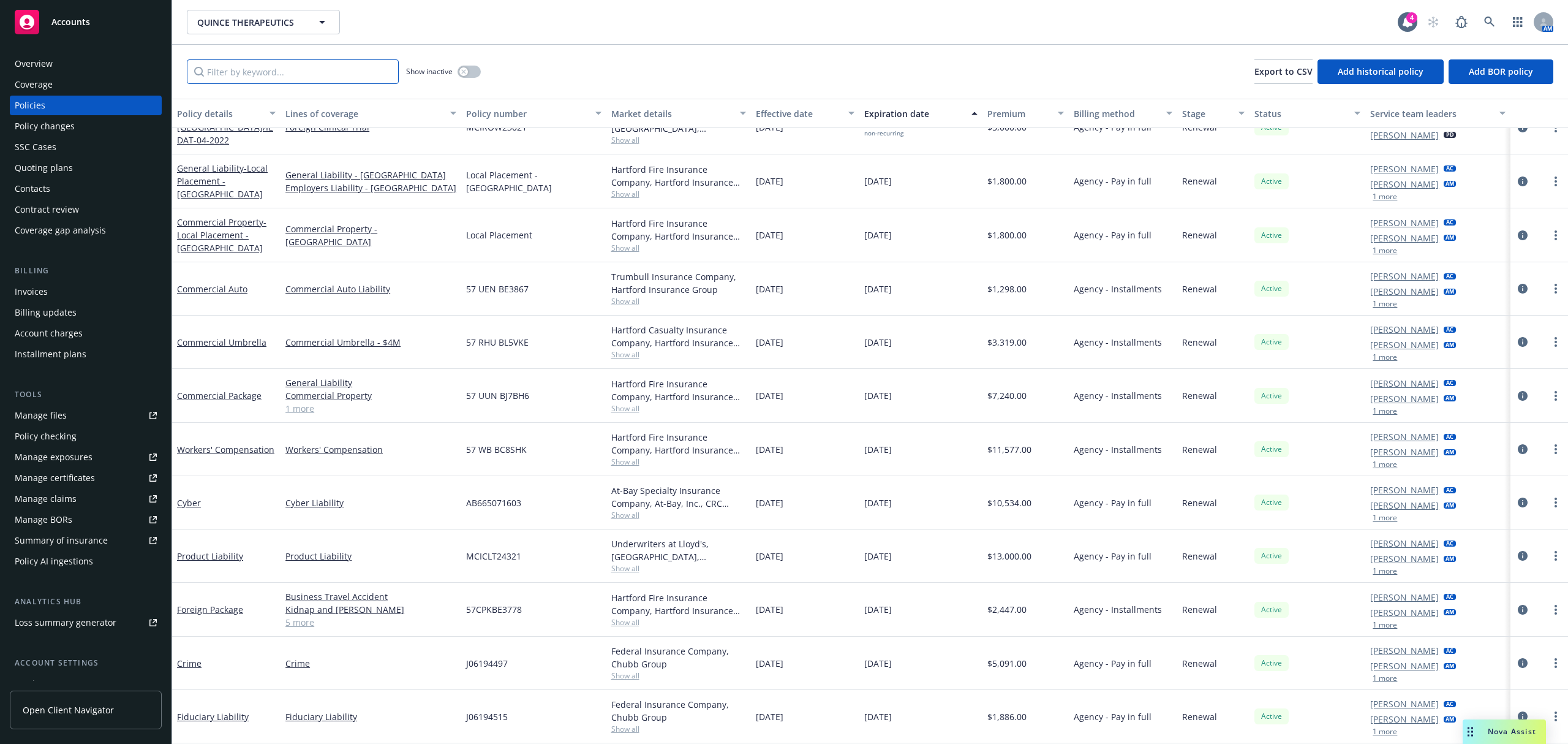
click at [261, 69] on input "Filter by keyword..." at bounding box center [293, 71] width 212 height 25
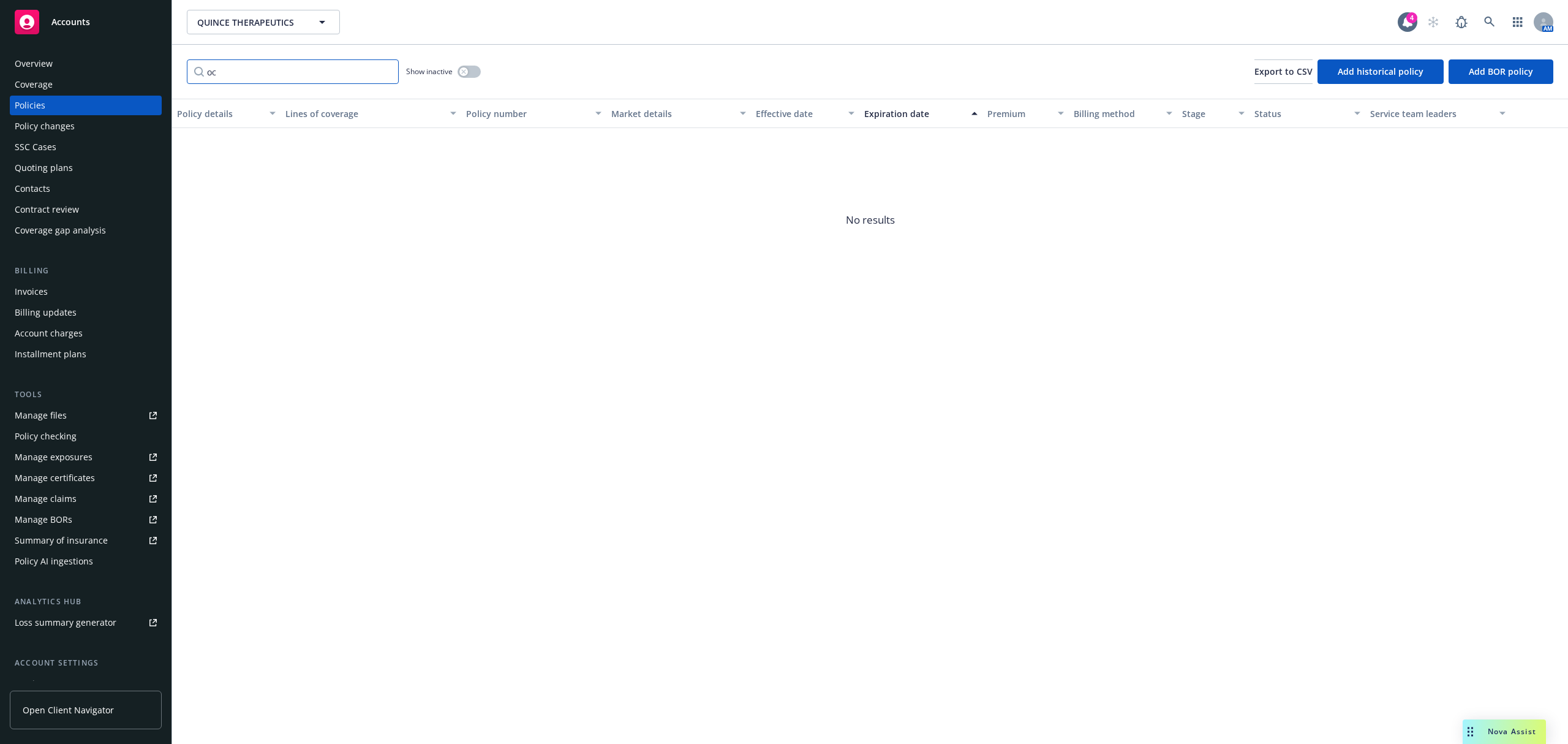
type input "o"
type input "sto"
